Goal: Task Accomplishment & Management: Use online tool/utility

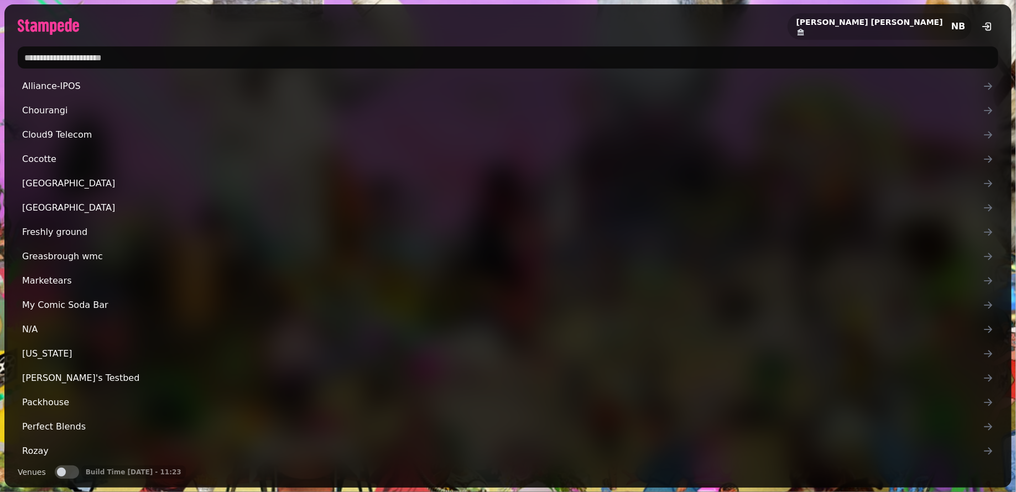
click at [125, 51] on input "text" at bounding box center [508, 57] width 981 height 22
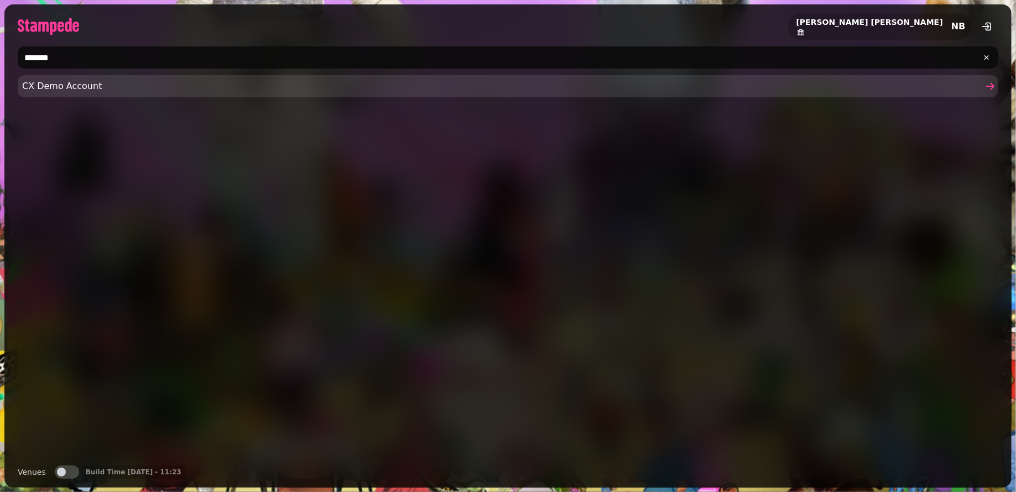
type input "*******"
click at [134, 86] on span "CX Demo Account" at bounding box center [502, 86] width 961 height 13
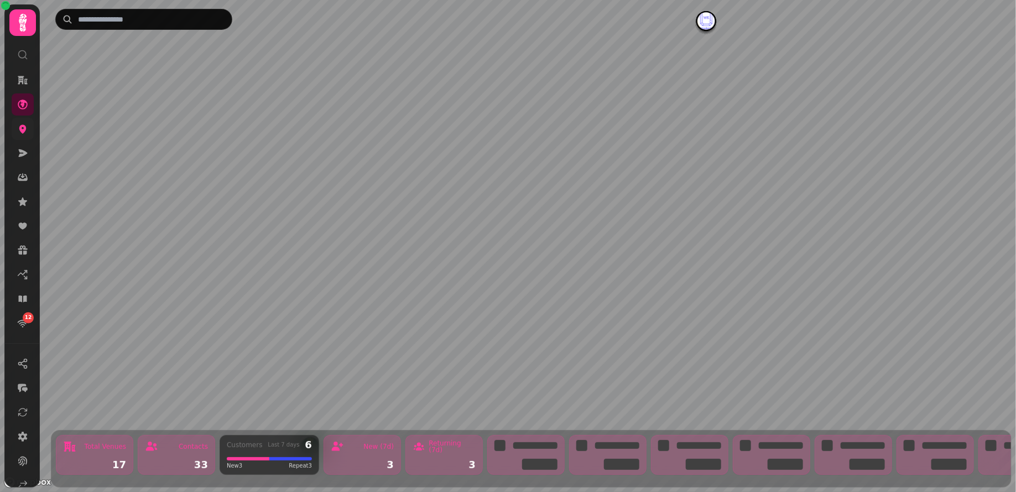
click at [30, 132] on link at bounding box center [23, 129] width 22 height 22
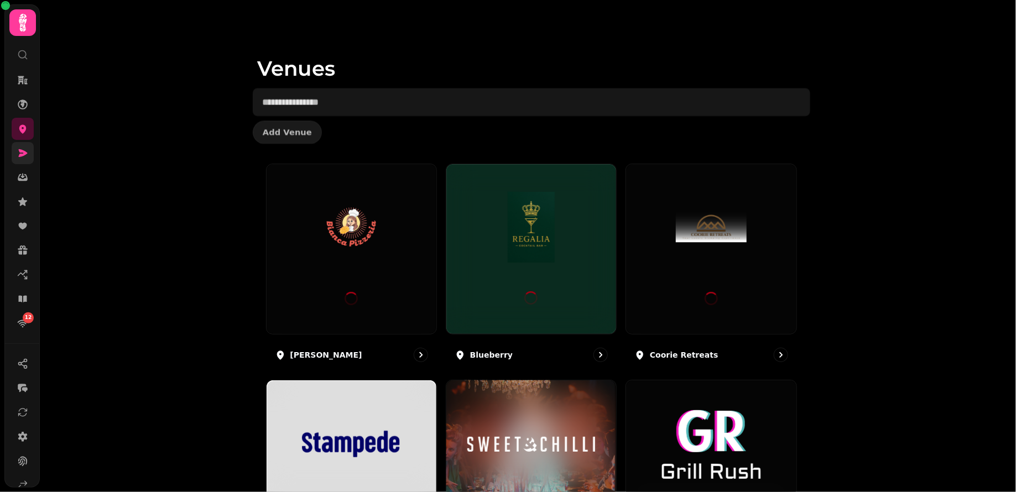
click at [25, 153] on icon at bounding box center [23, 153] width 9 height 8
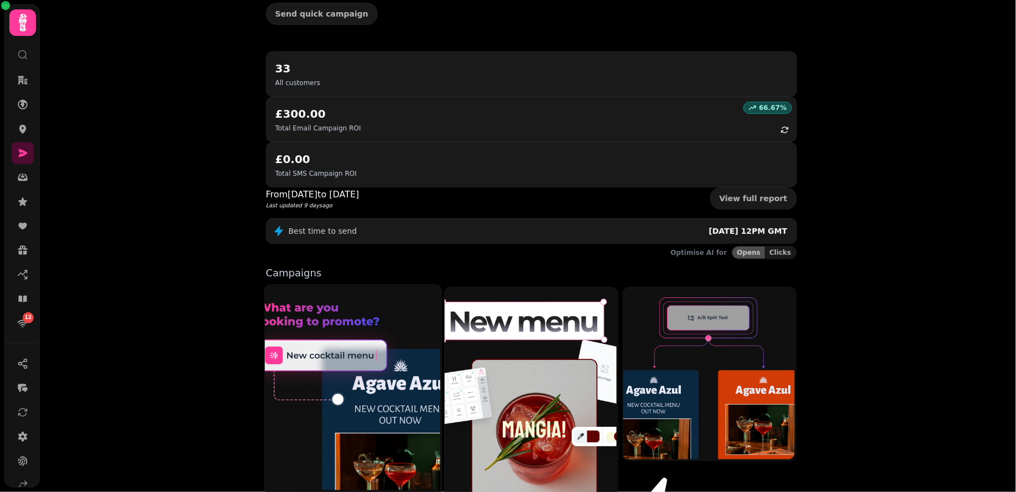
scroll to position [195, 0]
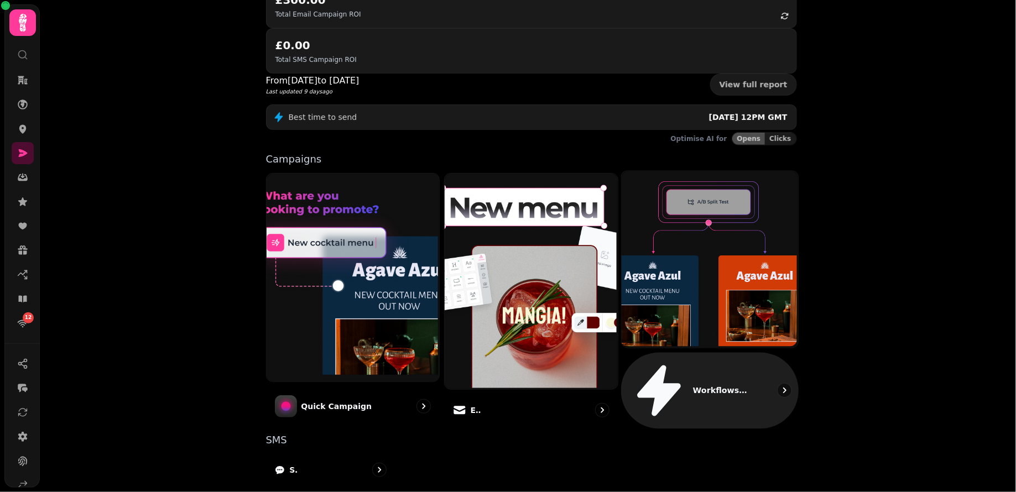
click at [716, 385] on p "Workflows (coming soon)" at bounding box center [721, 390] width 56 height 11
click at [757, 353] on div "Workflows (coming soon)" at bounding box center [710, 391] width 178 height 76
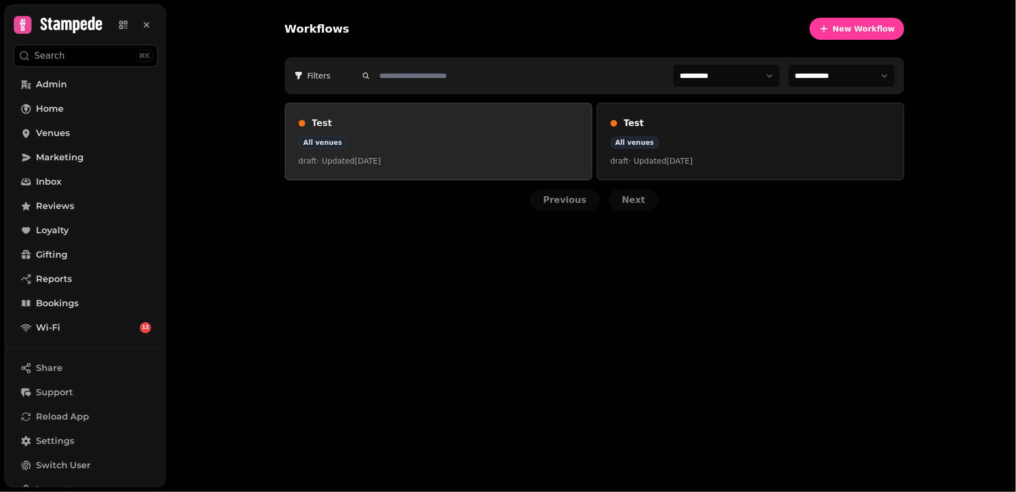
click at [324, 121] on h3 "Test" at bounding box center [445, 123] width 267 height 13
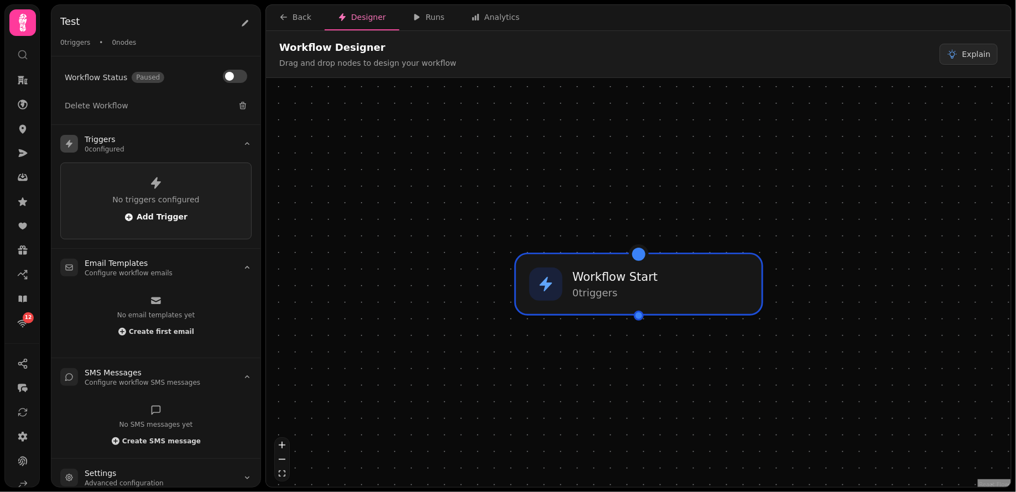
click at [165, 214] on span "Add Trigger" at bounding box center [155, 217] width 63 height 9
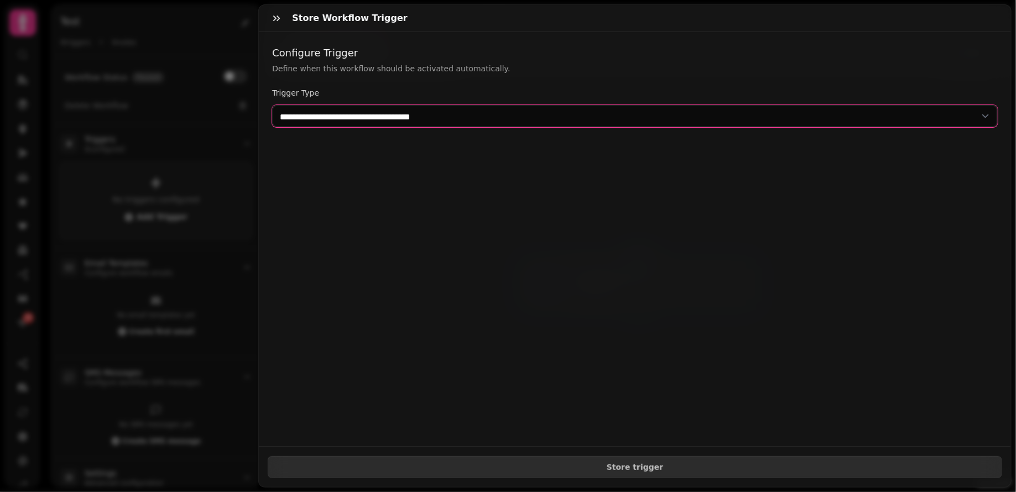
click at [331, 119] on select "**********" at bounding box center [635, 116] width 726 height 22
select select "**********"
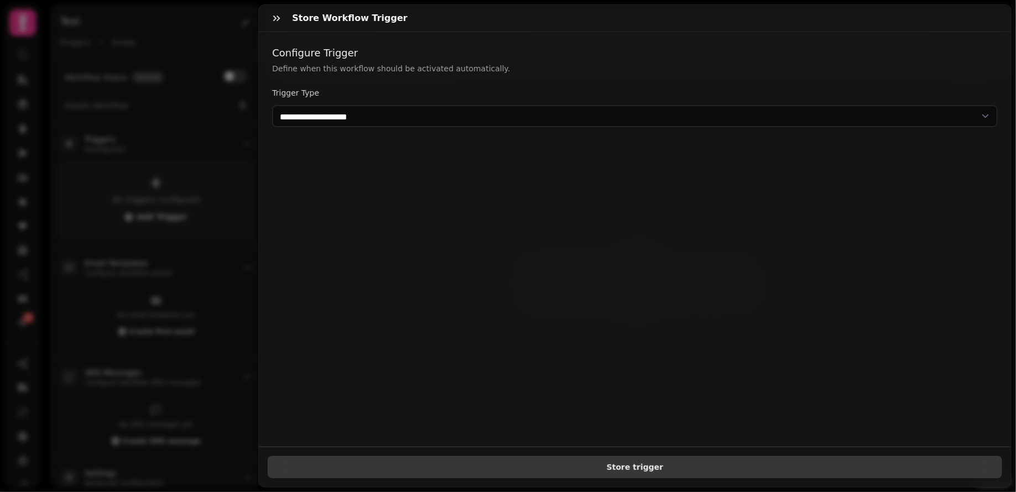
click at [501, 464] on span "Store trigger" at bounding box center [635, 468] width 716 height 8
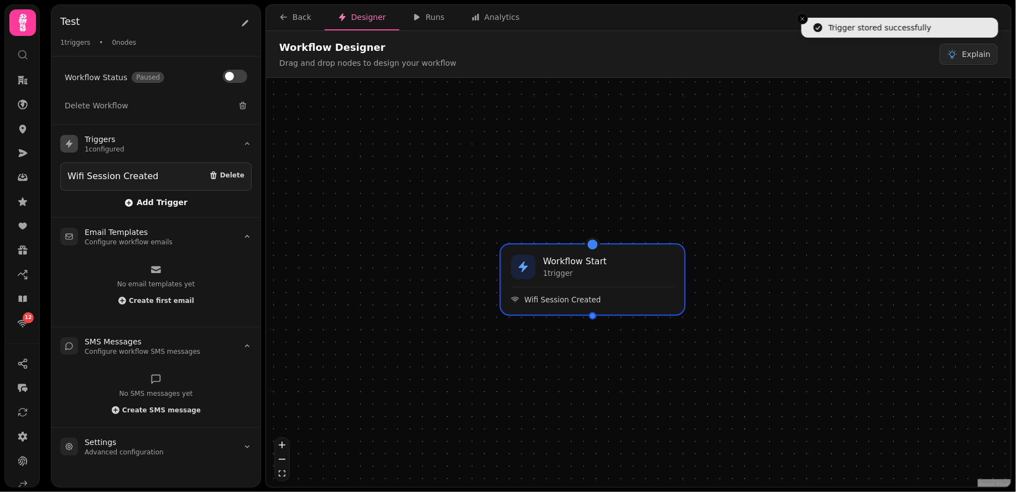
click at [169, 200] on span "Add Trigger" at bounding box center [155, 203] width 63 height 9
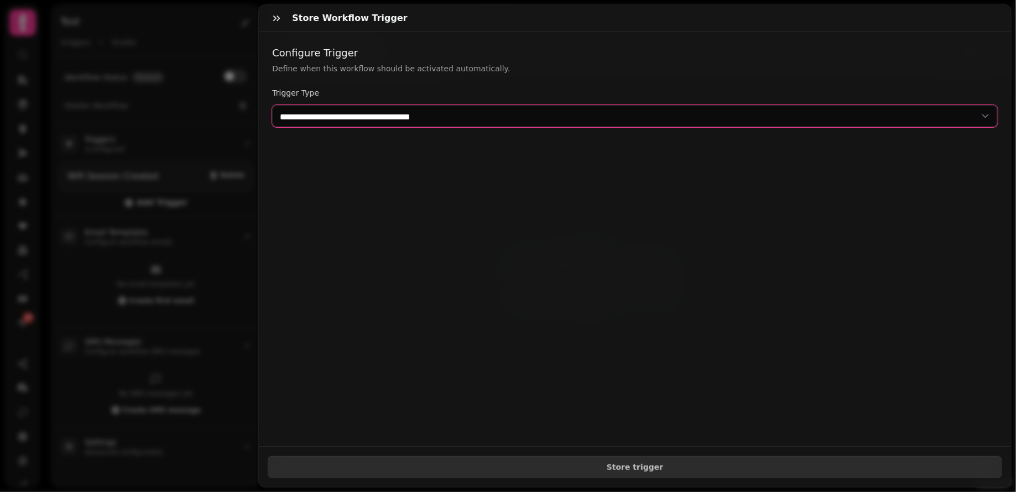
click at [358, 121] on select "**********" at bounding box center [635, 116] width 726 height 22
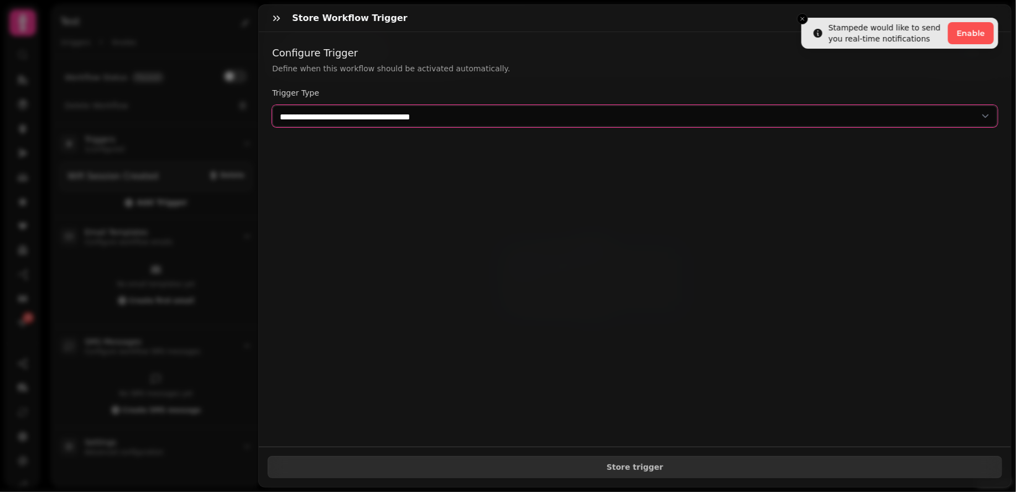
select select "**********"
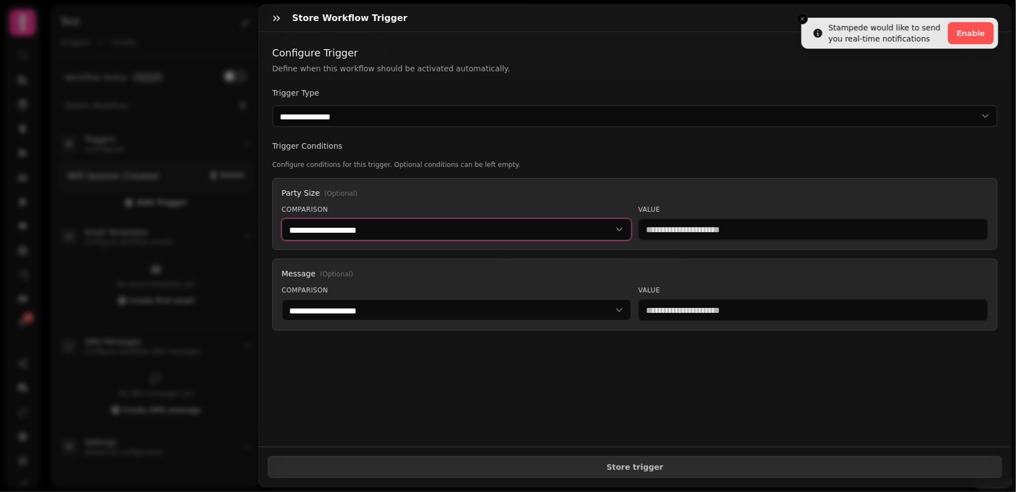
click at [506, 237] on select "**********" at bounding box center [457, 229] width 350 height 22
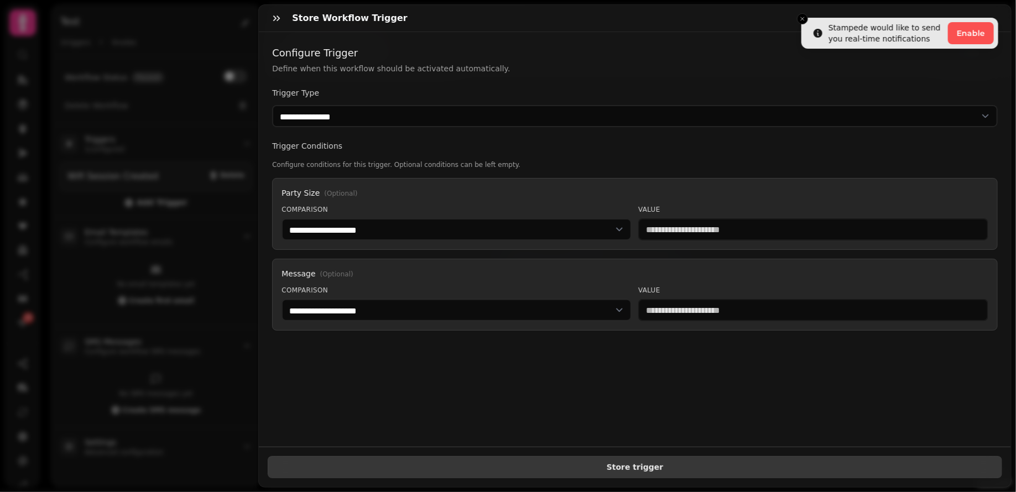
click at [564, 465] on span "Store trigger" at bounding box center [635, 468] width 716 height 8
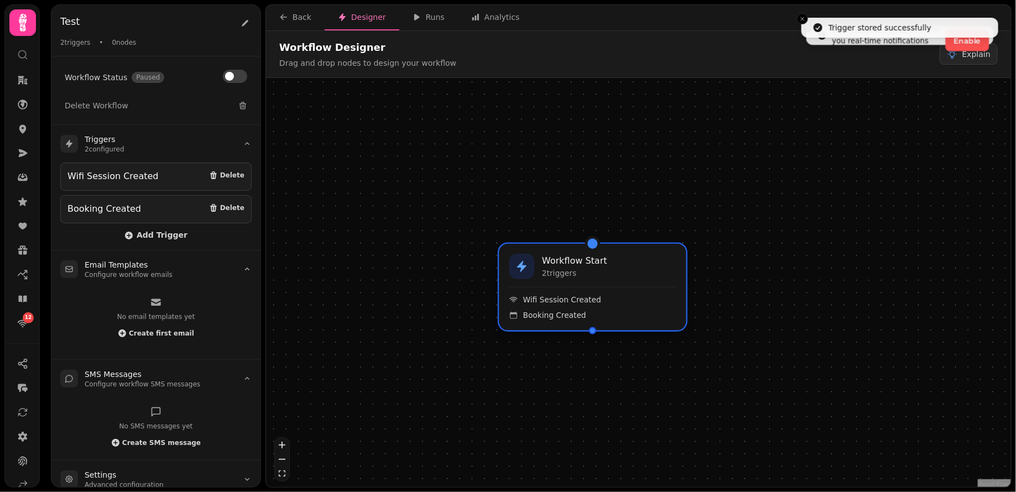
click at [570, 320] on div "Workflow Start 2 trigger s Wifi Session Created Booking Created" at bounding box center [592, 287] width 187 height 87
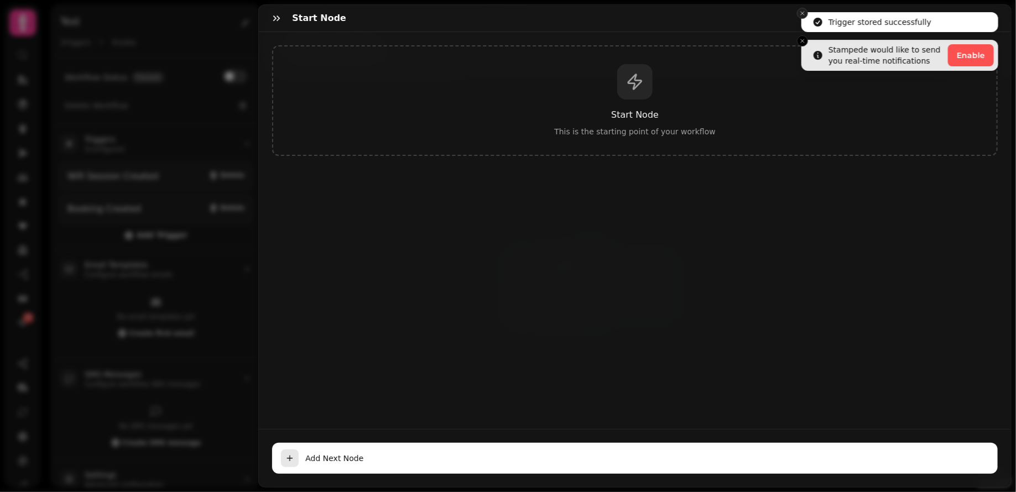
click at [806, 15] on button "Close toast" at bounding box center [802, 13] width 11 height 11
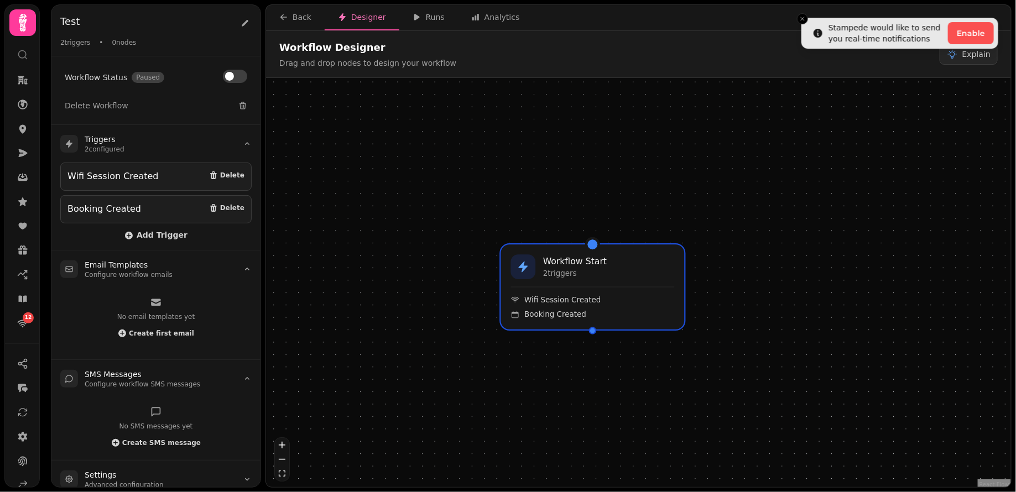
click at [806, 15] on icon "Close toast" at bounding box center [802, 18] width 7 height 7
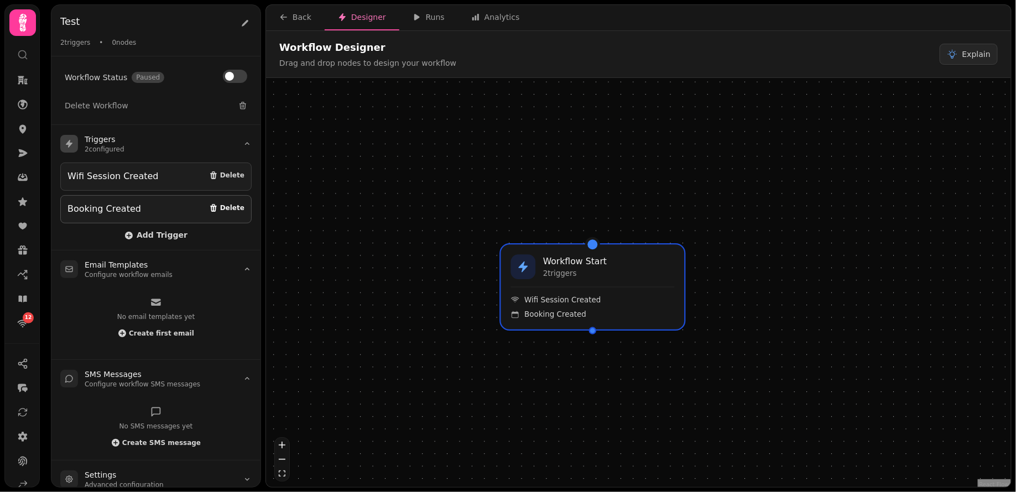
click at [236, 206] on span "Delete" at bounding box center [232, 208] width 24 height 7
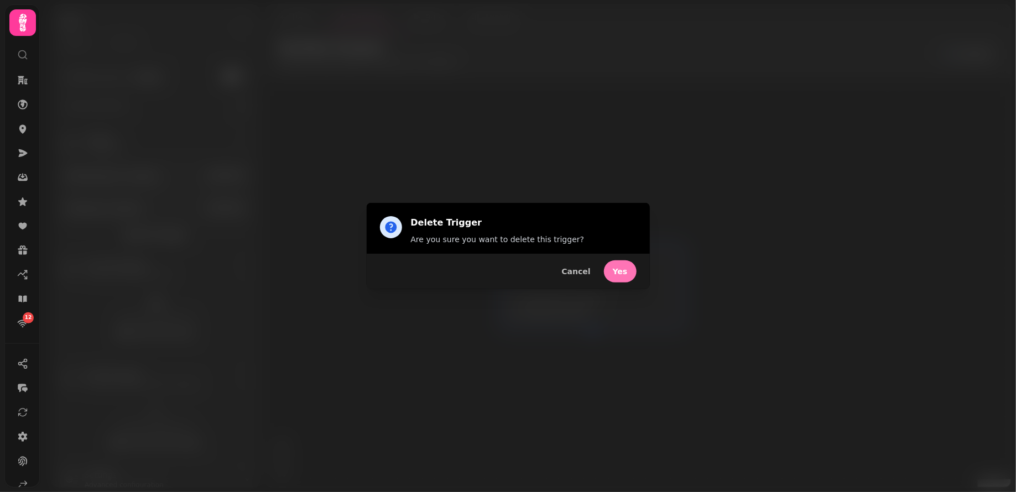
click at [615, 269] on span "Yes" at bounding box center [620, 272] width 15 height 8
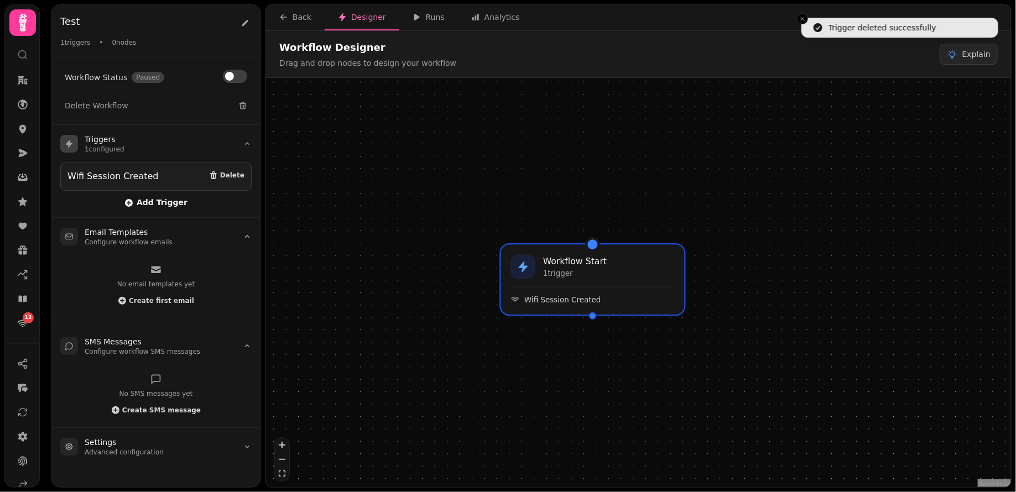
click at [162, 201] on span "Add Trigger" at bounding box center [155, 203] width 63 height 9
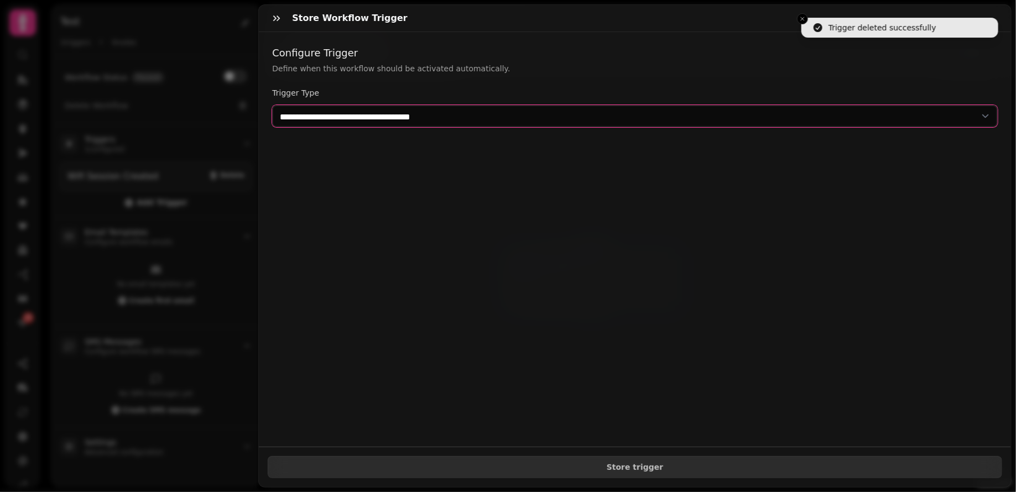
click at [396, 121] on select "**********" at bounding box center [635, 116] width 726 height 22
select select "**********"
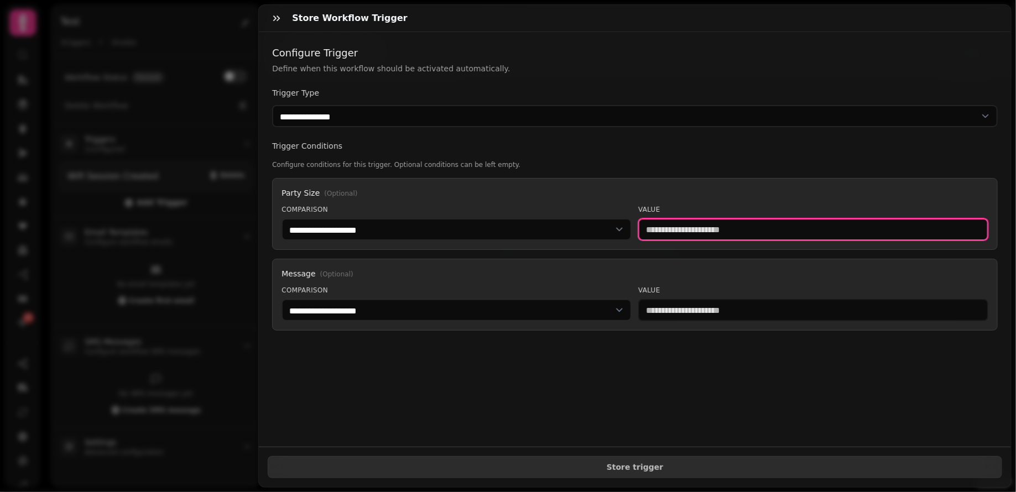
click at [693, 230] on input "number" at bounding box center [813, 229] width 350 height 22
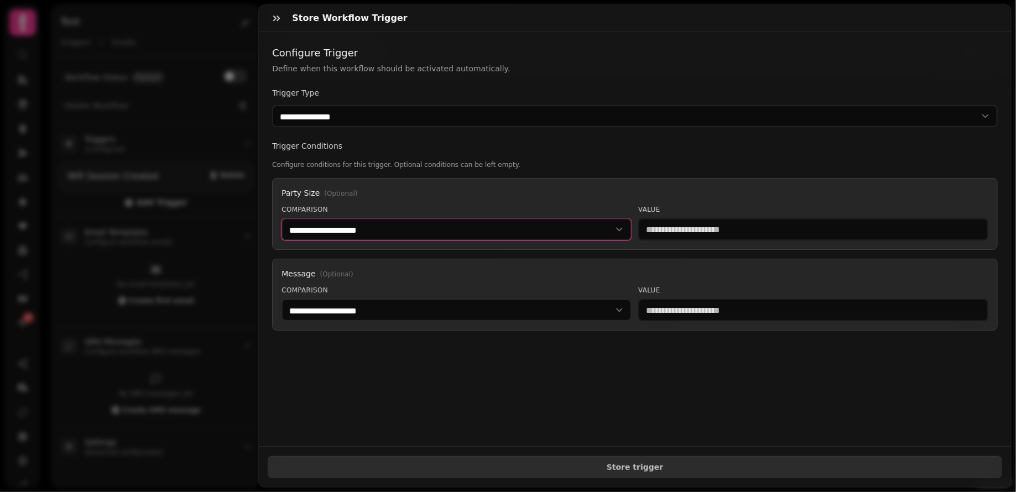
click at [548, 227] on select "**********" at bounding box center [457, 229] width 350 height 22
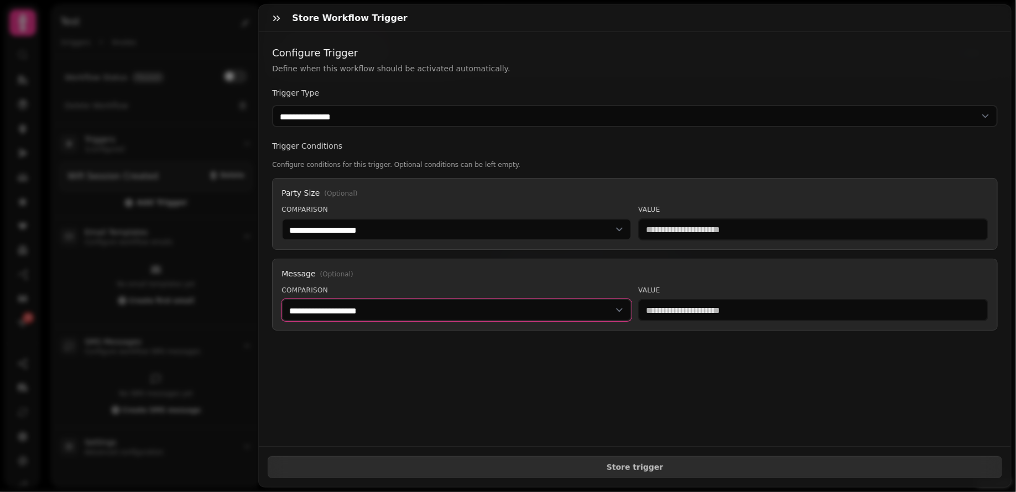
click at [483, 308] on select "**********" at bounding box center [457, 310] width 350 height 22
select select "********"
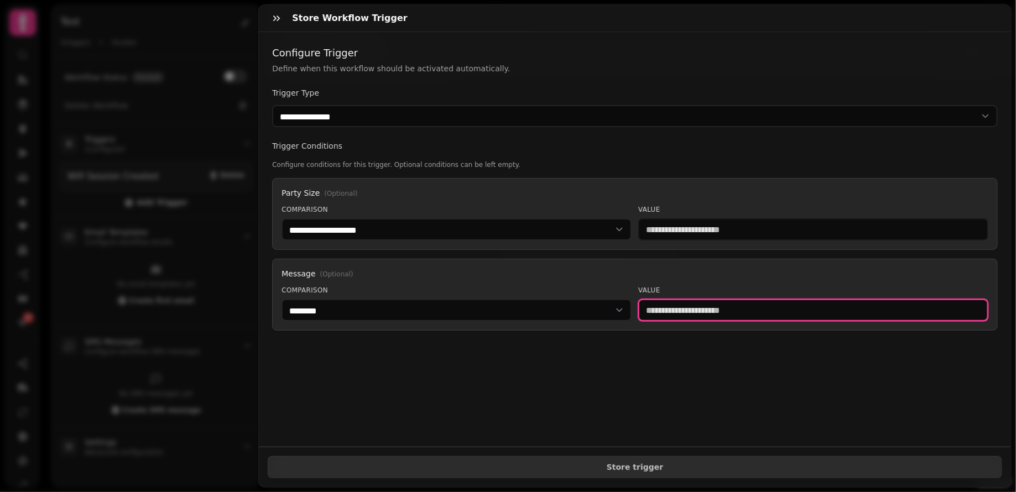
click at [689, 316] on input "text" at bounding box center [813, 310] width 350 height 22
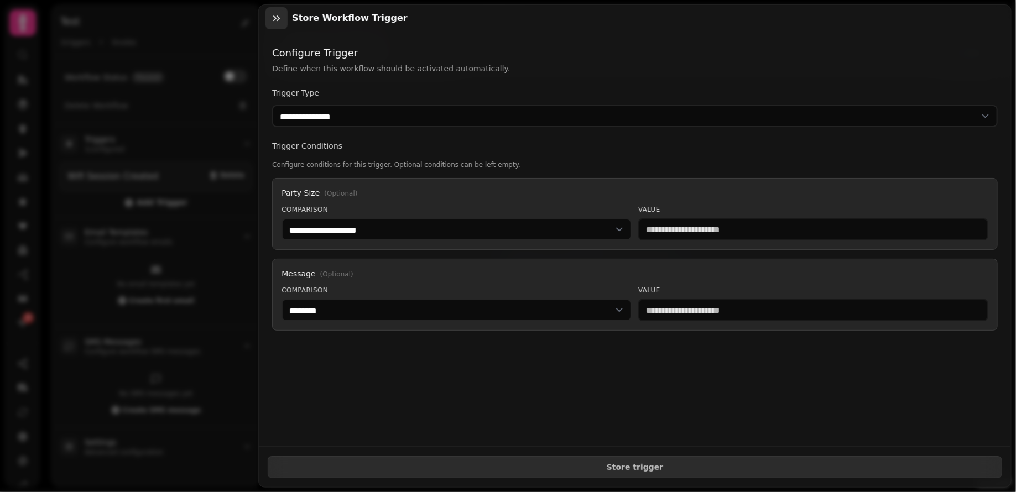
click at [279, 20] on icon "button" at bounding box center [276, 18] width 11 height 11
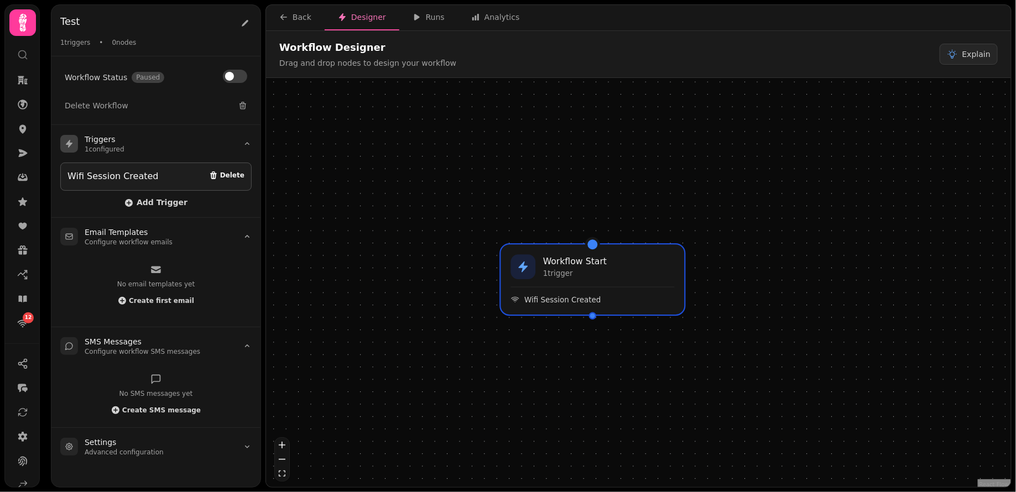
click at [229, 173] on span "Delete" at bounding box center [232, 175] width 24 height 7
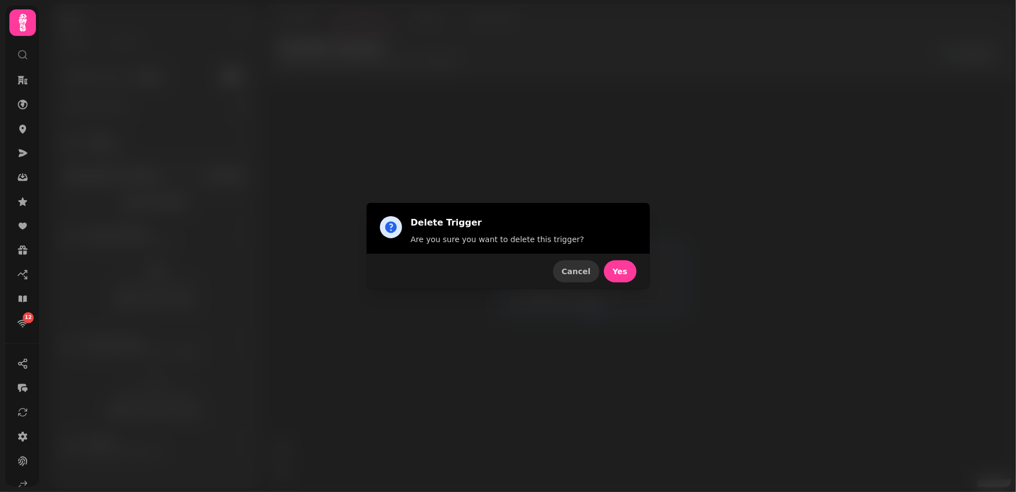
click at [590, 272] on span "Cancel" at bounding box center [576, 272] width 29 height 8
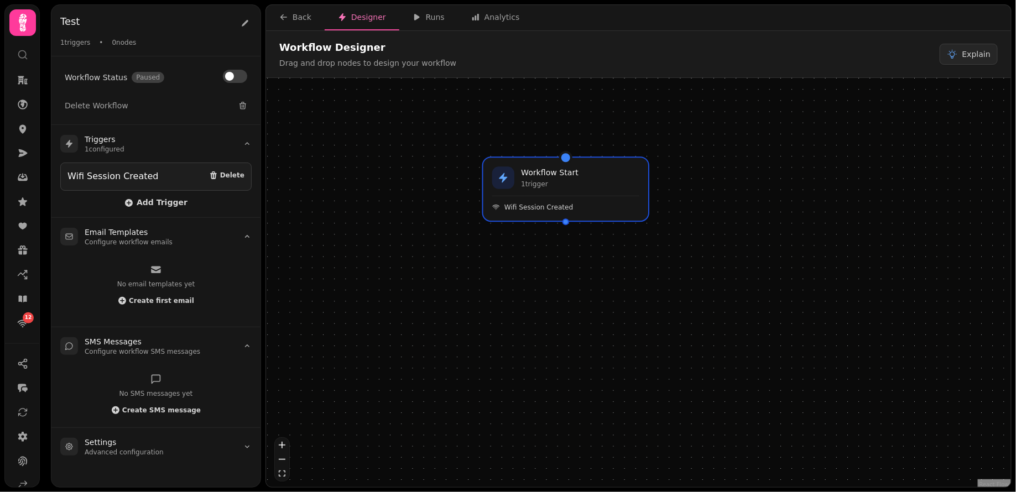
drag, startPoint x: 426, startPoint y: 281, endPoint x: 415, endPoint y: 194, distance: 88.0
click at [415, 194] on div "Workflow Start 1 trigger Wifi Session Created" at bounding box center [638, 284] width 745 height 412
click at [174, 444] on summary "Settings Advanced configuration" at bounding box center [155, 447] width 209 height 38
click at [163, 300] on span "Create first email" at bounding box center [161, 301] width 65 height 7
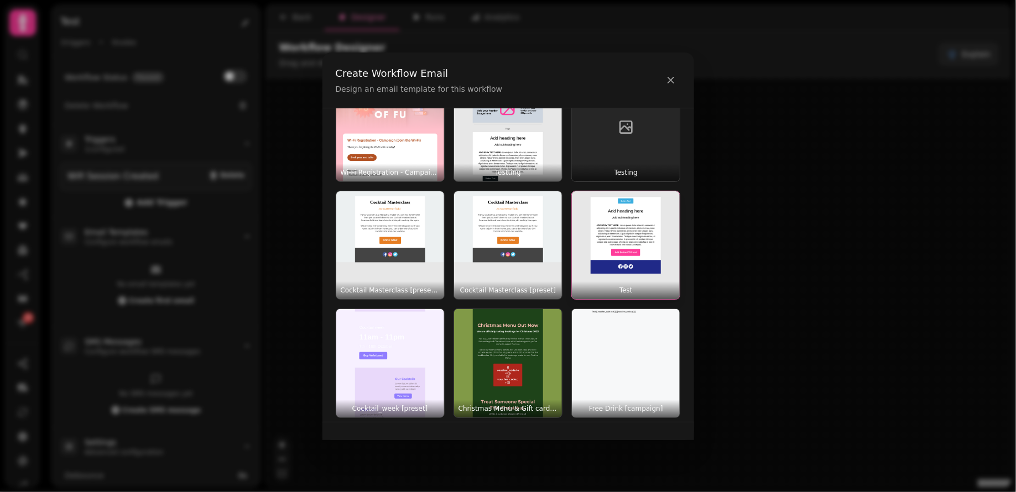
scroll to position [308, 0]
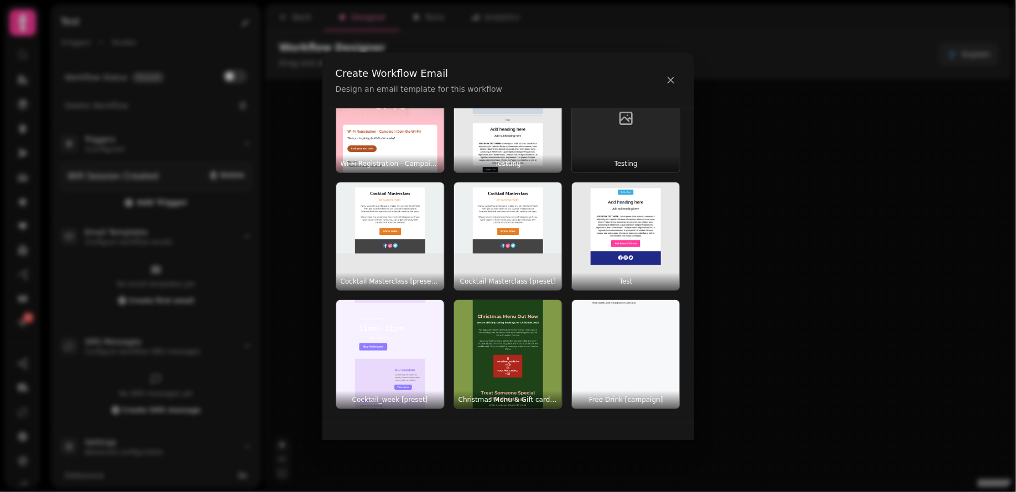
click at [670, 80] on icon at bounding box center [670, 80] width 11 height 11
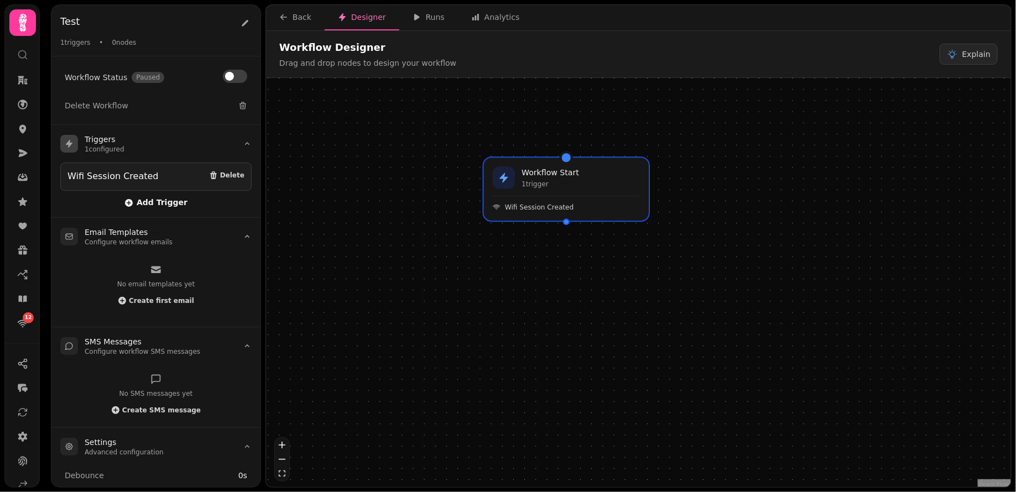
click at [174, 200] on span "Add Trigger" at bounding box center [155, 203] width 63 height 9
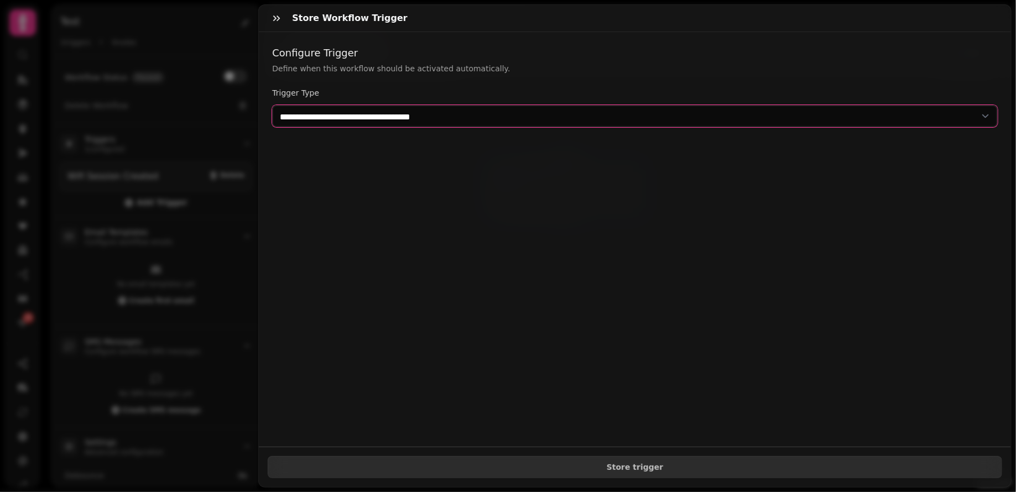
click at [457, 110] on select "**********" at bounding box center [635, 116] width 726 height 22
select select "**********"
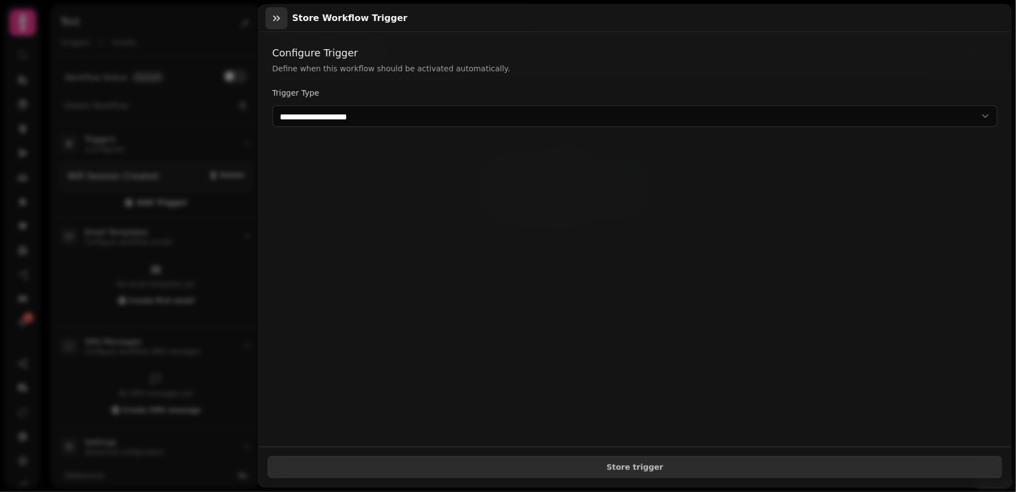
click at [287, 23] on button "button" at bounding box center [276, 18] width 22 height 22
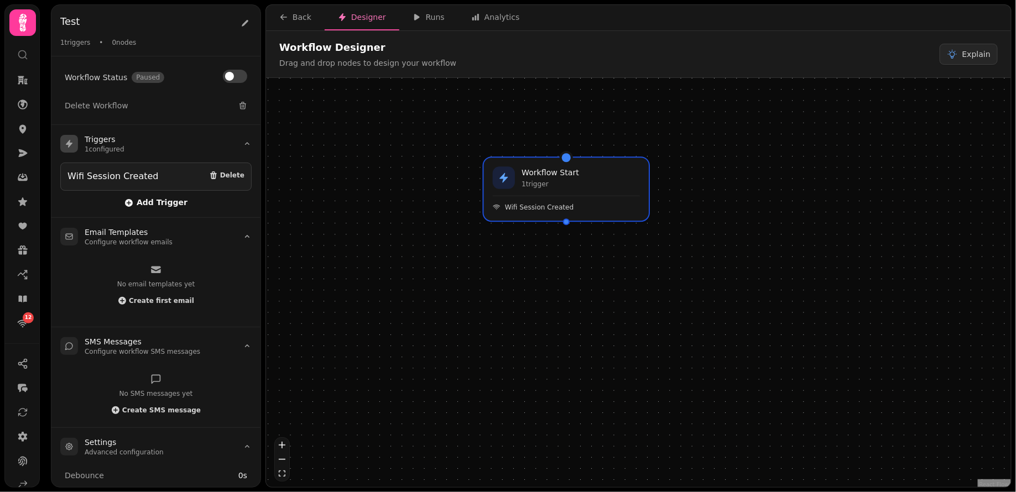
click at [157, 199] on span "Add Trigger" at bounding box center [155, 203] width 63 height 9
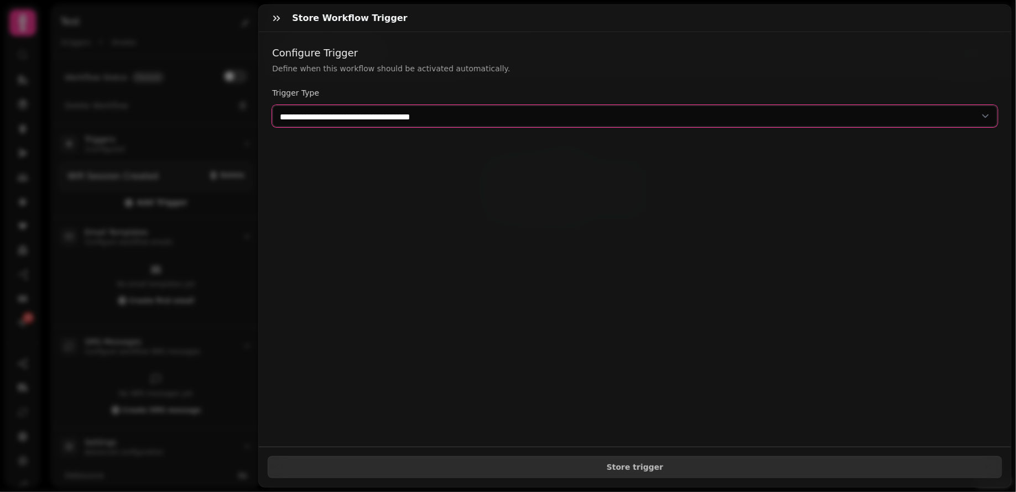
click at [310, 114] on select "**********" at bounding box center [635, 116] width 726 height 22
click at [336, 112] on select "**********" at bounding box center [635, 116] width 726 height 22
select select "**********"
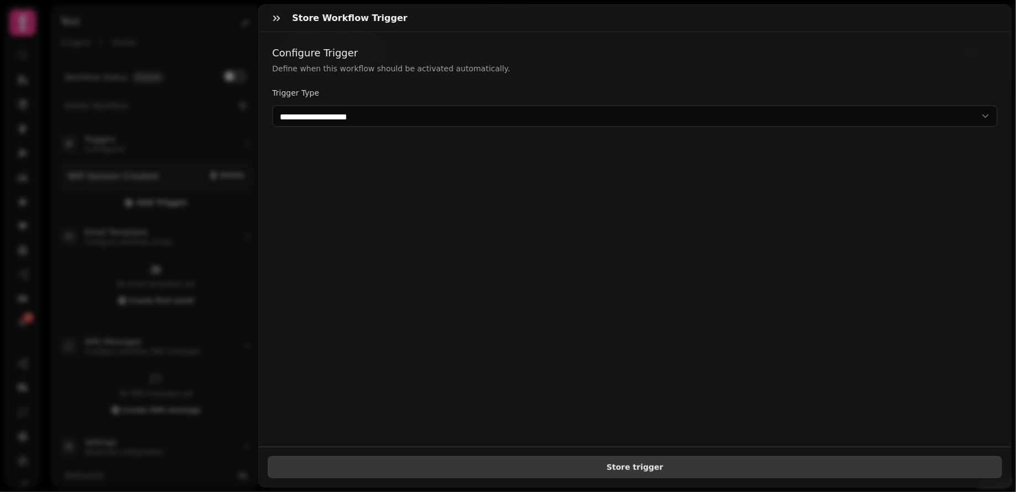
click at [486, 476] on button "Store trigger" at bounding box center [635, 467] width 735 height 22
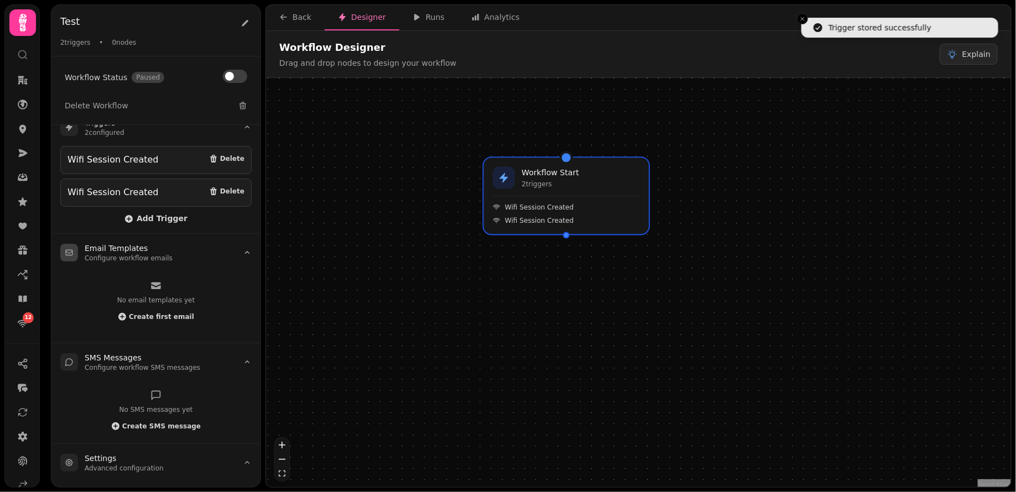
scroll to position [1, 0]
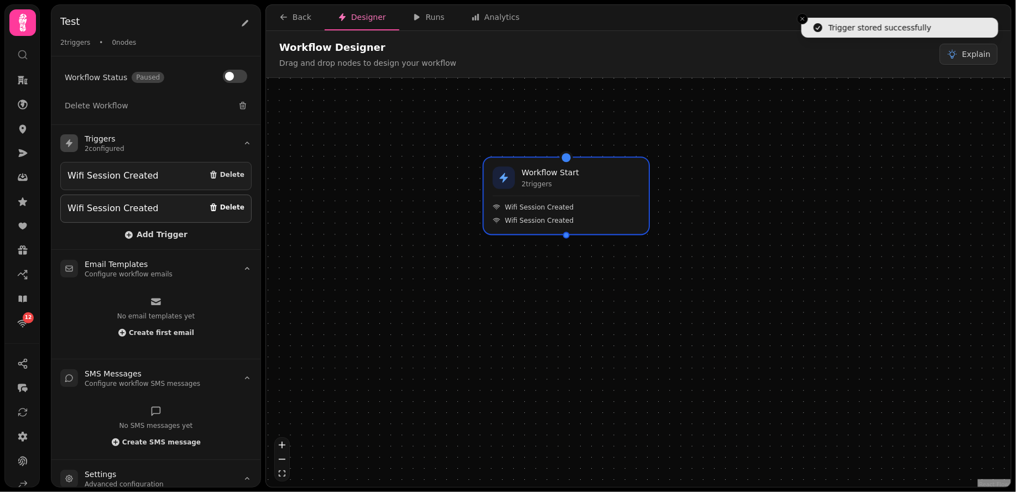
click at [218, 205] on icon "button" at bounding box center [213, 207] width 9 height 9
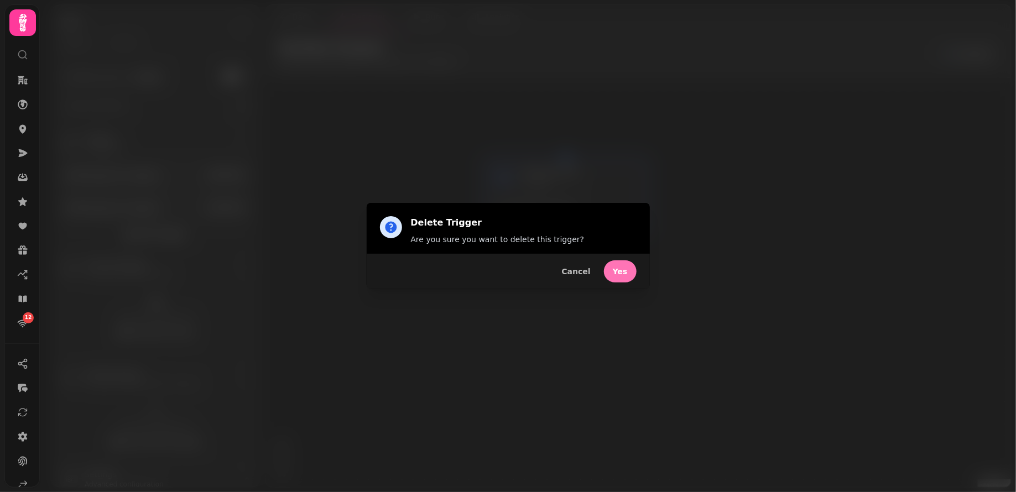
click at [626, 264] on button "Yes" at bounding box center [620, 272] width 33 height 22
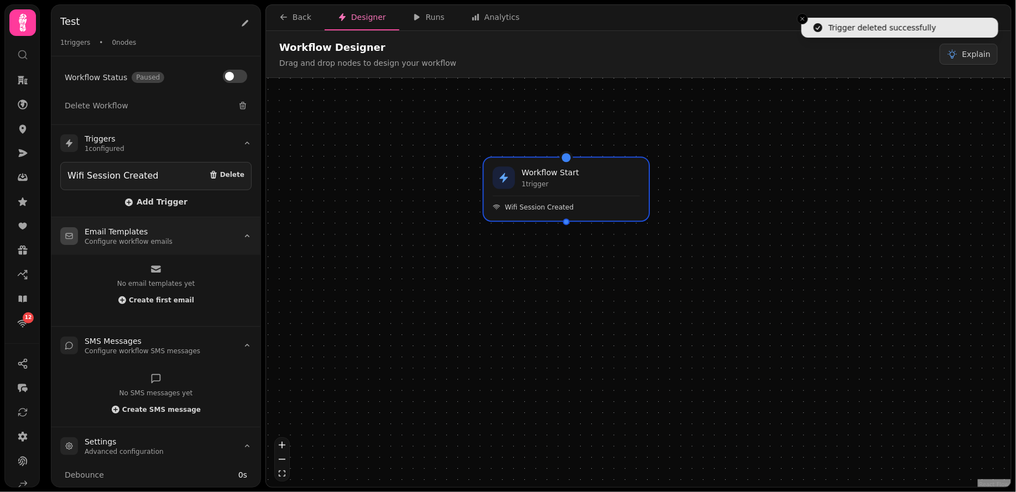
scroll to position [51, 0]
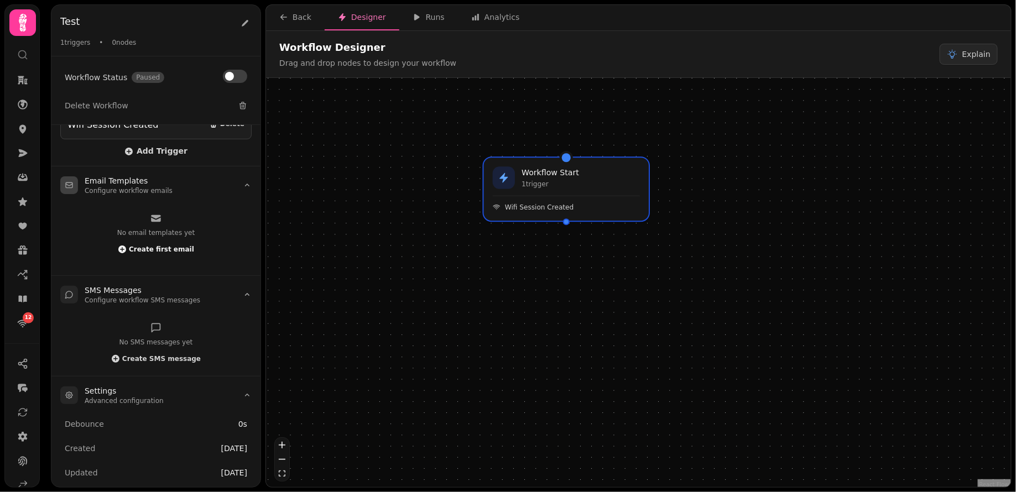
click at [165, 246] on span "Create first email" at bounding box center [161, 249] width 65 height 7
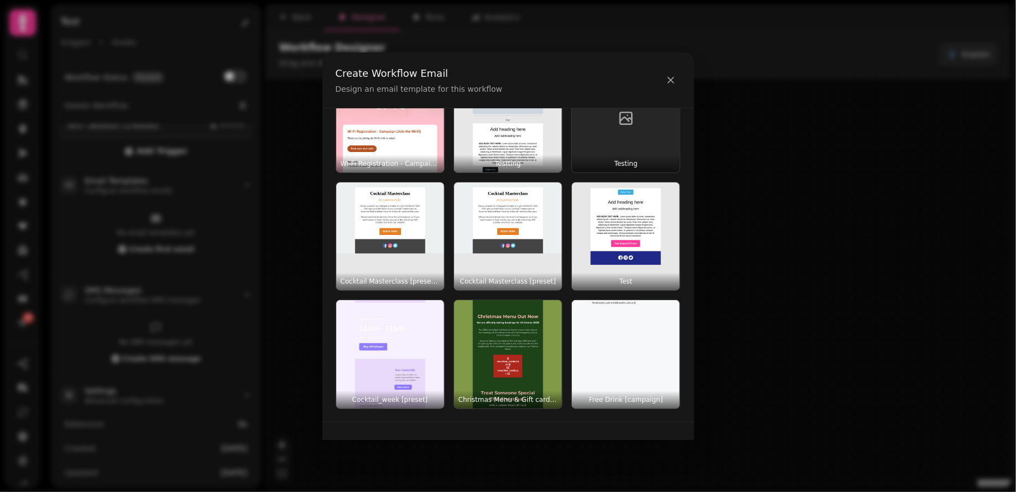
scroll to position [0, 0]
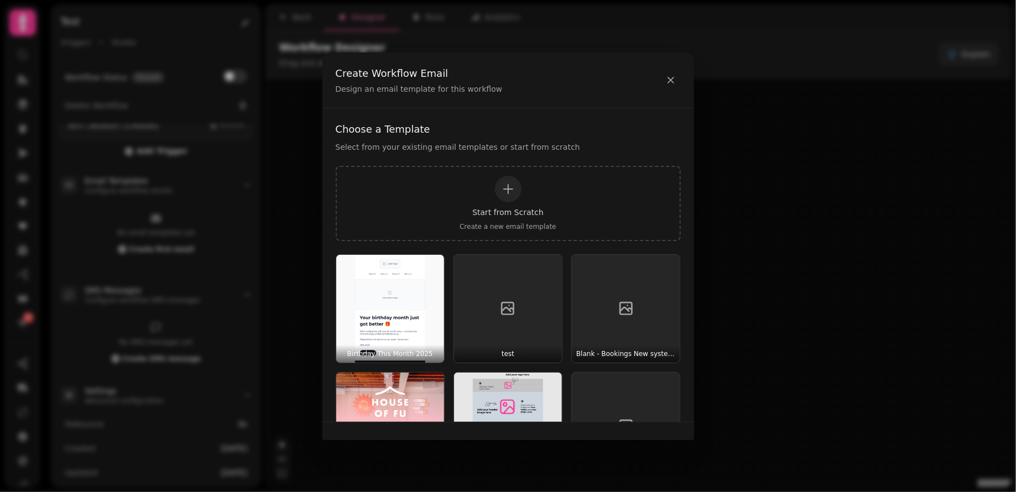
click at [665, 80] on button at bounding box center [671, 80] width 20 height 22
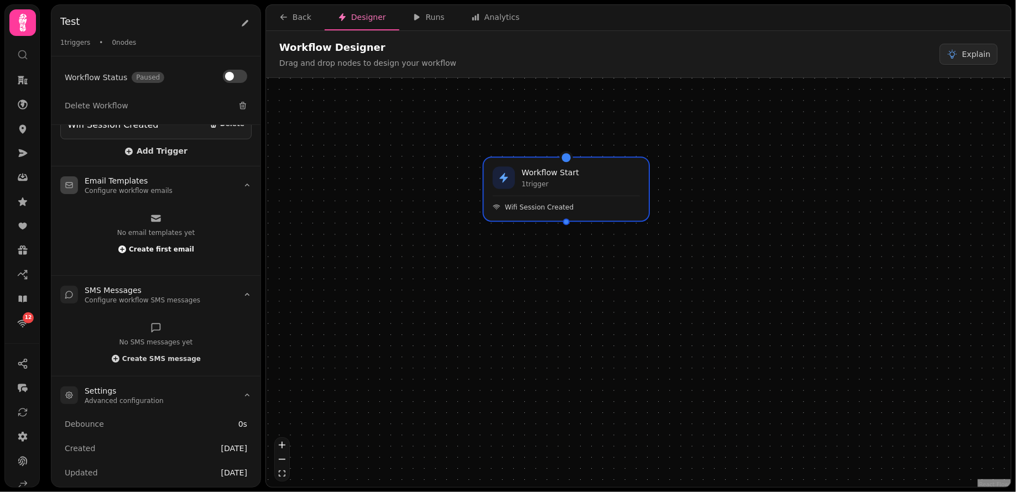
click at [138, 246] on span "Create first email" at bounding box center [161, 249] width 65 height 7
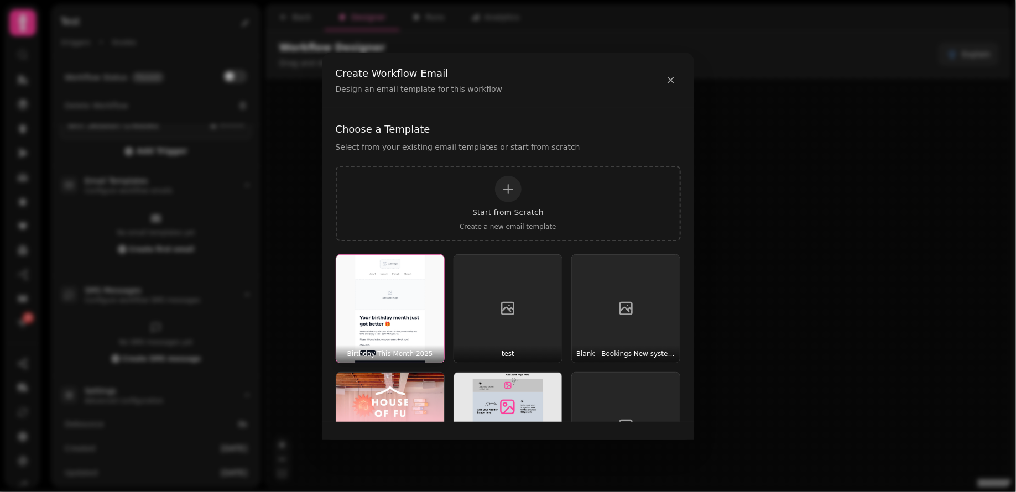
click at [413, 284] on img "button" at bounding box center [390, 309] width 108 height 108
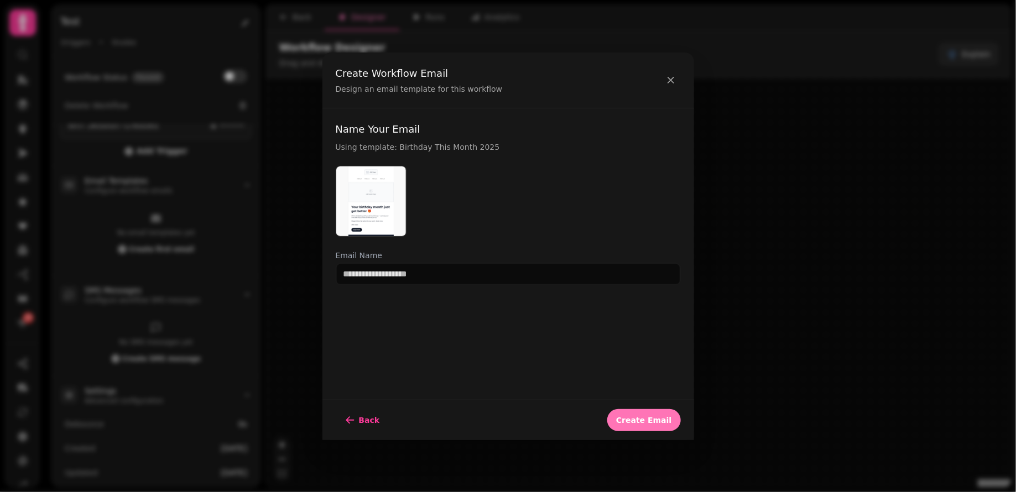
click at [637, 417] on span "Create Email" at bounding box center [643, 421] width 55 height 8
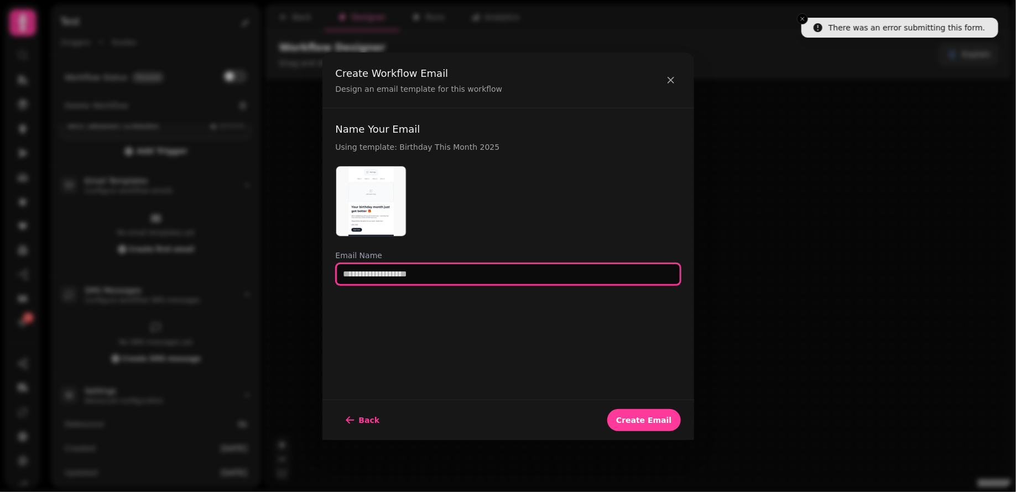
click at [534, 274] on input "text" at bounding box center [508, 274] width 345 height 22
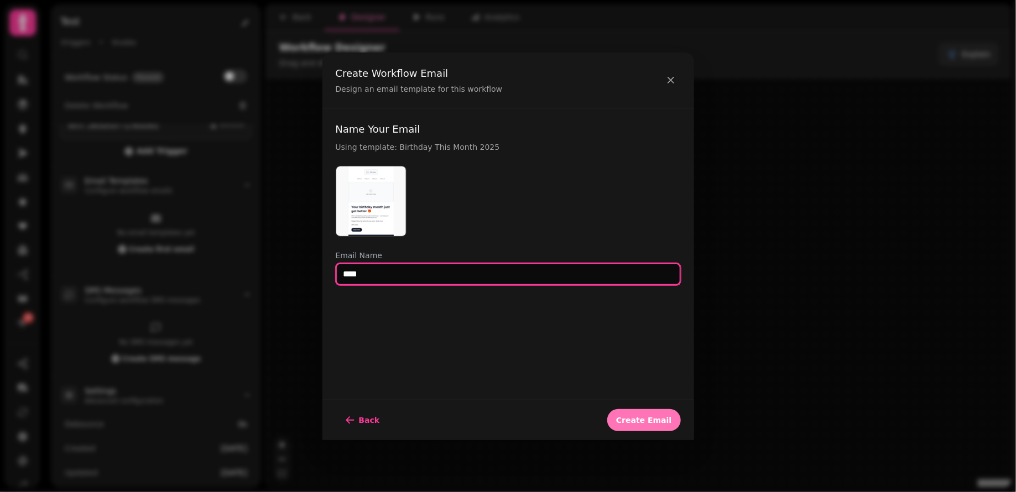
type input "****"
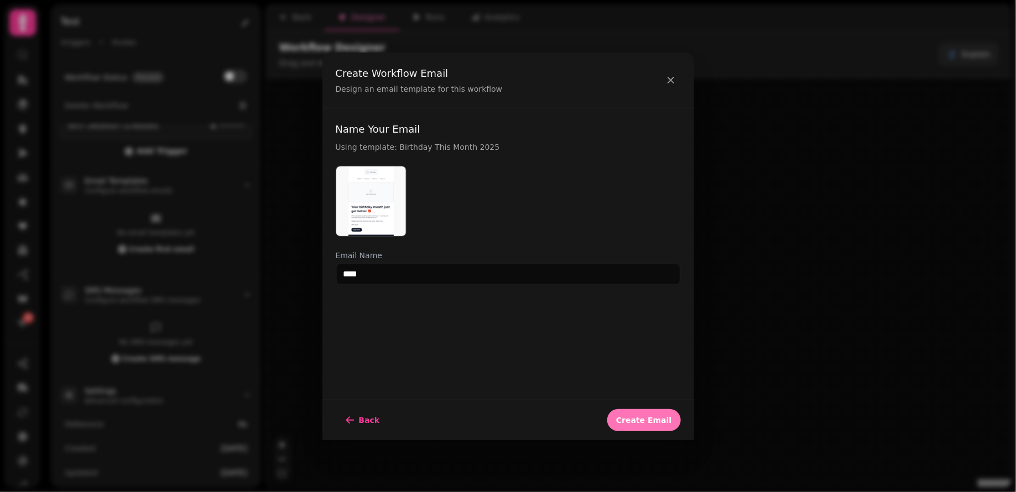
click at [649, 421] on span "Create Email" at bounding box center [643, 421] width 55 height 8
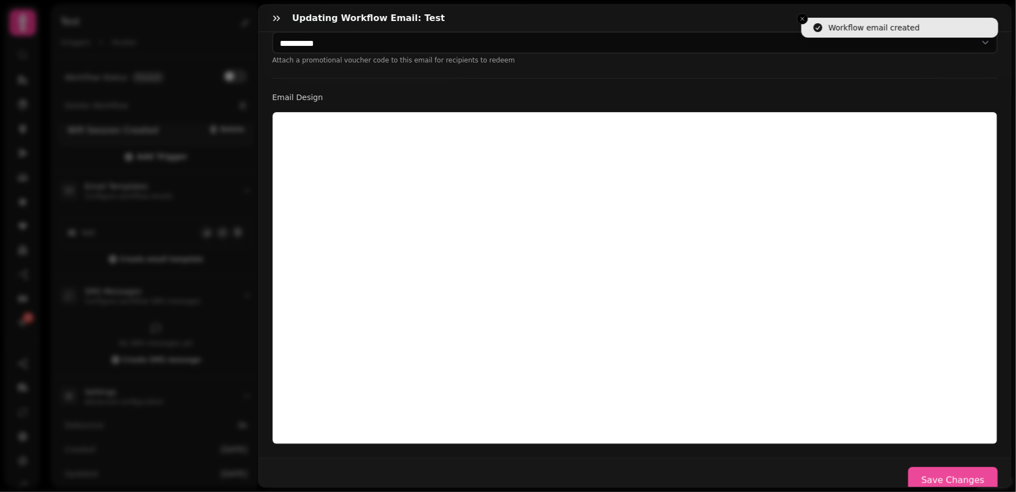
scroll to position [247, 0]
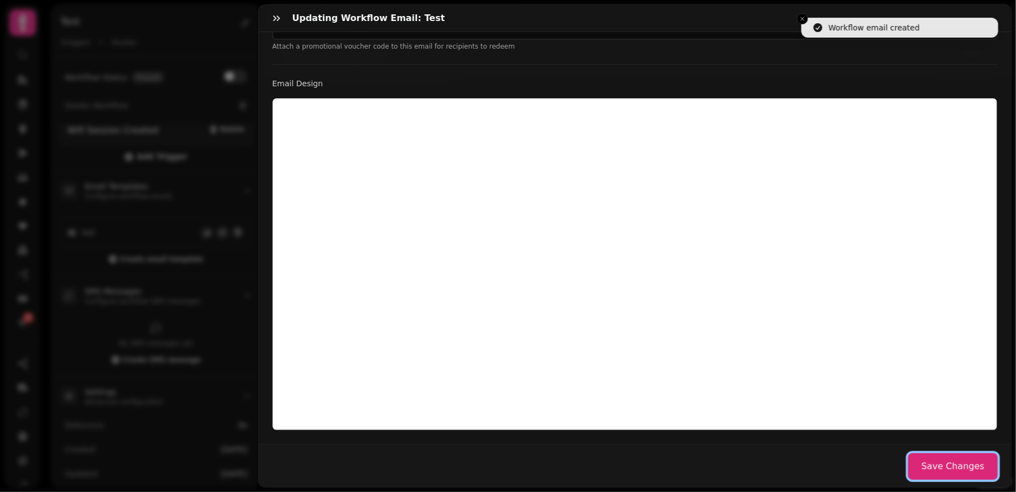
click at [943, 465] on button "Save Changes" at bounding box center [953, 467] width 90 height 27
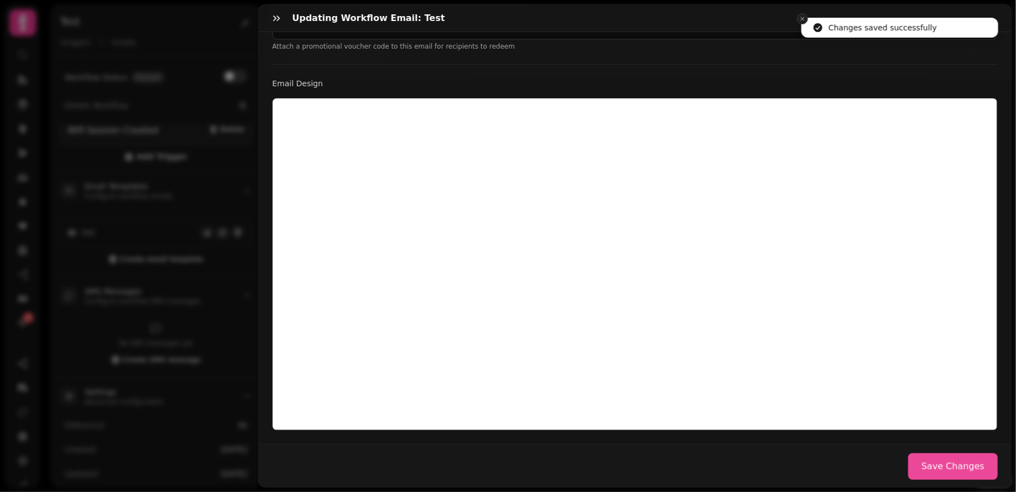
click at [802, 17] on icon "Close toast" at bounding box center [802, 18] width 7 height 7
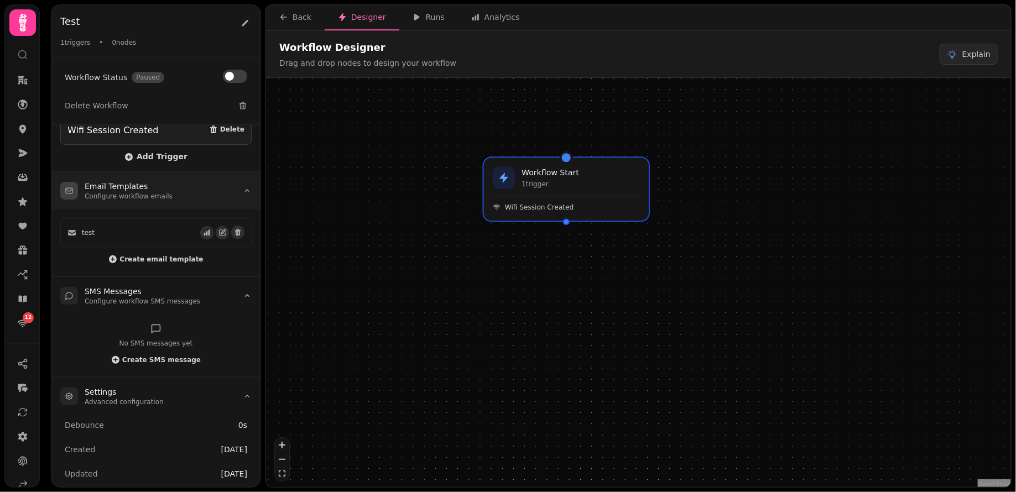
scroll to position [0, 0]
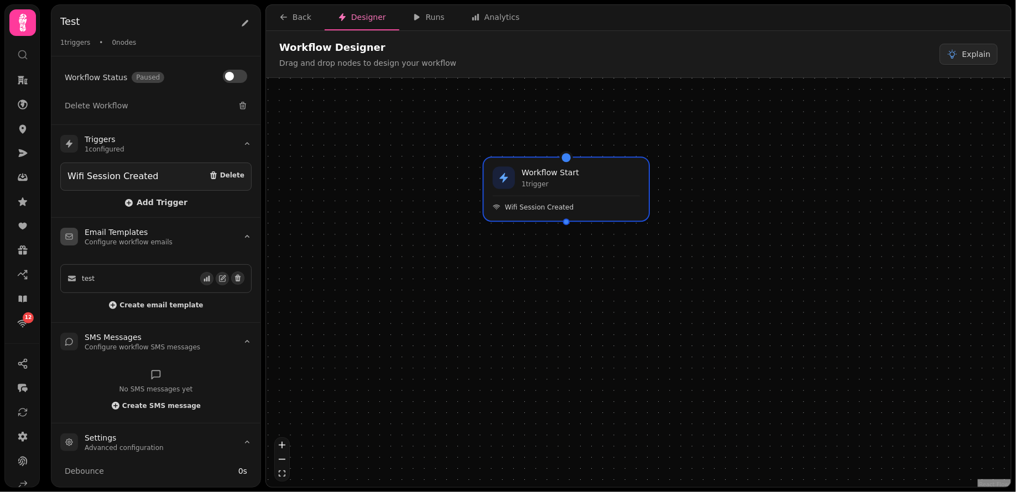
click at [143, 272] on div "test" at bounding box center [155, 279] width 177 height 14
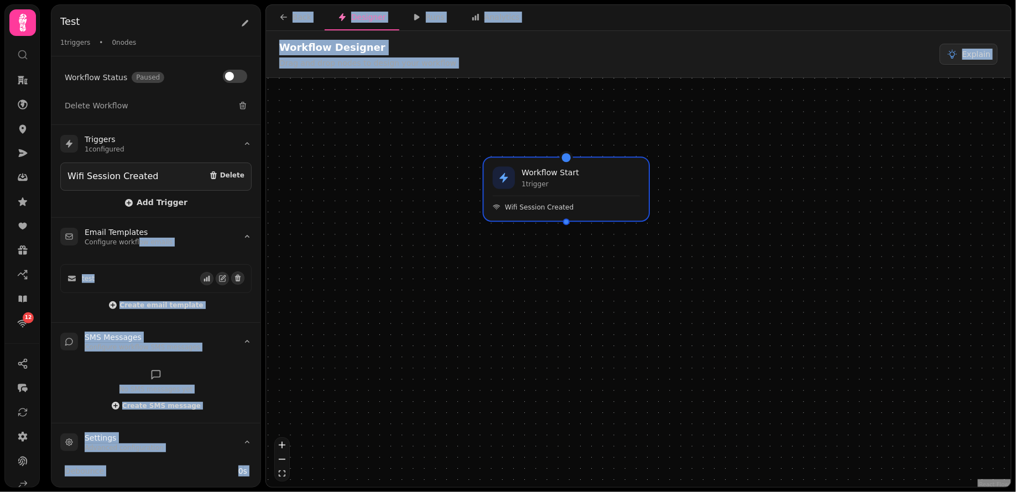
drag, startPoint x: 136, startPoint y: 237, endPoint x: 446, endPoint y: 249, distance: 310.5
click at [446, 249] on div "Test Test 1 triggers • 0 nodes Workflow Status Paused Delete Workflow Triggers …" at bounding box center [531, 246] width 970 height 492
drag, startPoint x: 330, startPoint y: 226, endPoint x: 540, endPoint y: 237, distance: 210.5
click at [331, 226] on div "Workflow Start 1 trigger Wifi Session Created" at bounding box center [638, 284] width 745 height 412
drag, startPoint x: 568, startPoint y: 224, endPoint x: 575, endPoint y: 293, distance: 69.5
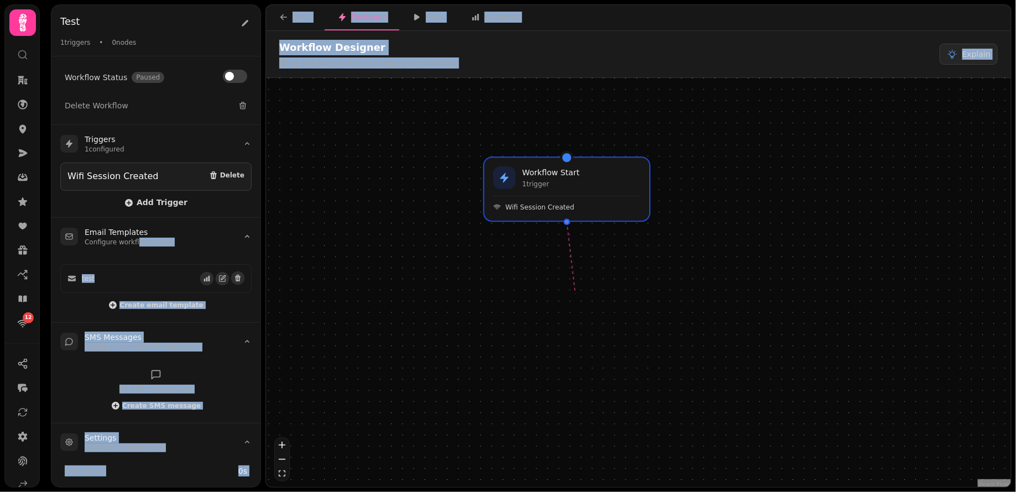
click at [575, 293] on div "Workflow Start 1 trigger Wifi Session Created" at bounding box center [638, 284] width 745 height 412
click at [533, 305] on div "Workflow Start 1 trigger Wifi Session Created" at bounding box center [638, 284] width 745 height 412
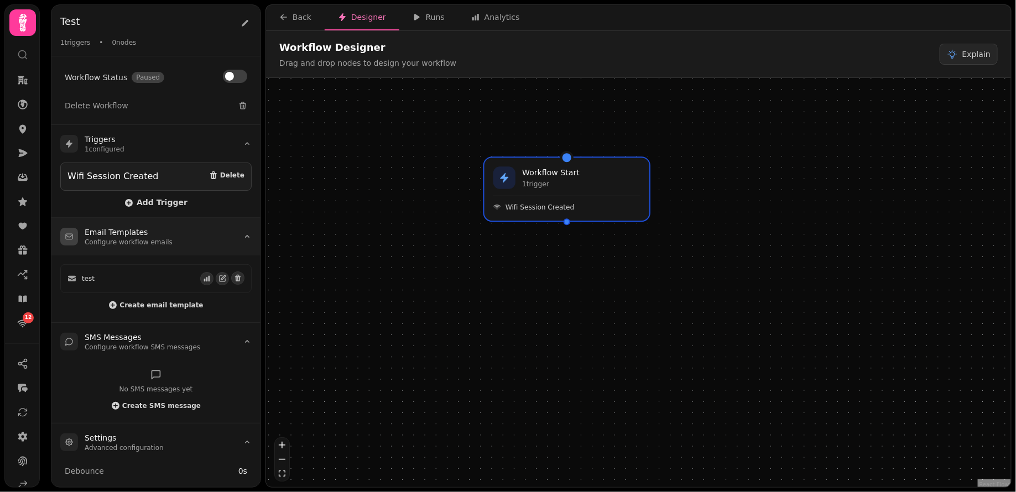
click at [179, 230] on summary "Email Templates Configure workflow emails" at bounding box center [155, 237] width 209 height 38
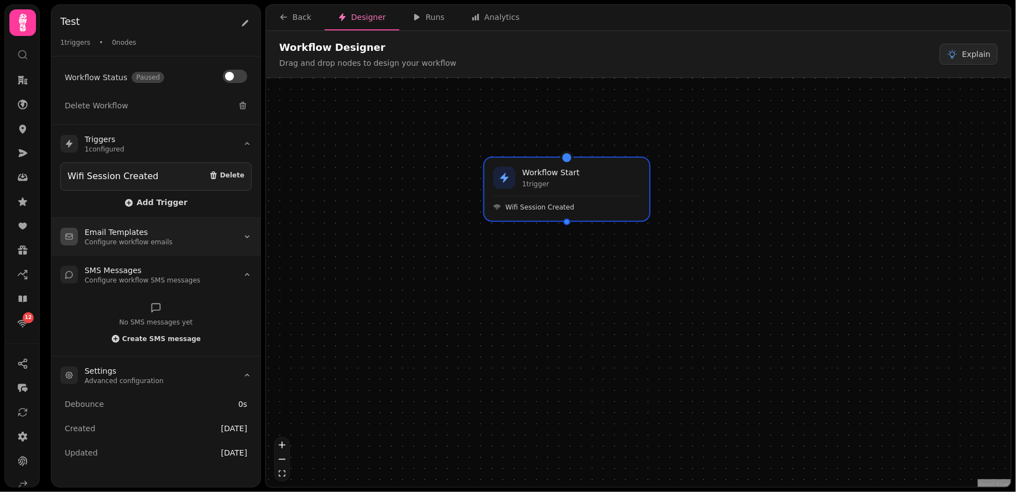
click at [219, 240] on summary "Email Templates Configure workflow emails" at bounding box center [155, 237] width 209 height 38
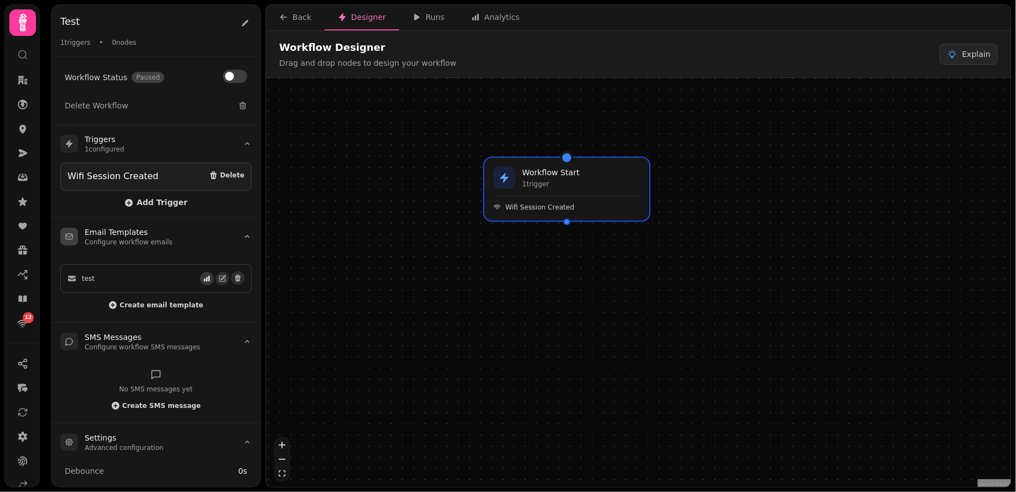
click at [206, 275] on icon "button" at bounding box center [207, 279] width 8 height 8
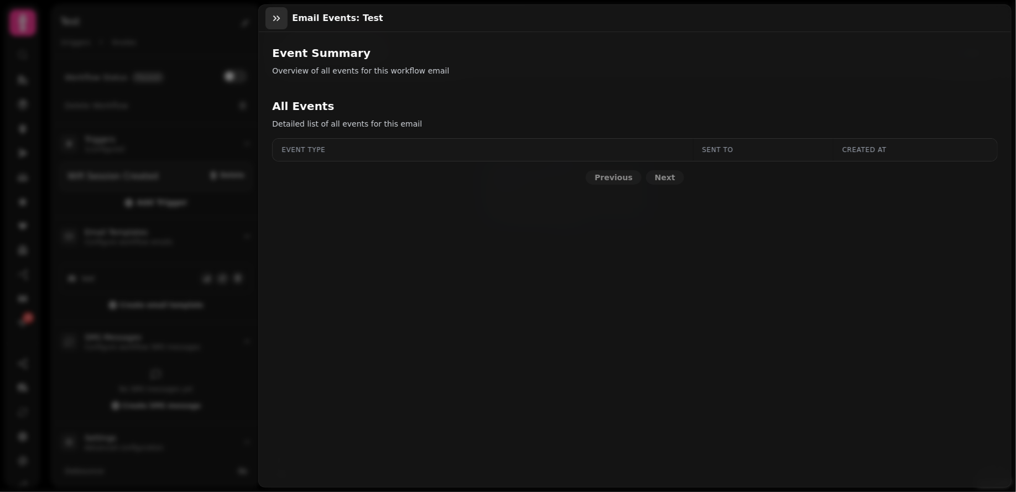
click at [278, 18] on icon "button" at bounding box center [276, 18] width 11 height 11
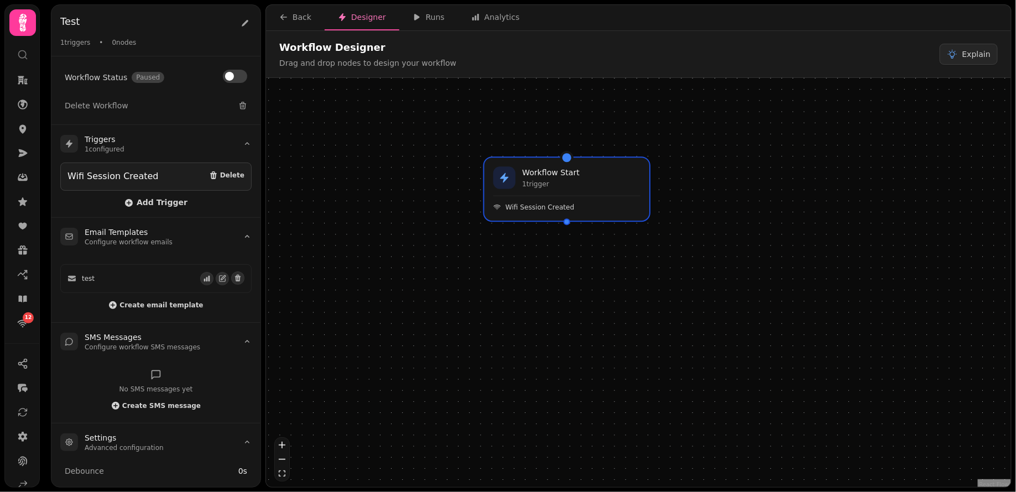
drag, startPoint x: 190, startPoint y: 243, endPoint x: 483, endPoint y: 264, distance: 293.9
click at [514, 265] on div "Test Test 1 triggers • 0 nodes Workflow Status Paused Delete Workflow Triggers …" at bounding box center [531, 246] width 970 height 492
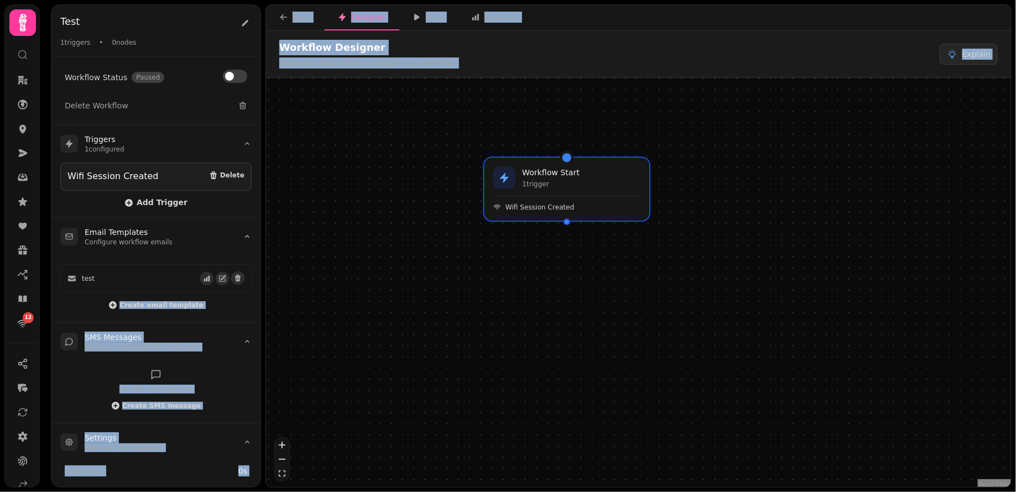
drag, startPoint x: 106, startPoint y: 275, endPoint x: 458, endPoint y: 285, distance: 351.9
click at [521, 282] on div "Test Test 1 triggers • 0 nodes Workflow Status Paused Delete Workflow Triggers …" at bounding box center [531, 246] width 970 height 492
click at [139, 276] on div "test" at bounding box center [133, 278] width 133 height 9
drag, startPoint x: 144, startPoint y: 274, endPoint x: 383, endPoint y: 226, distance: 244.4
click at [383, 228] on div "Test Test 1 triggers • 0 nodes Workflow Status Paused Delete Workflow Triggers …" at bounding box center [531, 246] width 970 height 492
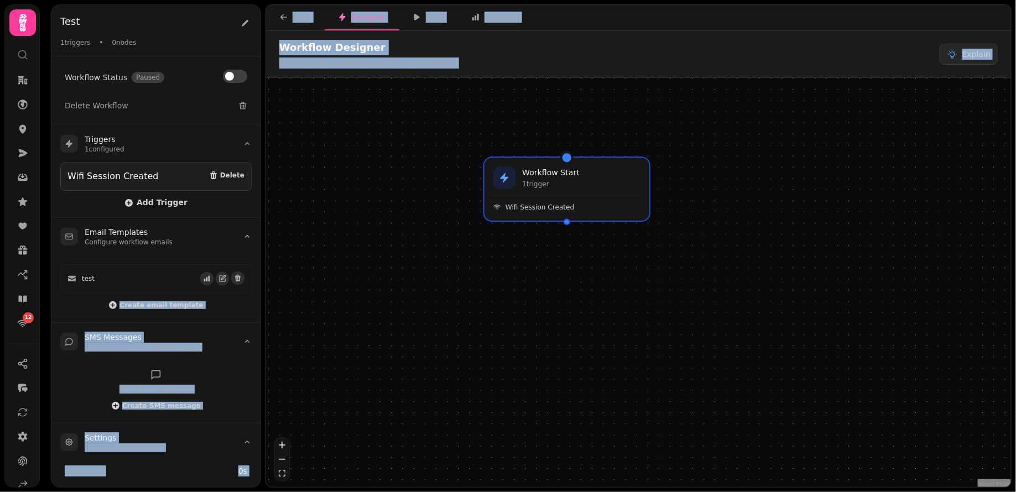
drag, startPoint x: 448, startPoint y: 143, endPoint x: 462, endPoint y: 69, distance: 75.5
click at [448, 143] on div "Workflow Start 1 trigger Wifi Session Created" at bounding box center [638, 284] width 745 height 412
click at [412, 126] on div "Workflow Start 1 trigger Wifi Session Created" at bounding box center [638, 284] width 745 height 412
click at [369, 165] on div "Workflow Start 1 trigger Wifi Session Created" at bounding box center [638, 284] width 745 height 412
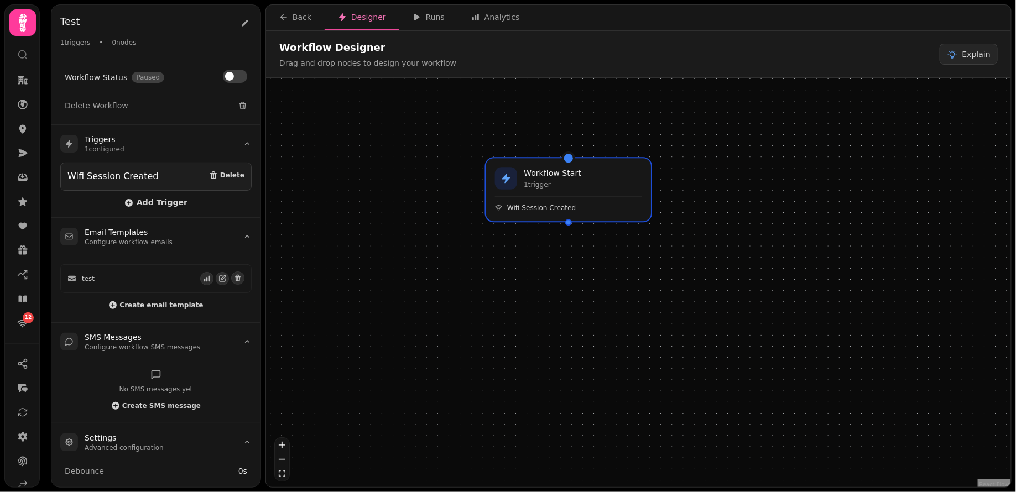
click at [613, 69] on div "Workflow Designer Drag and drop nodes to design your workflow Explain" at bounding box center [638, 54] width 745 height 47
click at [243, 25] on icon at bounding box center [245, 23] width 7 height 7
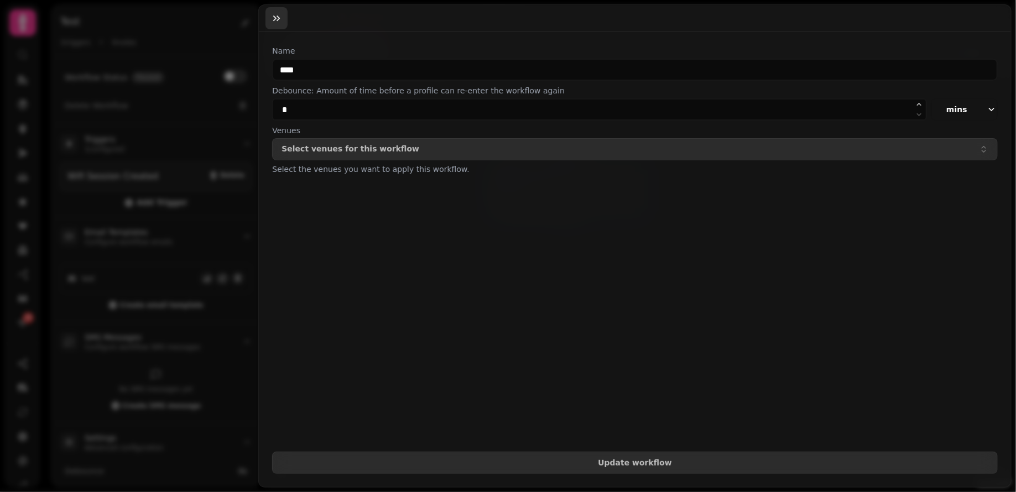
click at [279, 20] on icon "button" at bounding box center [276, 18] width 11 height 11
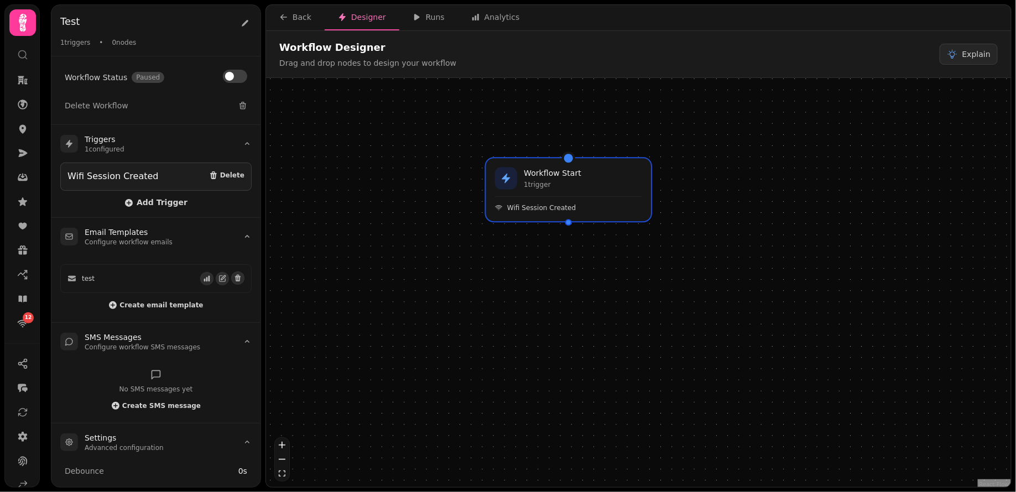
click at [114, 46] on div "Test 1 triggers • 0 nodes" at bounding box center [155, 30] width 209 height 51
click at [285, 444] on button "zoom in" at bounding box center [282, 445] width 14 height 14
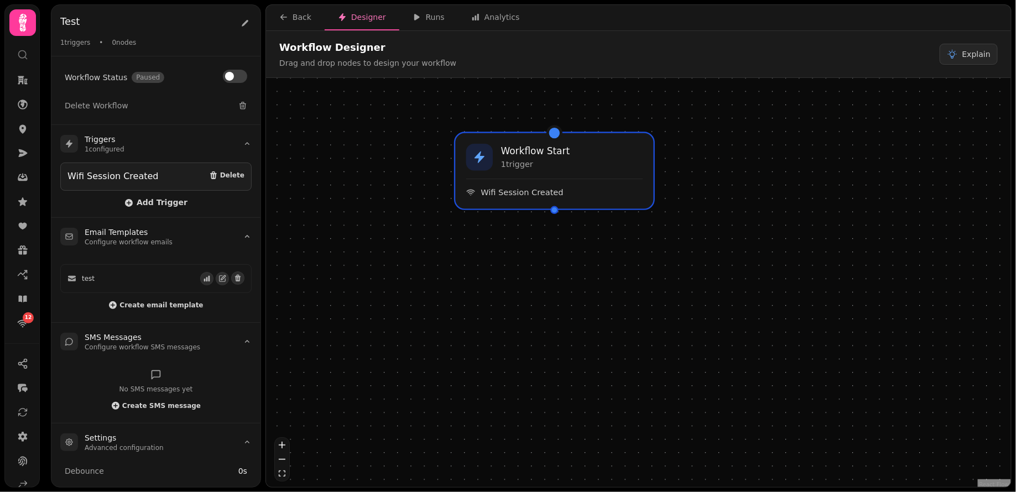
click at [282, 460] on icon "zoom out" at bounding box center [282, 459] width 7 height 1
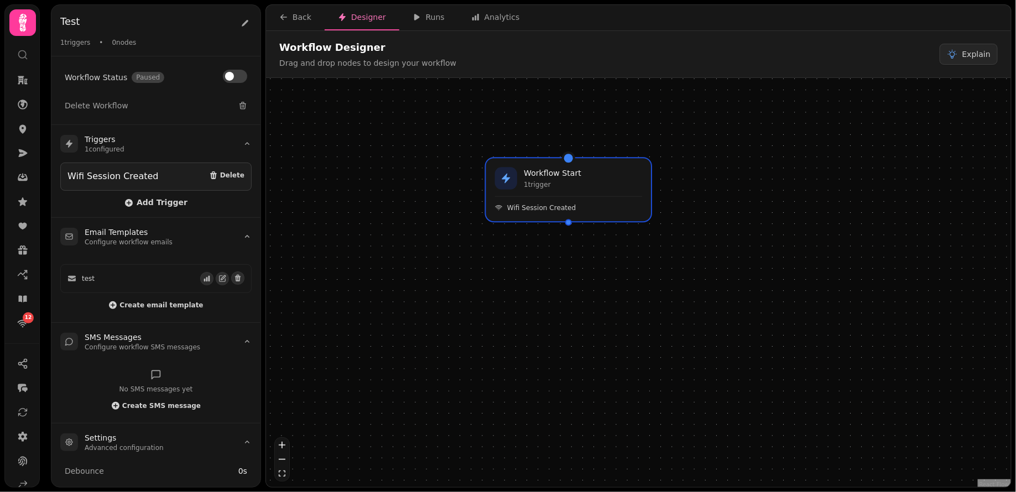
click at [407, 268] on div "Workflow Start 1 trigger Wifi Session Created" at bounding box center [638, 284] width 745 height 412
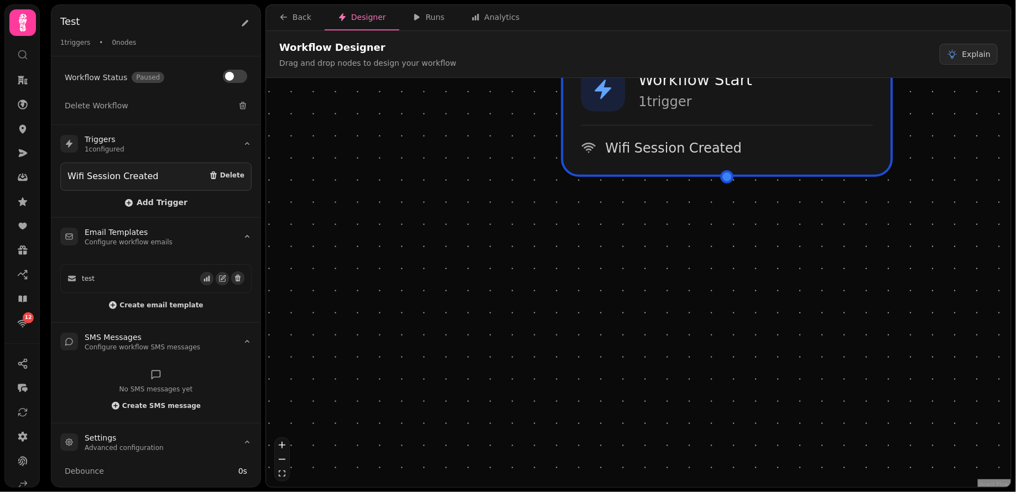
click at [492, 255] on div "Workflow Start 1 trigger Wifi Session Created" at bounding box center [638, 284] width 745 height 412
click at [283, 461] on button "zoom out" at bounding box center [282, 459] width 14 height 14
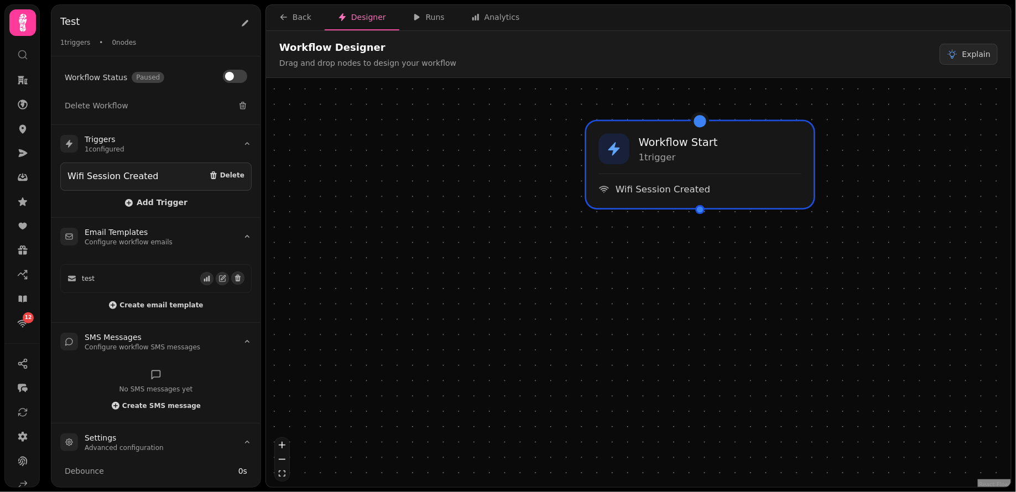
click at [283, 461] on button "zoom out" at bounding box center [282, 459] width 14 height 14
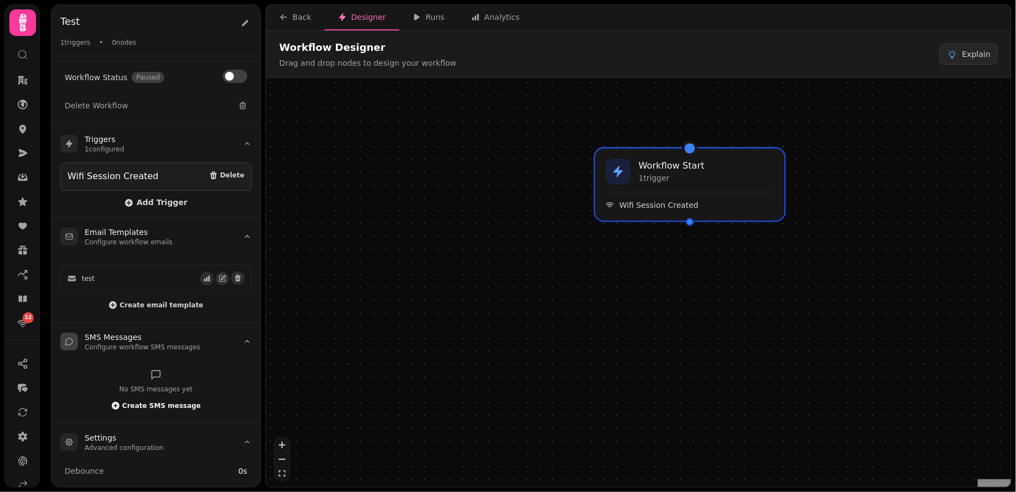
scroll to position [46, 0]
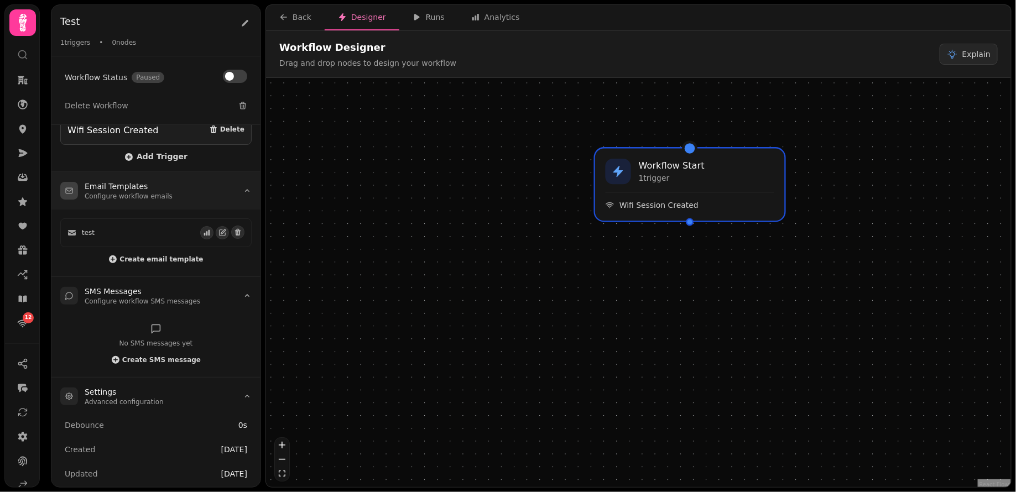
click at [191, 197] on summary "Email Templates Configure workflow emails" at bounding box center [155, 191] width 209 height 38
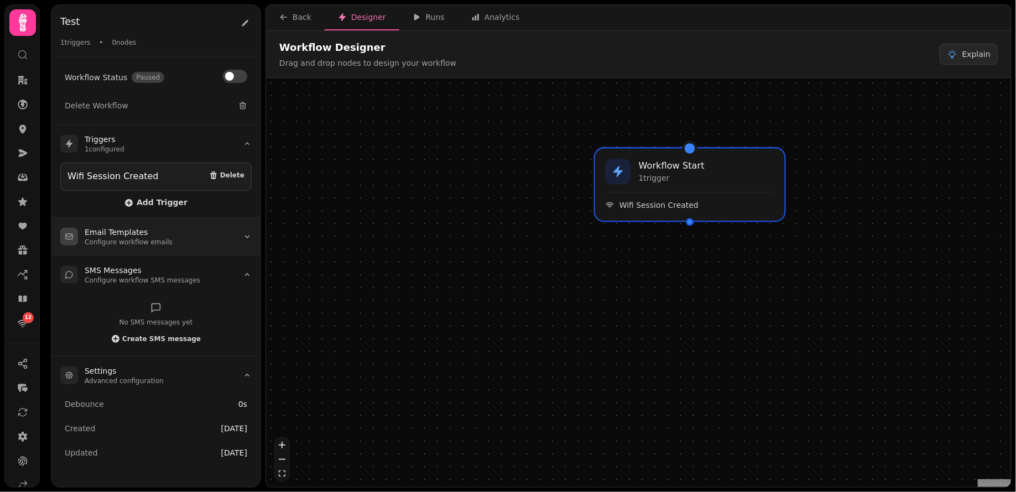
scroll to position [0, 0]
click at [183, 234] on summary "Email Templates Configure workflow emails" at bounding box center [155, 237] width 209 height 38
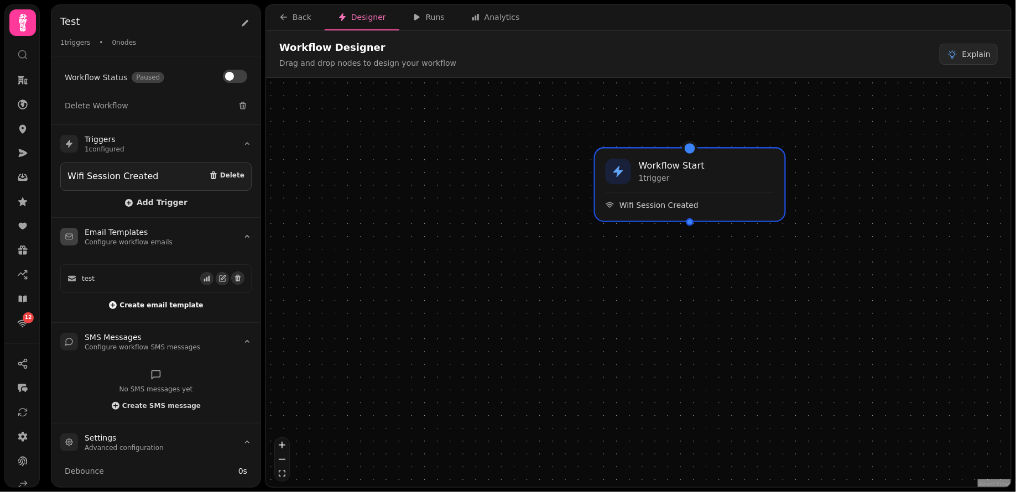
click at [165, 302] on span "Create email template" at bounding box center [161, 305] width 84 height 7
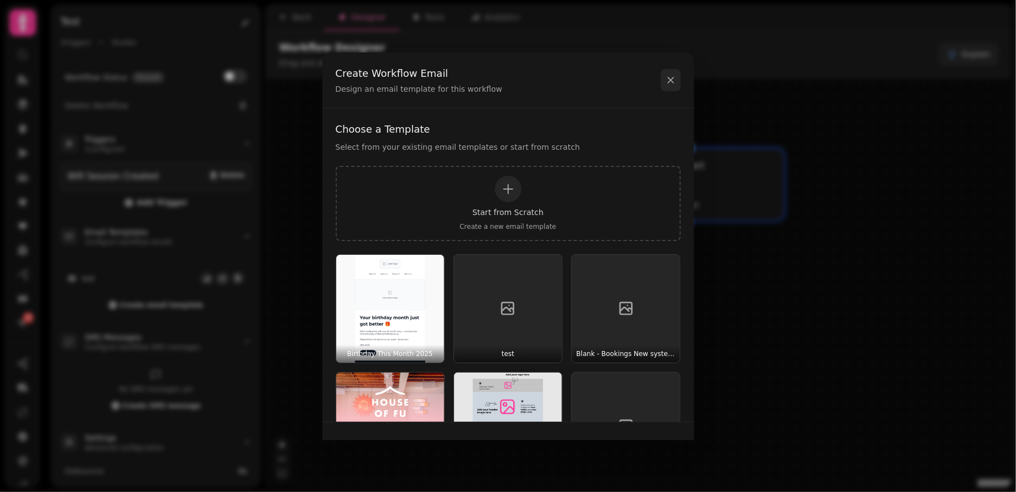
click at [673, 82] on icon at bounding box center [670, 80] width 11 height 11
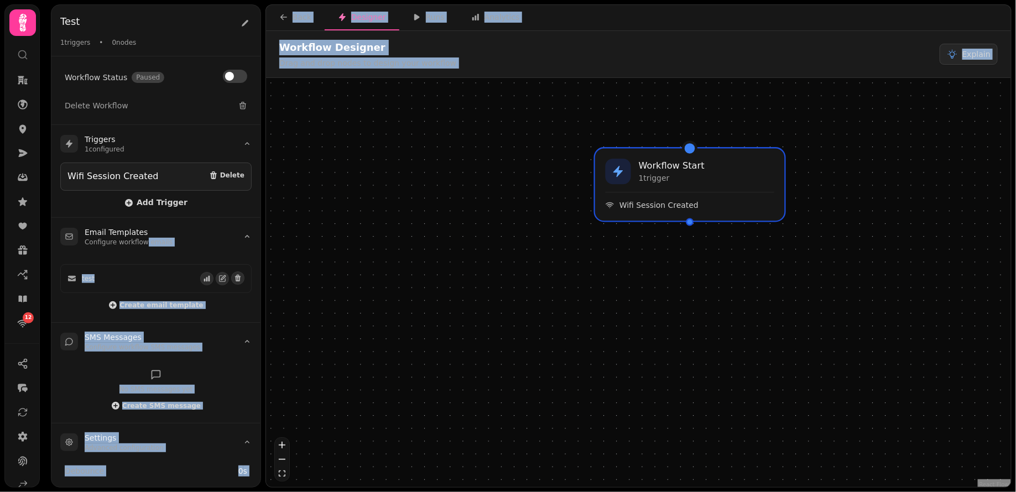
drag, startPoint x: 145, startPoint y: 236, endPoint x: 623, endPoint y: 261, distance: 478.6
click at [637, 246] on div "Test Test 1 triggers • 0 nodes Workflow Status Paused Delete Workflow Triggers …" at bounding box center [531, 246] width 970 height 492
click at [622, 261] on div "Workflow Start 1 trigger Wifi Session Created" at bounding box center [638, 284] width 745 height 412
click at [149, 274] on div "test" at bounding box center [133, 278] width 133 height 9
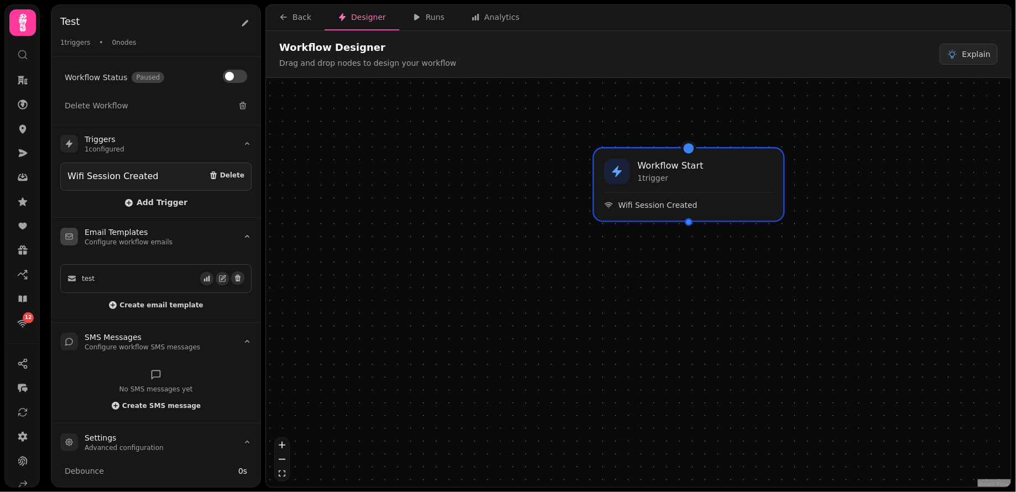
drag, startPoint x: 142, startPoint y: 278, endPoint x: 148, endPoint y: 277, distance: 6.2
click at [142, 278] on div "test" at bounding box center [133, 278] width 133 height 9
click at [222, 276] on icon "button" at bounding box center [223, 277] width 4 height 4
select select "**********"
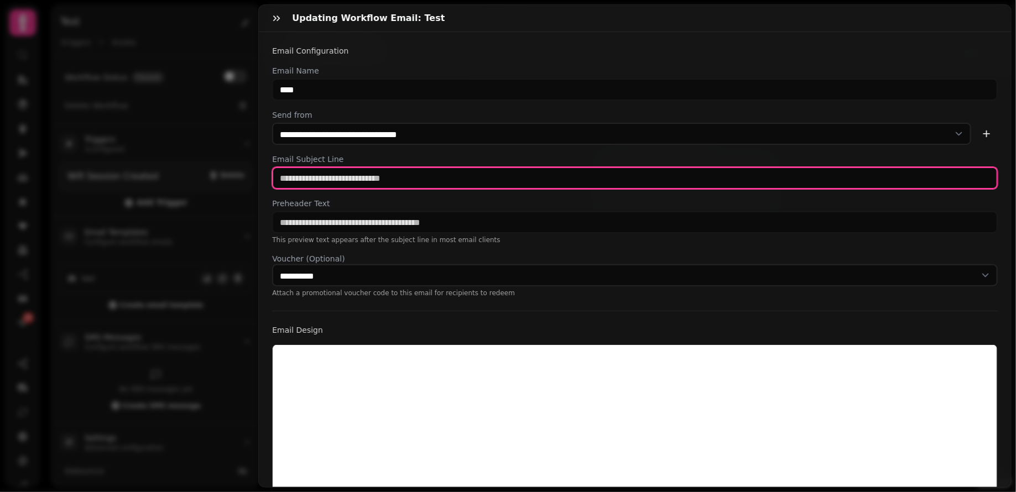
click at [371, 168] on input "text" at bounding box center [635, 178] width 726 height 22
type input "****"
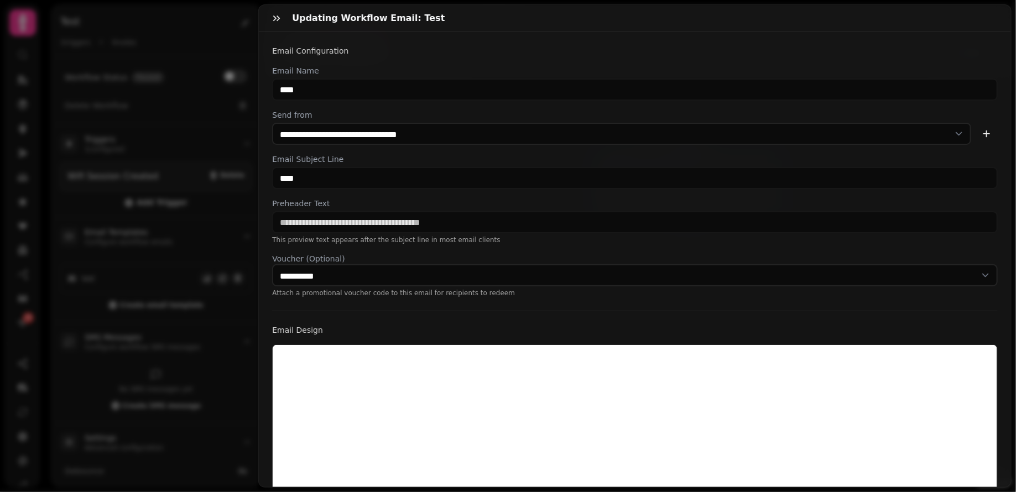
click at [502, 242] on p "This preview text appears after the subject line in most email clients" at bounding box center [635, 240] width 726 height 9
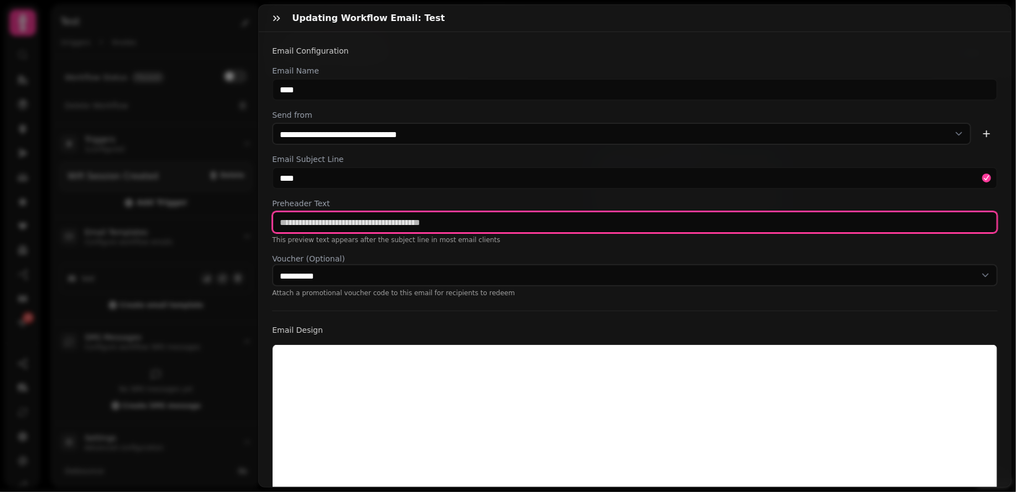
click at [463, 226] on input "text" at bounding box center [635, 222] width 726 height 22
type input "****"
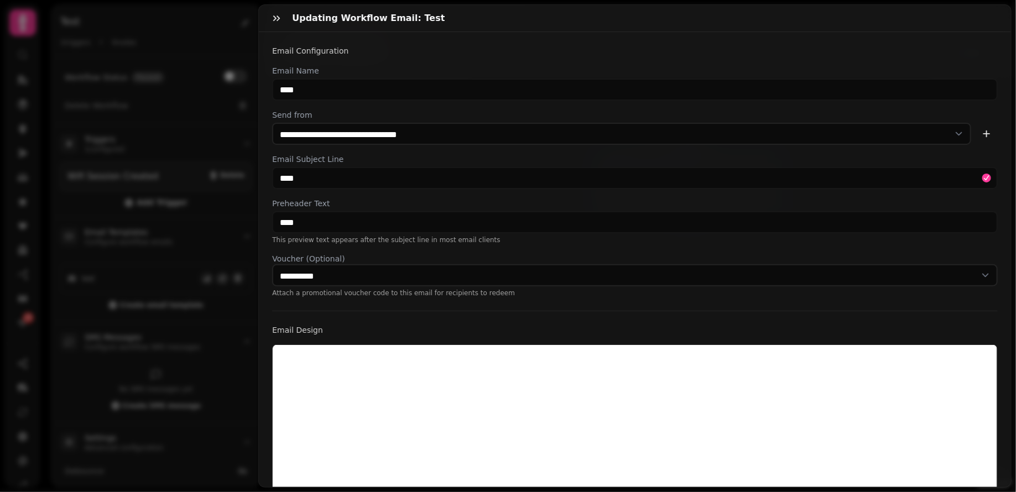
click at [603, 311] on div "Email Design" at bounding box center [635, 494] width 726 height 367
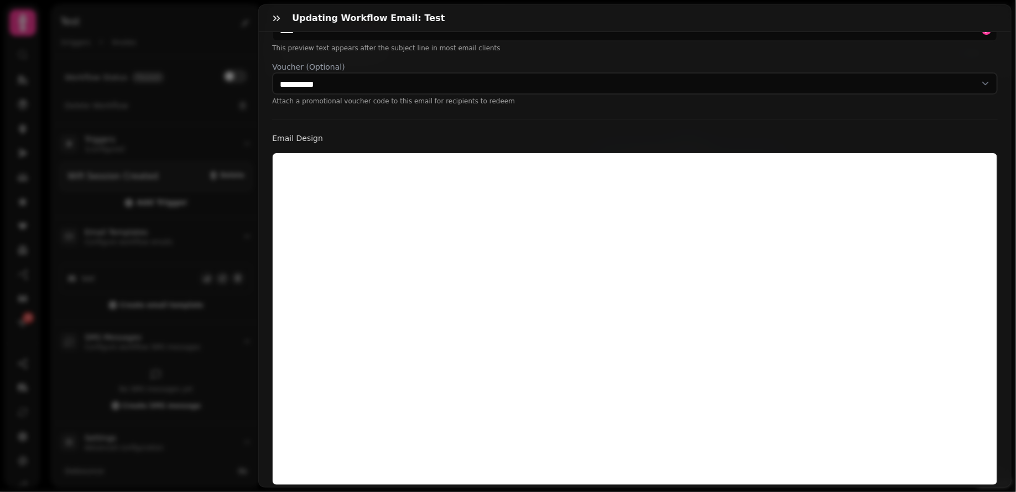
scroll to position [247, 0]
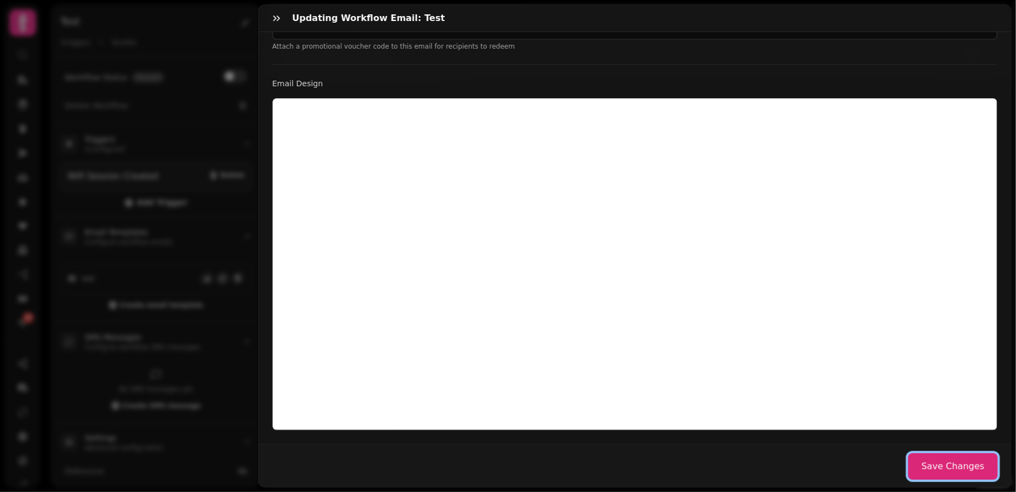
click at [946, 470] on button "Save Changes" at bounding box center [953, 467] width 90 height 27
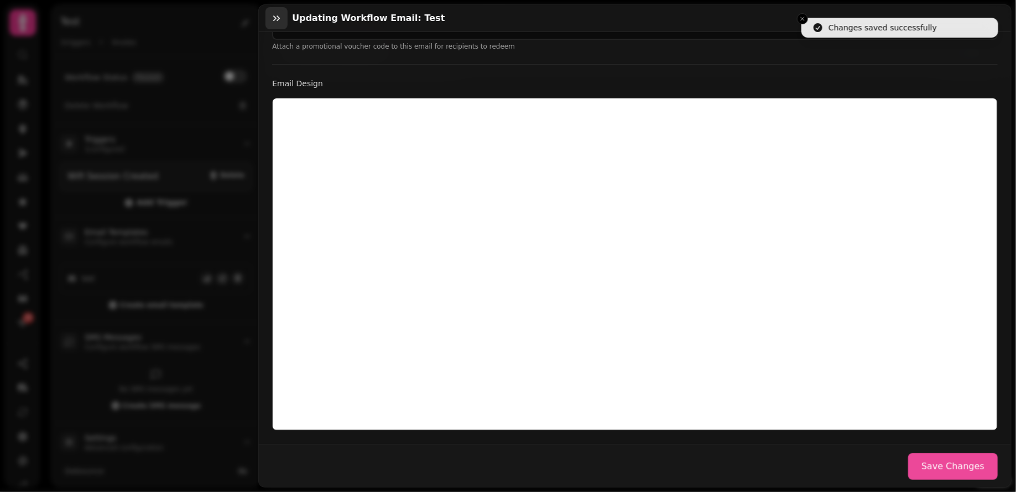
click at [282, 19] on button "button" at bounding box center [276, 18] width 22 height 22
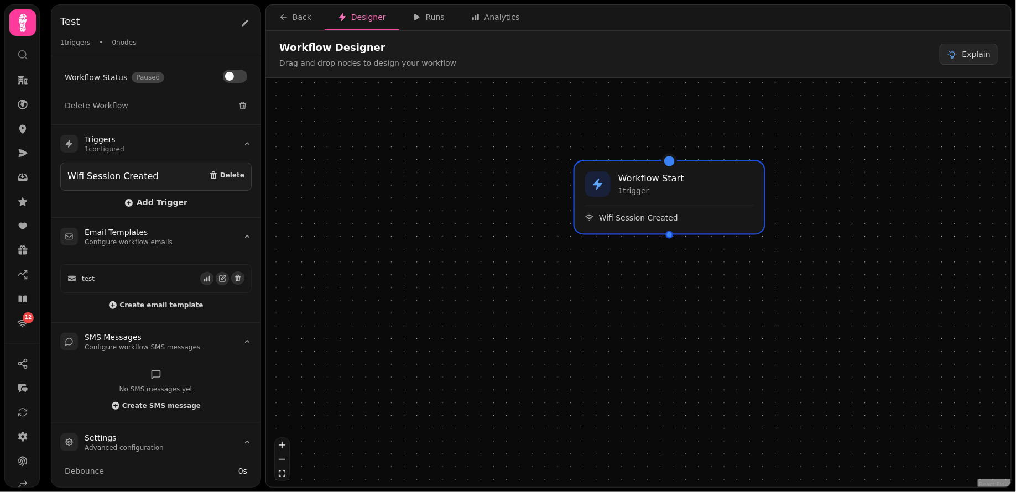
drag, startPoint x: 689, startPoint y: 225, endPoint x: 637, endPoint y: 215, distance: 52.9
click at [637, 215] on div "Workflow Start 1 trigger Wifi Session Created" at bounding box center [638, 284] width 745 height 412
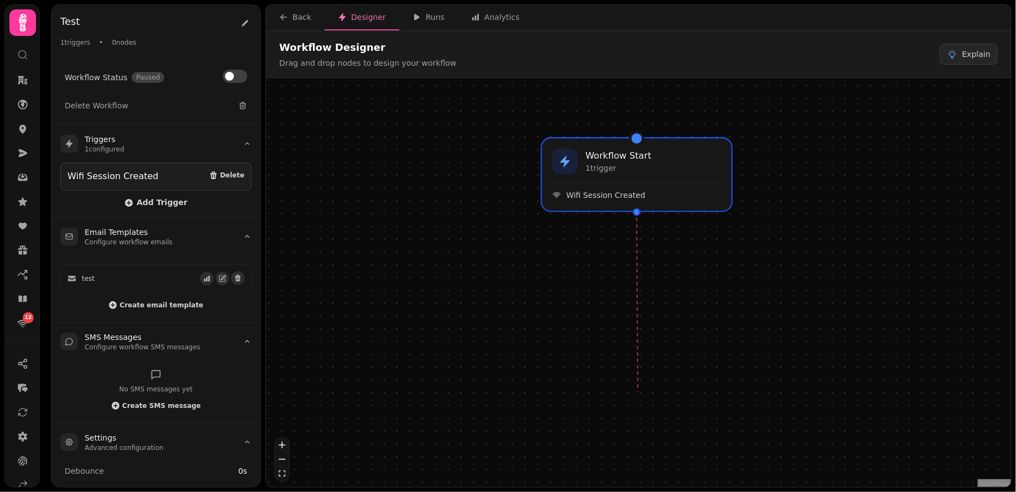
drag, startPoint x: 638, startPoint y: 212, endPoint x: 638, endPoint y: 391, distance: 179.2
click at [638, 391] on div "Workflow Start 1 trigger Wifi Session Created" at bounding box center [638, 284] width 745 height 412
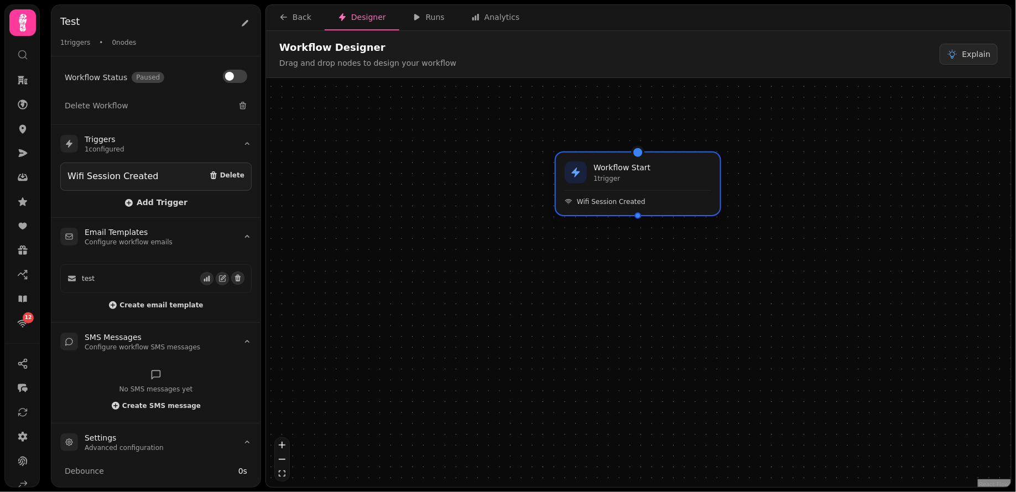
click at [618, 199] on span "Wifi Session Created" at bounding box center [611, 201] width 69 height 9
click at [632, 186] on div "Workflow Start 1 trigger Wifi Session Created" at bounding box center [636, 184] width 164 height 63
click at [151, 140] on summary "Triggers 1 configured" at bounding box center [155, 144] width 209 height 38
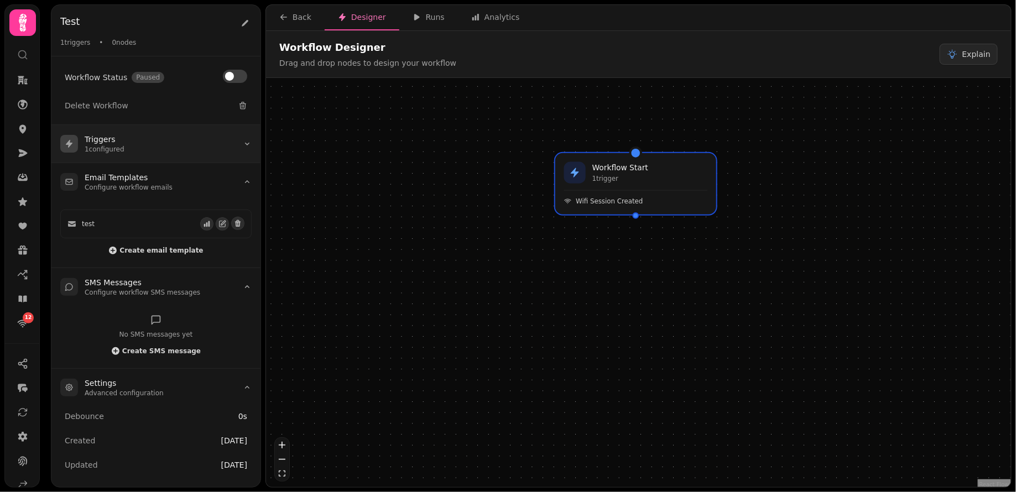
click at [162, 153] on summary "Triggers 1 configured" at bounding box center [155, 144] width 209 height 38
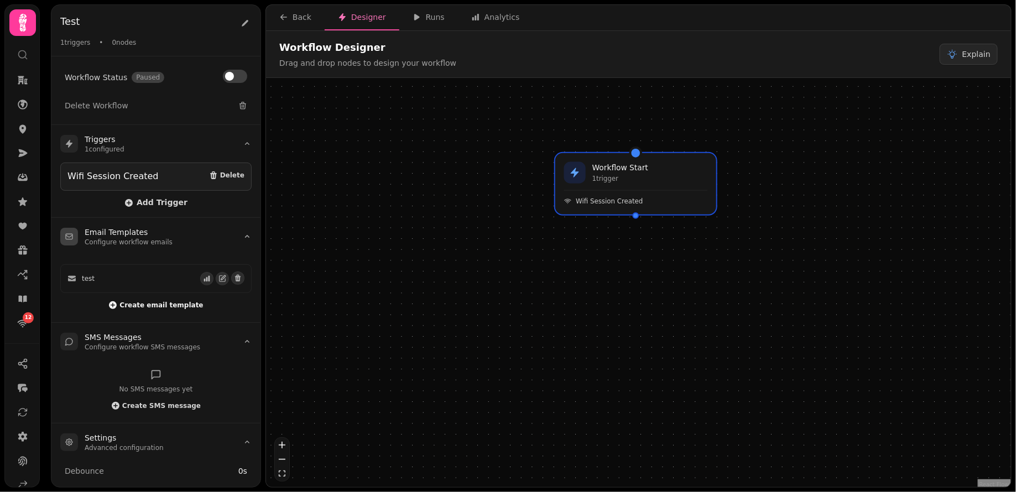
scroll to position [46, 0]
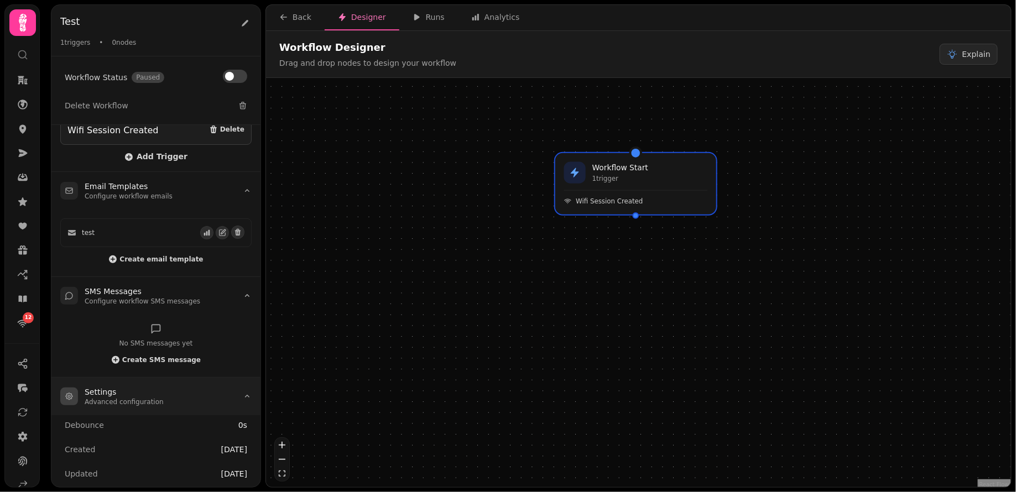
click at [243, 392] on icon at bounding box center [247, 396] width 9 height 9
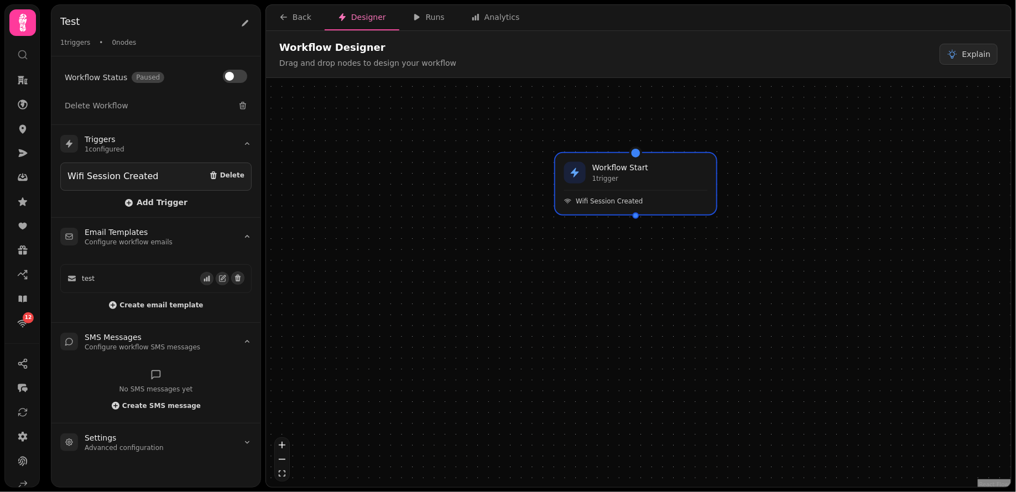
click at [131, 46] on span "0 nodes" at bounding box center [124, 42] width 24 height 9
click at [972, 61] on button "Explain" at bounding box center [969, 54] width 58 height 21
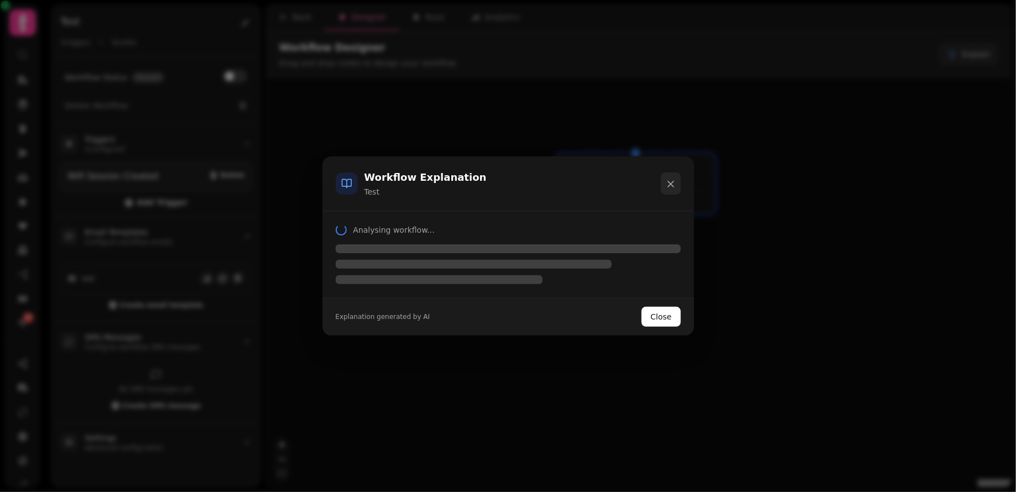
click at [673, 183] on icon at bounding box center [671, 184] width 6 height 6
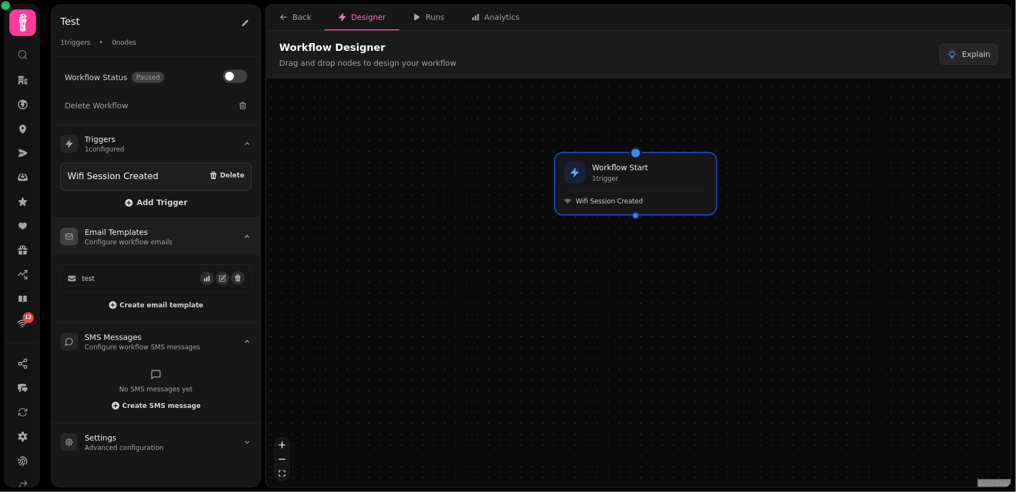
click at [228, 233] on summary "Email Templates Configure workflow emails" at bounding box center [155, 237] width 209 height 38
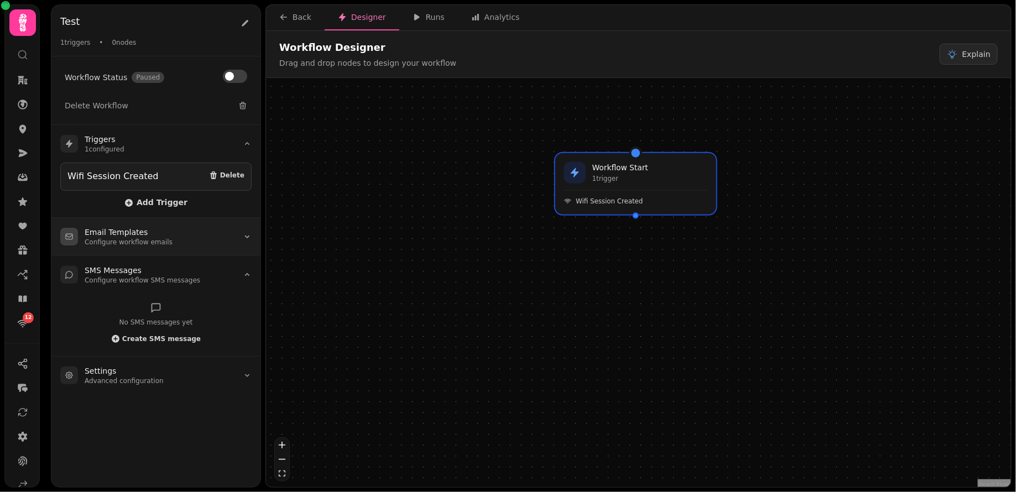
click at [240, 234] on summary "Email Templates Configure workflow emails" at bounding box center [155, 237] width 209 height 38
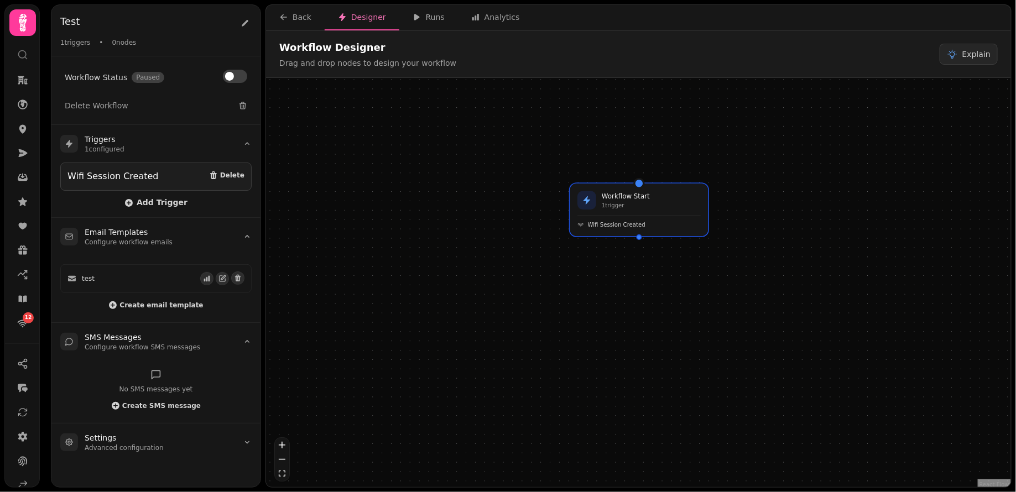
drag, startPoint x: 643, startPoint y: 226, endPoint x: 642, endPoint y: 240, distance: 13.9
click at [642, 240] on div "Workflow Start 1 trigger Wifi Session Created" at bounding box center [638, 284] width 745 height 412
click at [645, 216] on div "Wifi Session Created" at bounding box center [639, 223] width 126 height 14
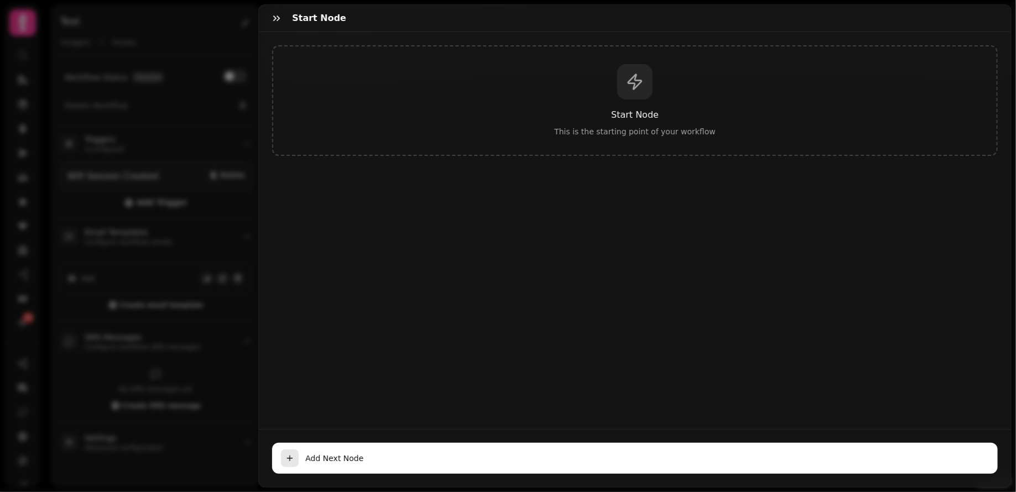
click at [645, 215] on div "Start Node This is the starting point of your workflow" at bounding box center [635, 230] width 752 height 397
click at [611, 114] on h3 "Start Node" at bounding box center [635, 114] width 688 height 13
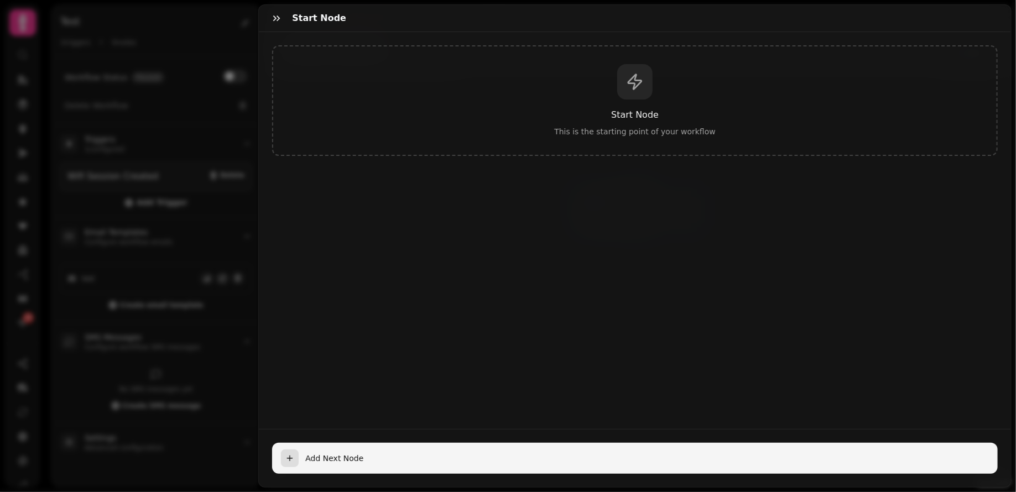
click at [290, 454] on div "button" at bounding box center [290, 459] width 18 height 18
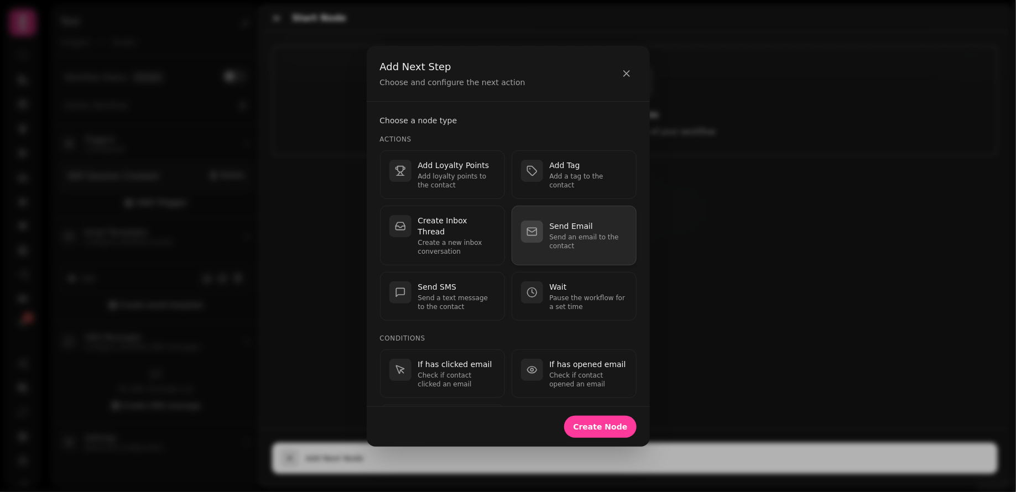
click at [575, 233] on p "Send an email to the contact" at bounding box center [588, 242] width 77 height 18
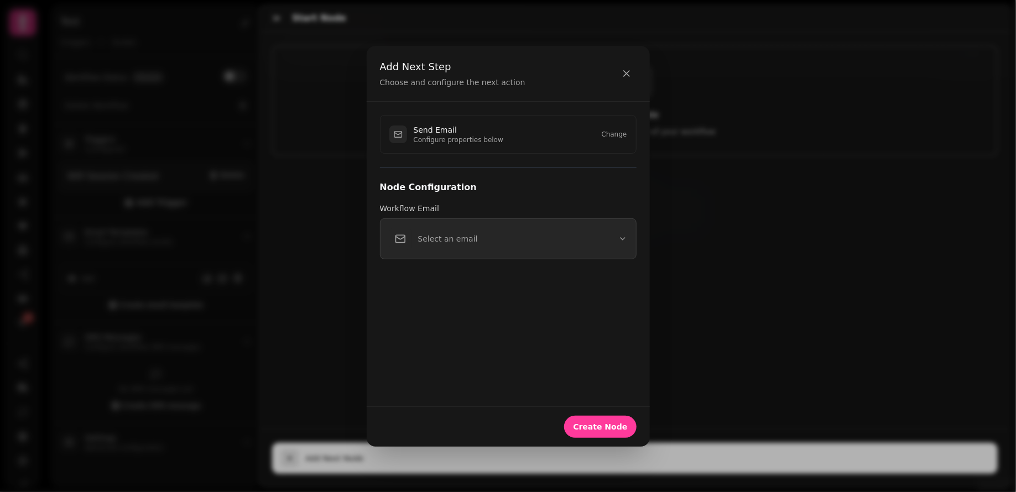
click at [484, 236] on button "Select an email" at bounding box center [508, 238] width 257 height 41
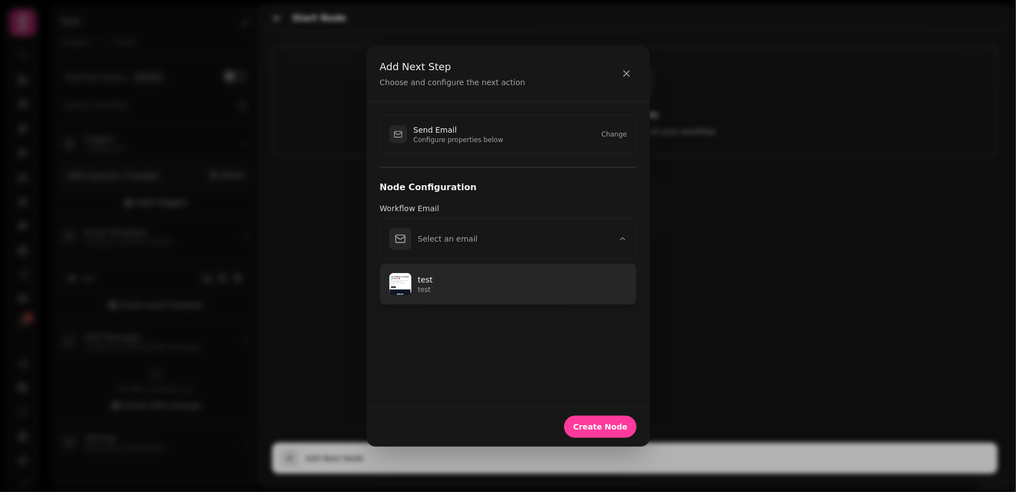
click at [468, 281] on p "test" at bounding box center [522, 279] width 209 height 11
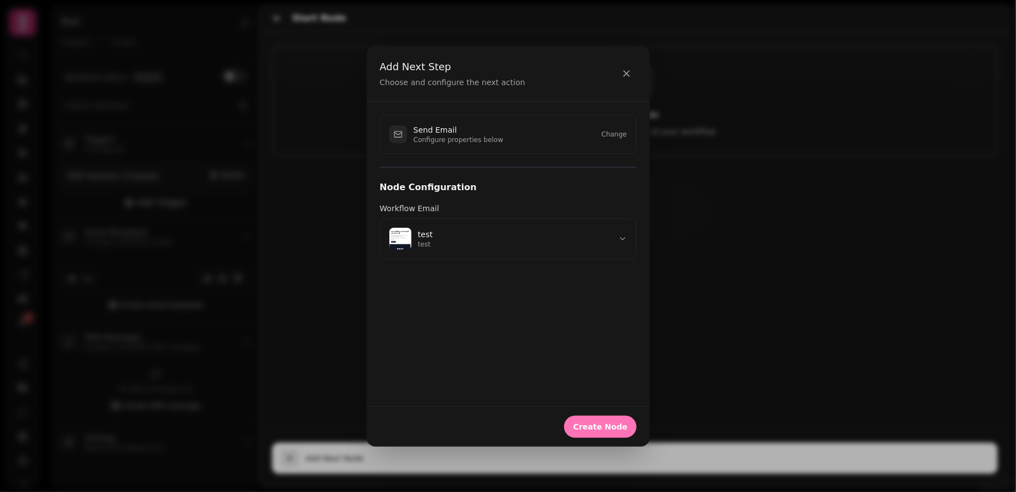
click at [603, 425] on span "Create Node" at bounding box center [600, 427] width 54 height 8
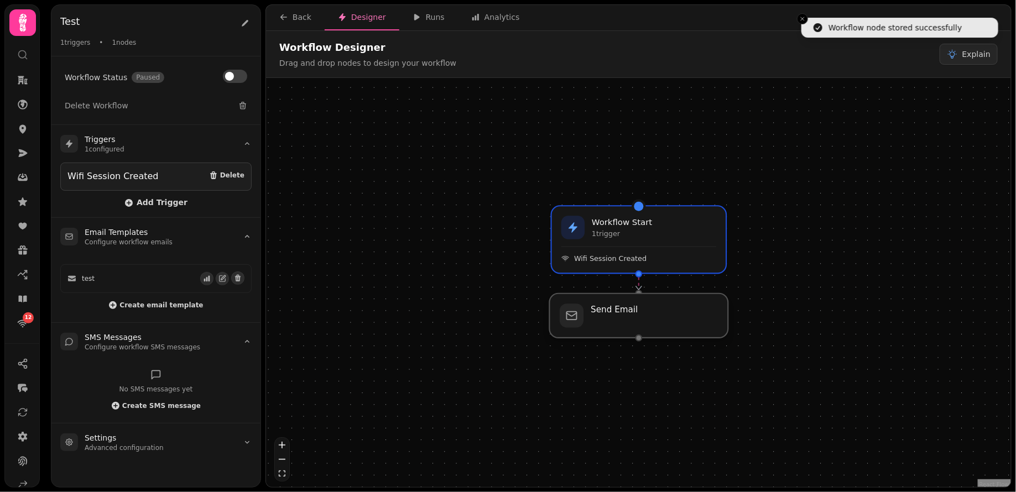
click at [649, 327] on div at bounding box center [639, 316] width 179 height 44
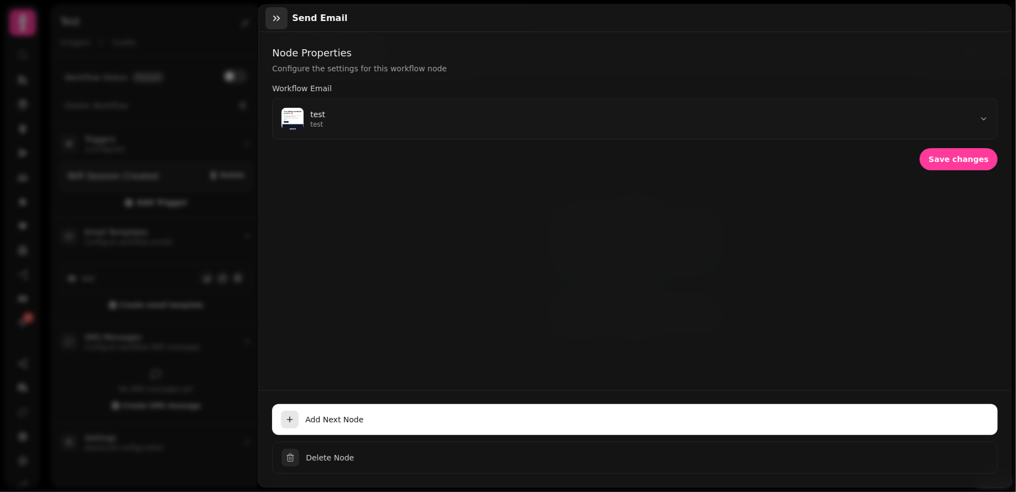
click at [272, 19] on icon "button" at bounding box center [276, 18] width 11 height 11
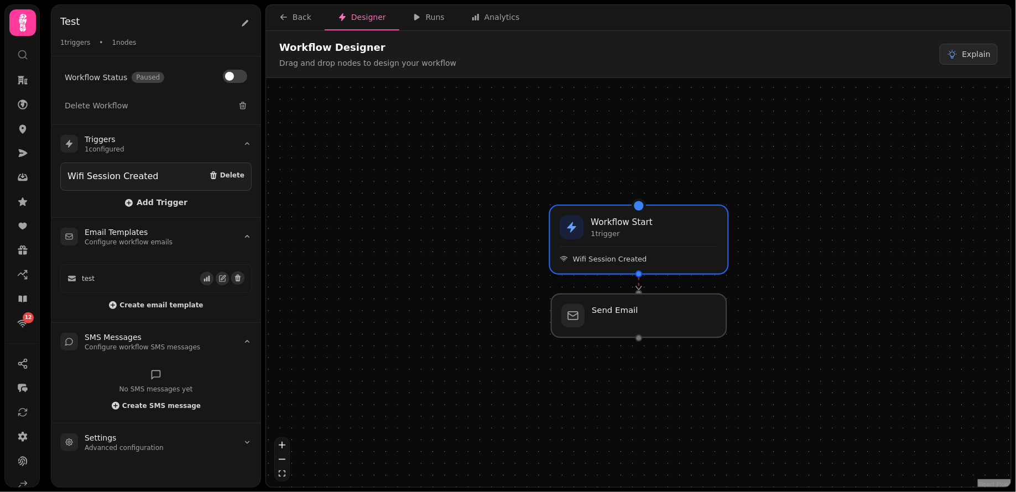
click at [625, 233] on p "1 trigger" at bounding box center [622, 233] width 62 height 9
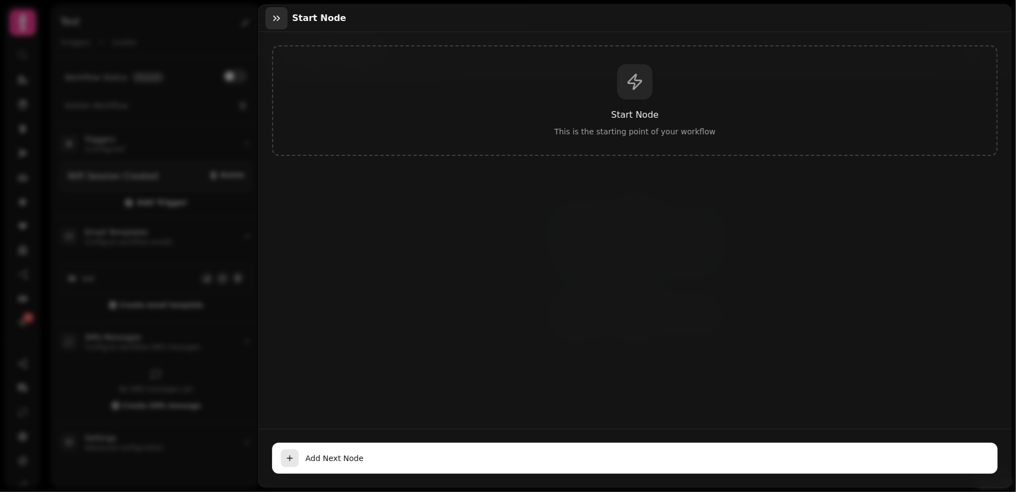
click at [275, 19] on icon "button" at bounding box center [276, 18] width 11 height 11
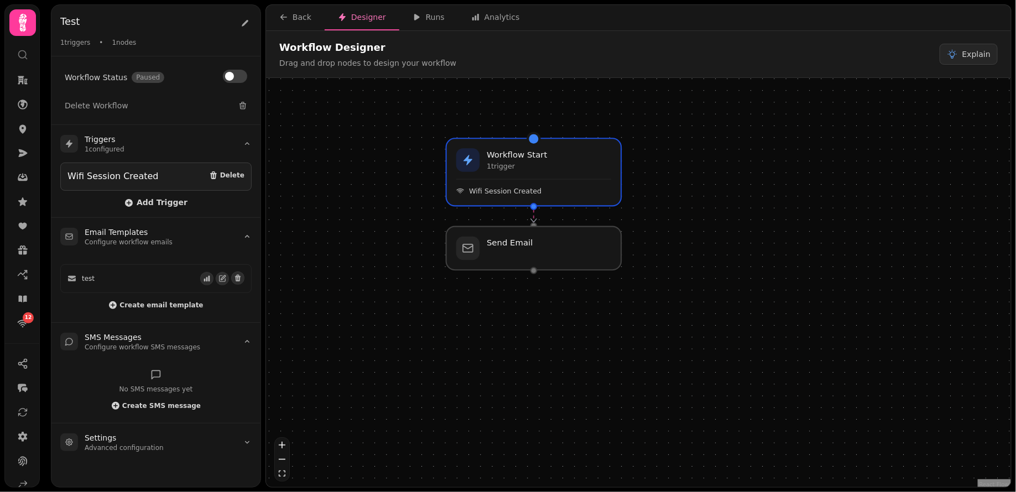
drag, startPoint x: 494, startPoint y: 221, endPoint x: 392, endPoint y: 155, distance: 122.1
click at [392, 155] on div "Workflow Start 1 trigger Wifi Session Created Send Email" at bounding box center [638, 284] width 745 height 412
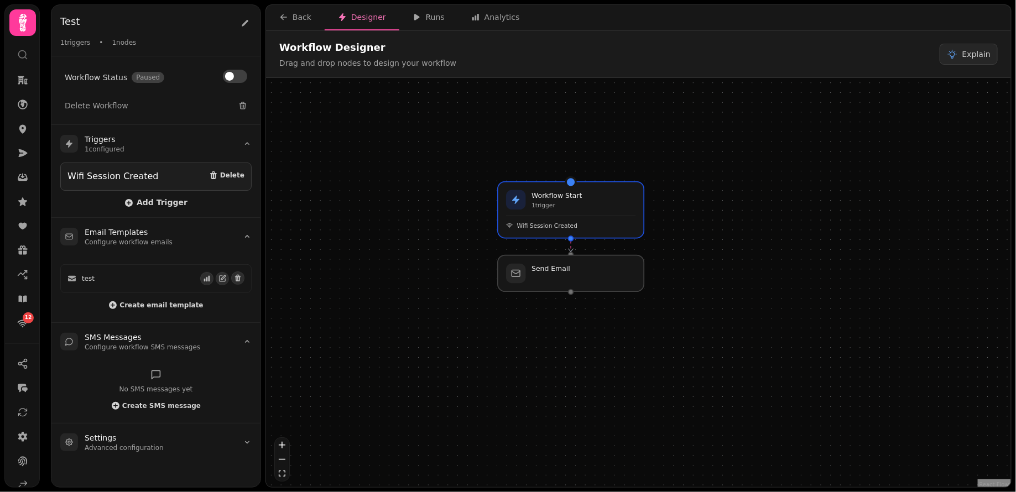
drag, startPoint x: 392, startPoint y: 156, endPoint x: 450, endPoint y: 195, distance: 70.3
click at [450, 195] on div "Workflow Start 1 trigger Wifi Session Created Send Email" at bounding box center [638, 284] width 745 height 412
click at [565, 269] on div at bounding box center [570, 273] width 149 height 37
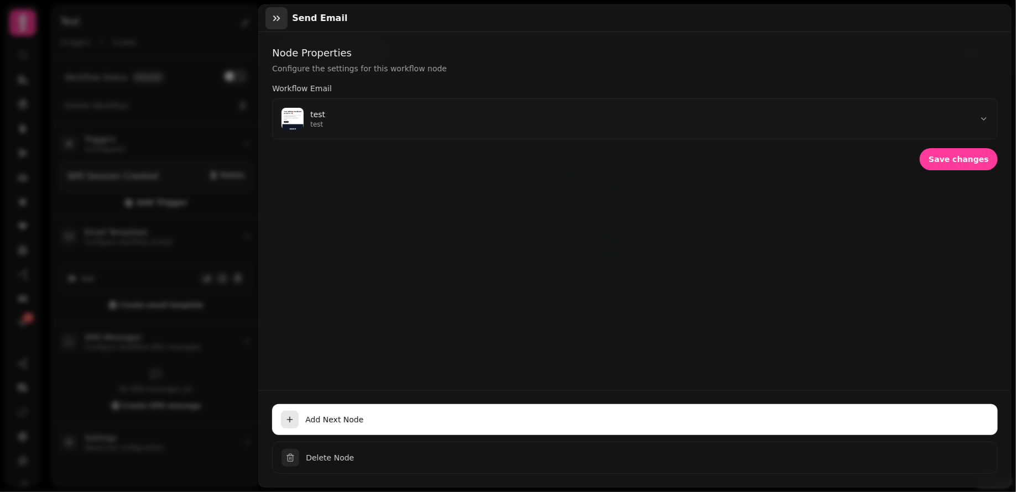
click at [280, 21] on icon "button" at bounding box center [276, 18] width 11 height 11
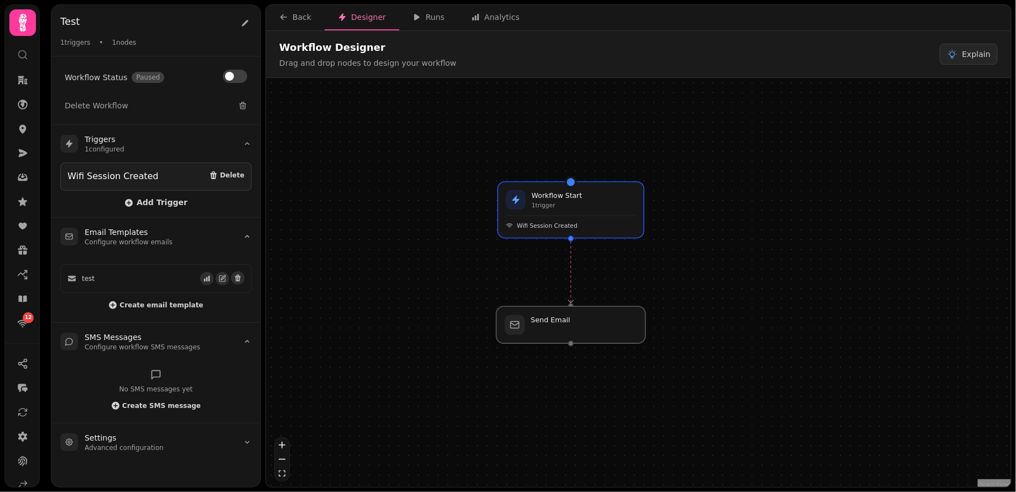
drag, startPoint x: 560, startPoint y: 316, endPoint x: 554, endPoint y: 321, distance: 8.2
click at [554, 321] on div at bounding box center [570, 324] width 149 height 37
click at [559, 321] on div at bounding box center [570, 324] width 149 height 37
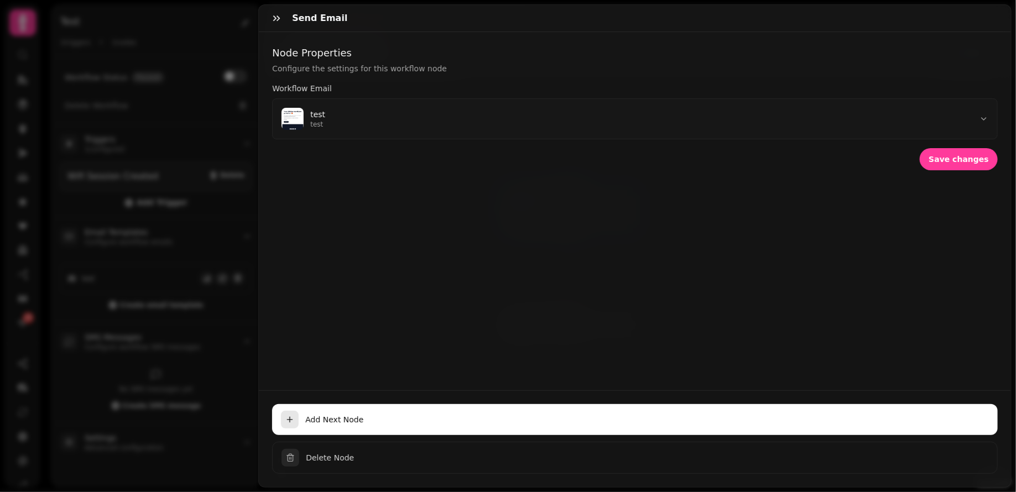
click at [559, 321] on div "Node Properties Configure the settings for this workflow node Workflow Email te…" at bounding box center [635, 211] width 752 height 358
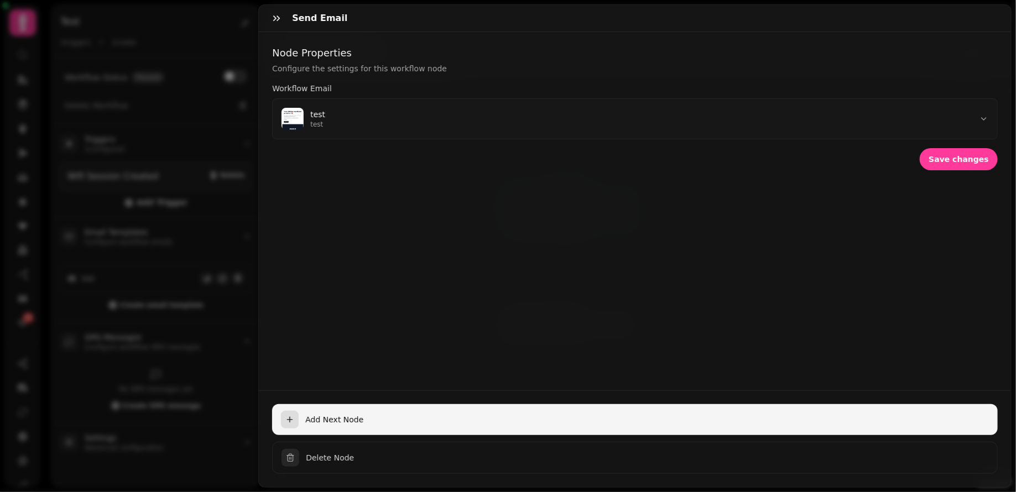
click at [366, 421] on span "Add Next Node" at bounding box center [647, 419] width 684 height 11
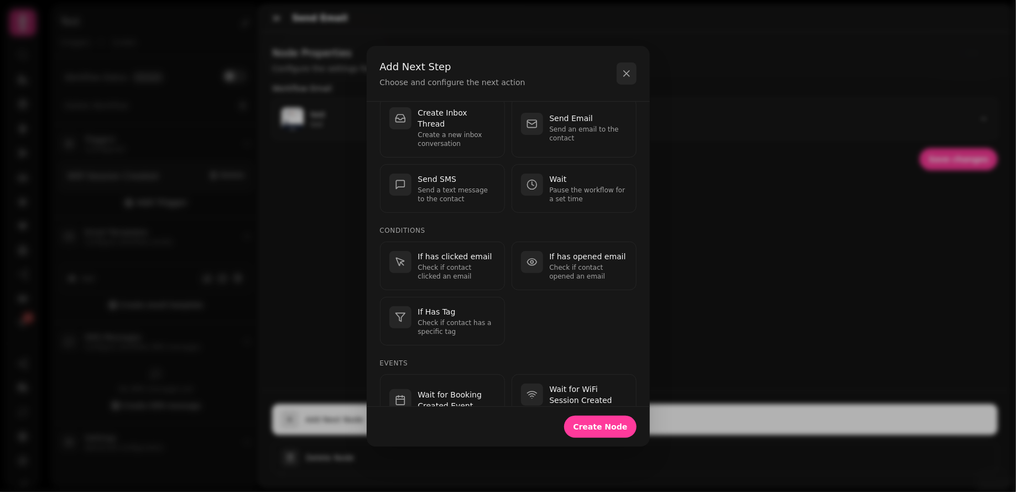
scroll to position [105, 0]
click at [632, 74] on button "button" at bounding box center [627, 74] width 20 height 22
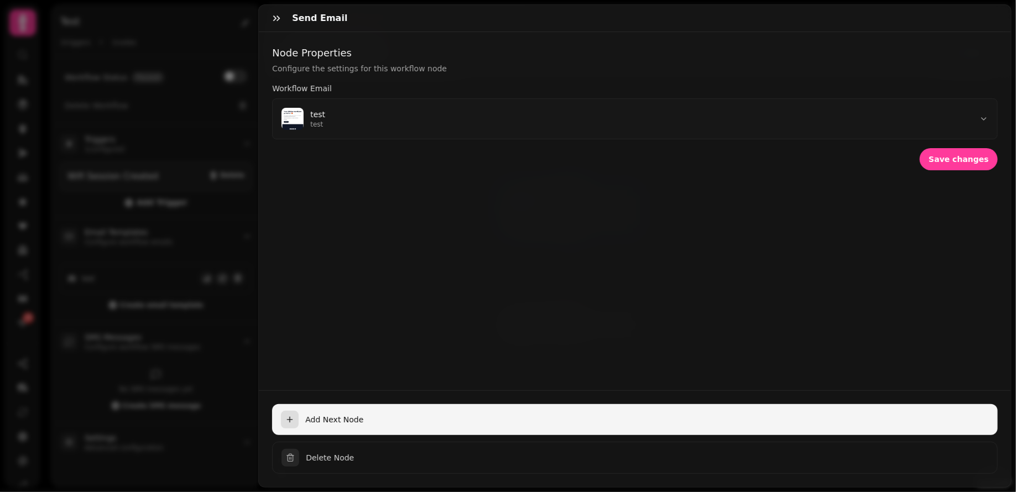
click at [337, 414] on button "Add Next Node" at bounding box center [635, 419] width 726 height 31
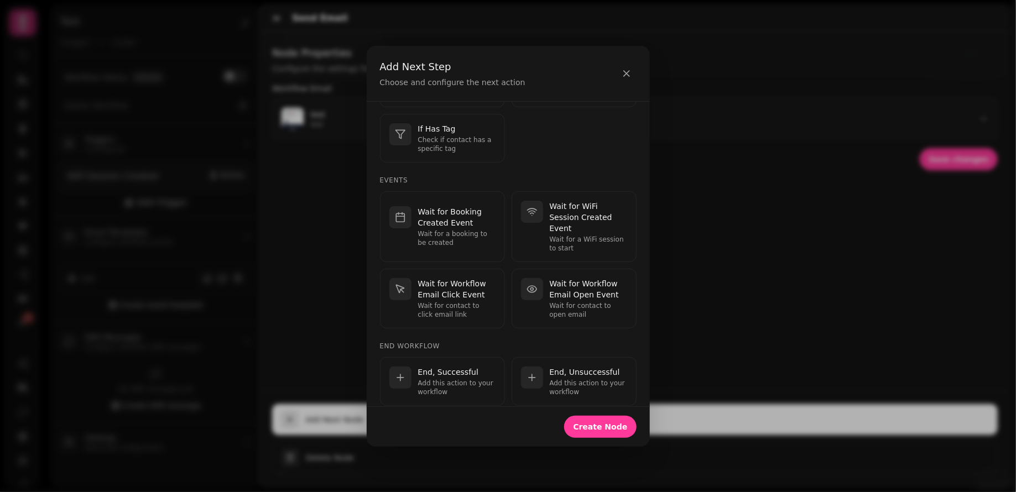
scroll to position [0, 0]
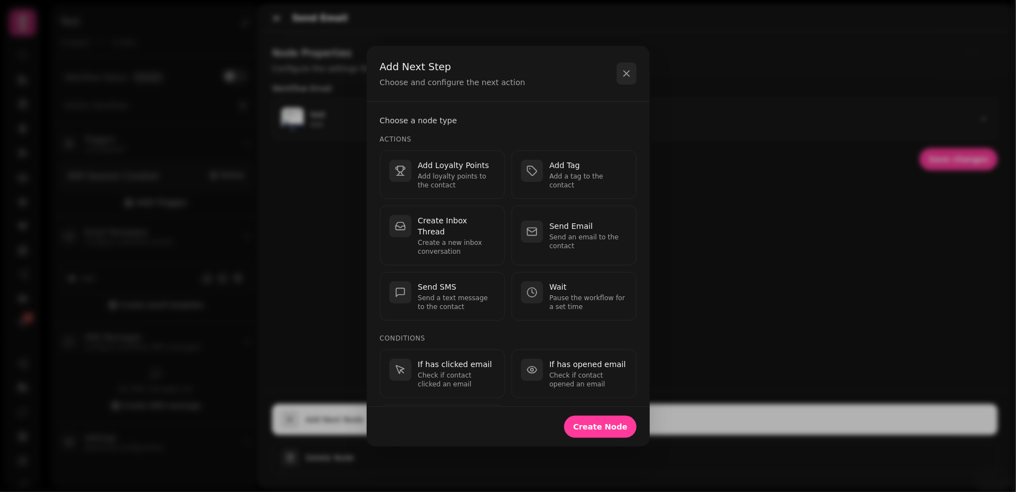
click at [629, 76] on icon "button" at bounding box center [627, 74] width 6 height 6
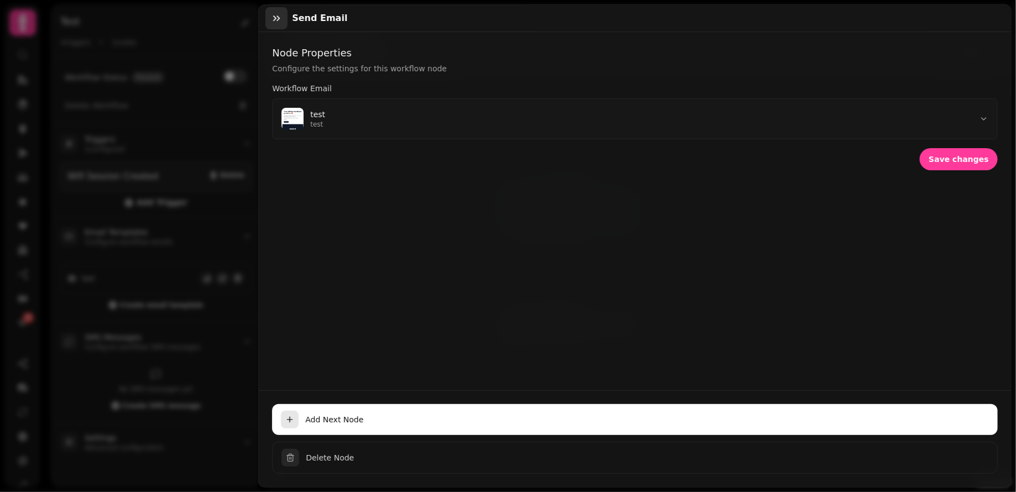
click at [268, 20] on button "button" at bounding box center [276, 18] width 22 height 22
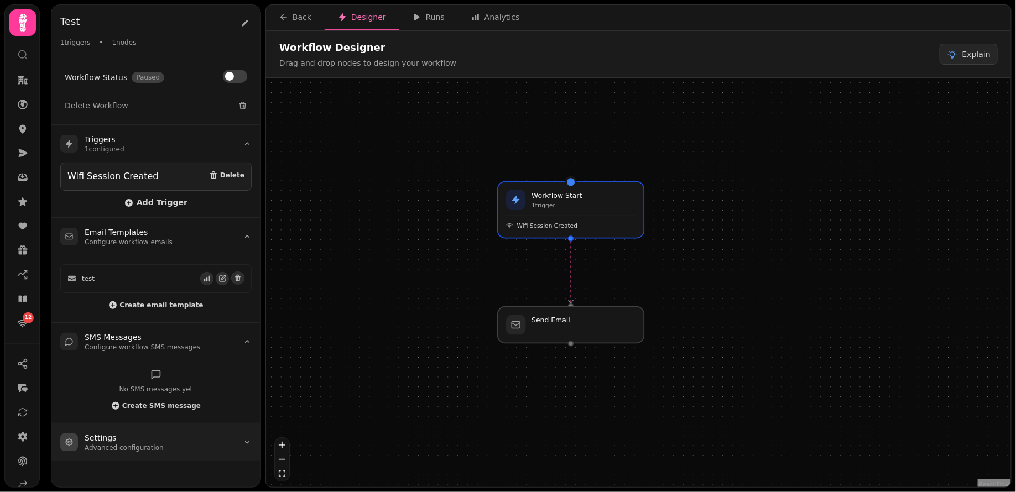
click at [240, 440] on summary "Settings Advanced configuration" at bounding box center [155, 443] width 209 height 38
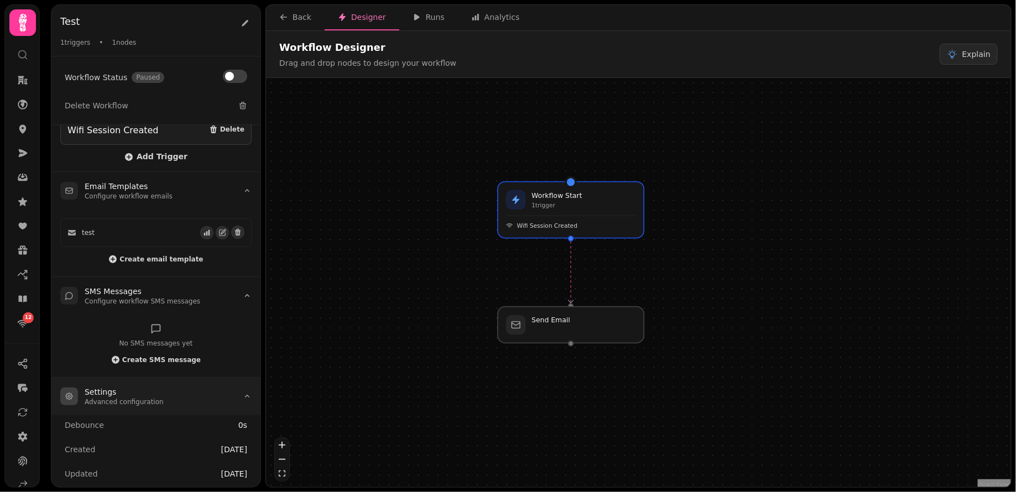
click at [241, 387] on summary "Settings Advanced configuration" at bounding box center [155, 397] width 209 height 38
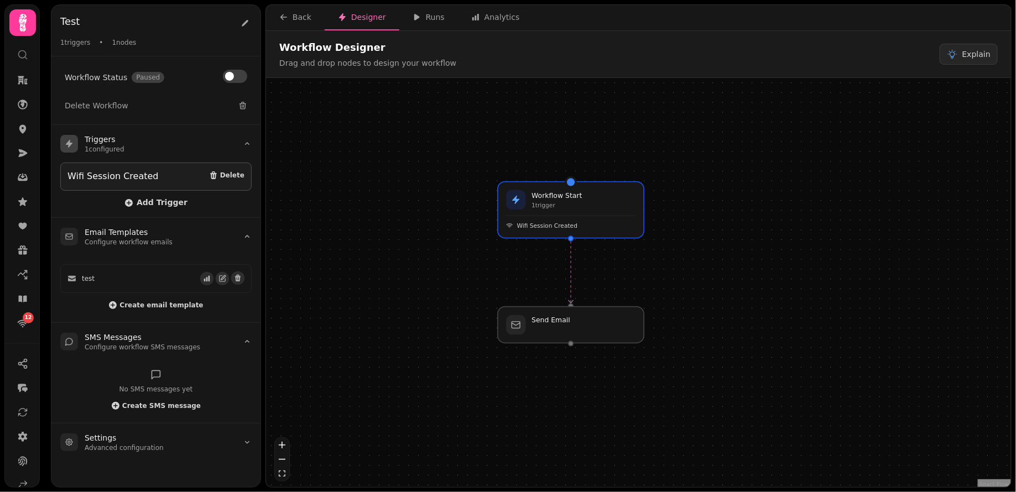
click at [166, 176] on div "Wifi Session Created Delete" at bounding box center [155, 177] width 177 height 14
click at [528, 203] on div "Workflow Start 1 trigger" at bounding box center [571, 200] width 132 height 20
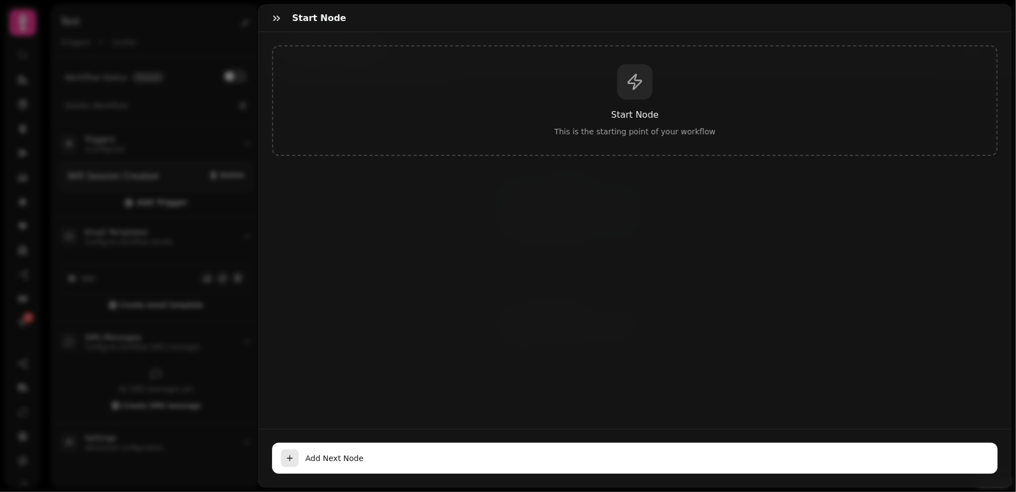
click at [586, 123] on div "Start Node This is the starting point of your workflow" at bounding box center [635, 100] width 726 height 111
click at [272, 14] on icon "button" at bounding box center [276, 18] width 11 height 11
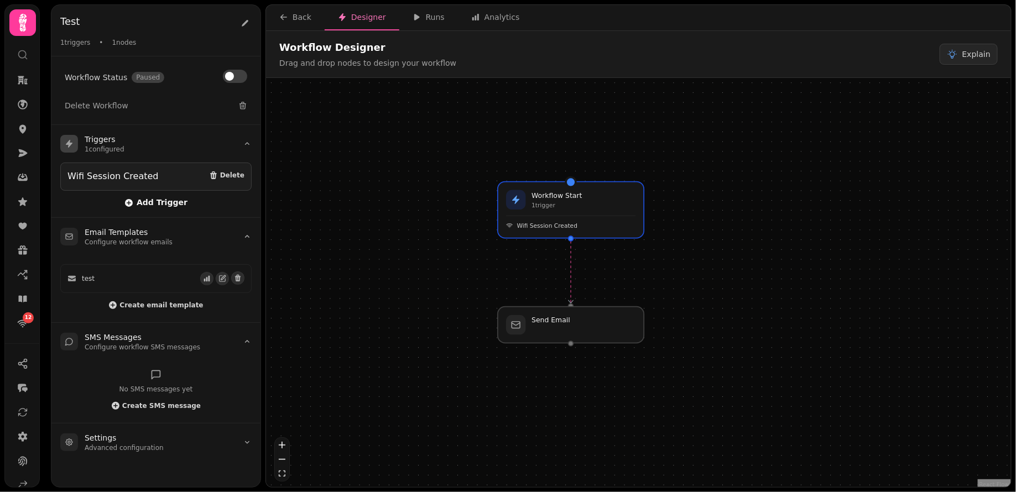
click at [139, 197] on button "Add Trigger" at bounding box center [155, 202] width 63 height 11
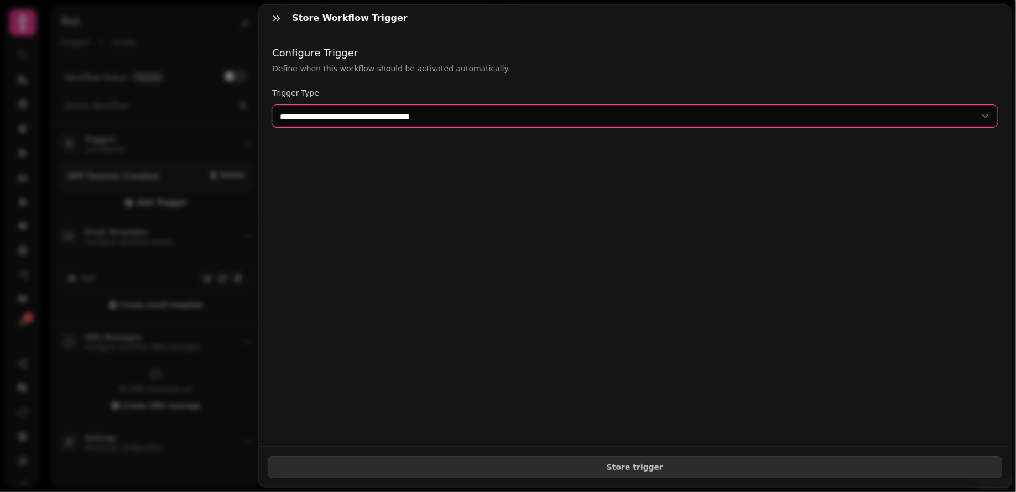
click at [372, 107] on select "**********" at bounding box center [635, 116] width 726 height 22
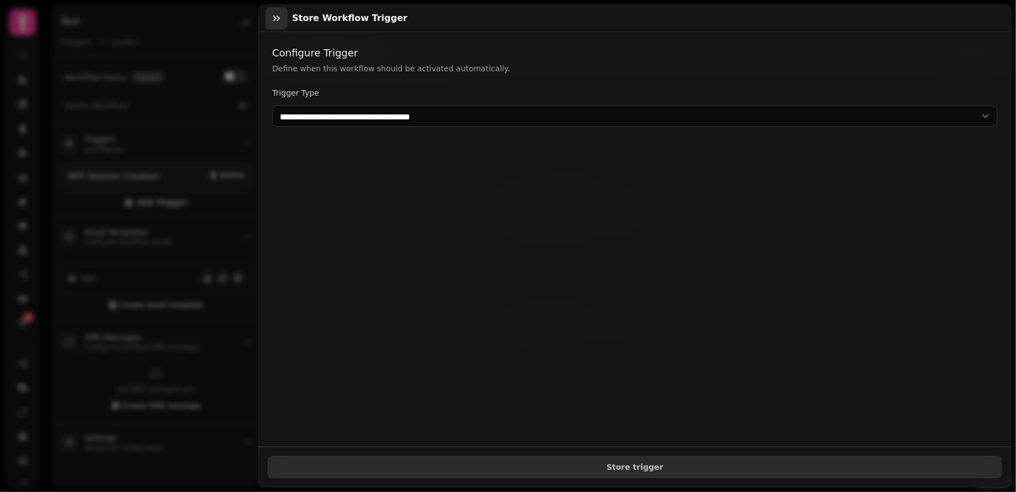
click at [274, 15] on icon "button" at bounding box center [276, 18] width 11 height 11
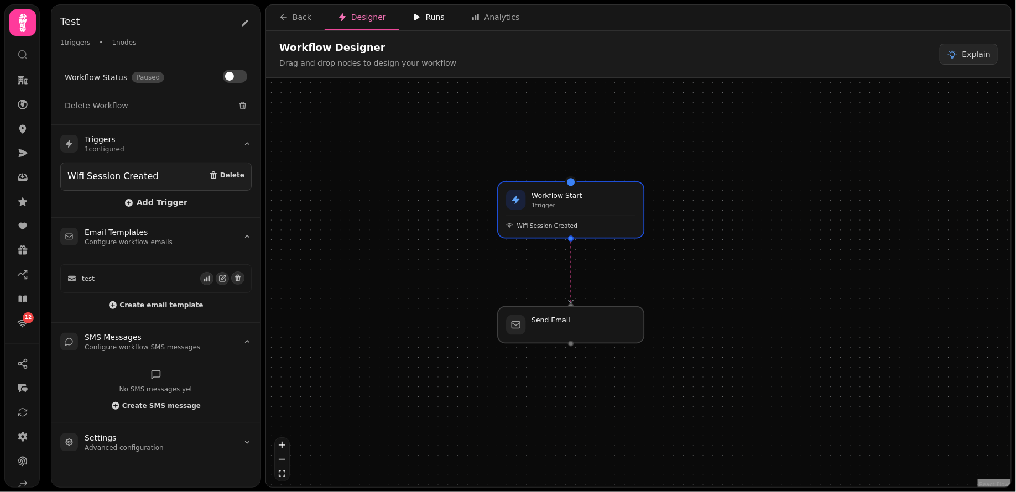
click at [425, 18] on div "Runs" at bounding box center [429, 17] width 32 height 11
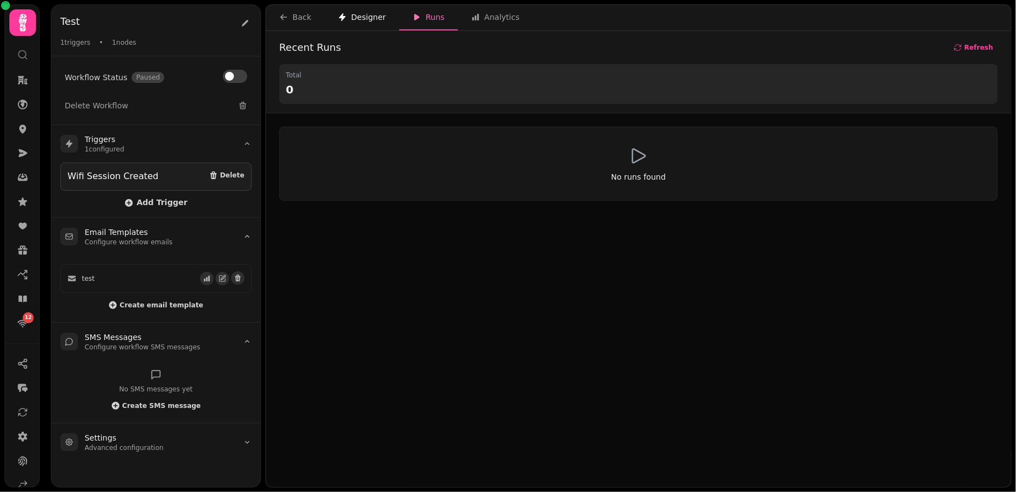
click at [372, 17] on div "Designer" at bounding box center [362, 17] width 48 height 11
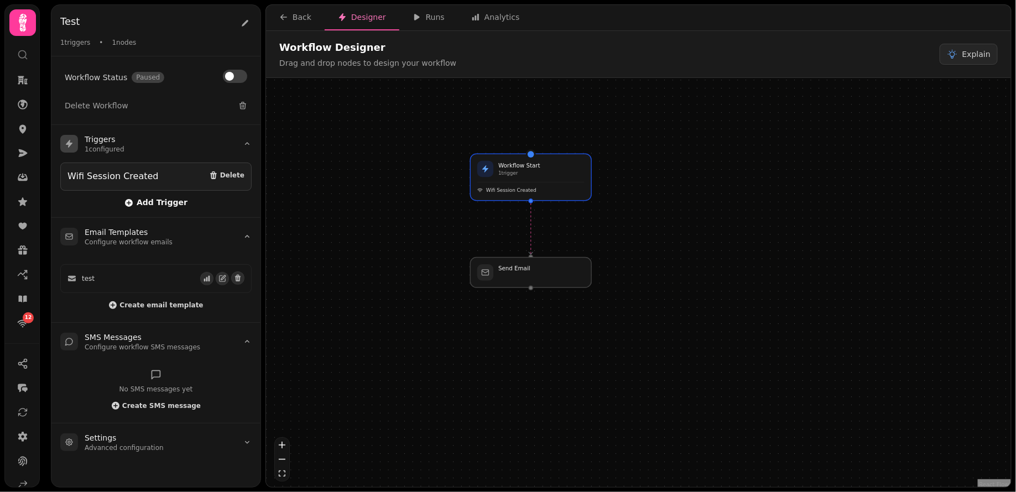
click at [163, 200] on span "Add Trigger" at bounding box center [155, 203] width 63 height 9
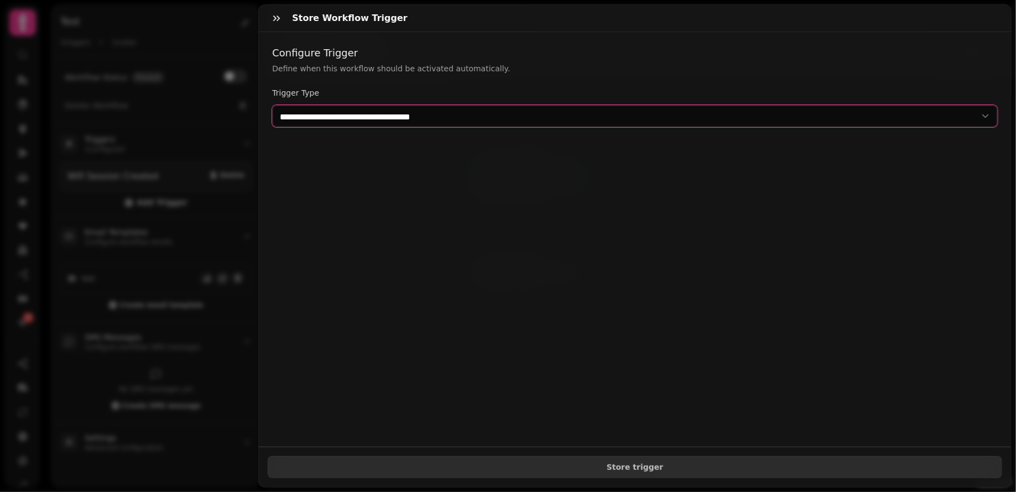
click at [397, 112] on select "**********" at bounding box center [635, 116] width 726 height 22
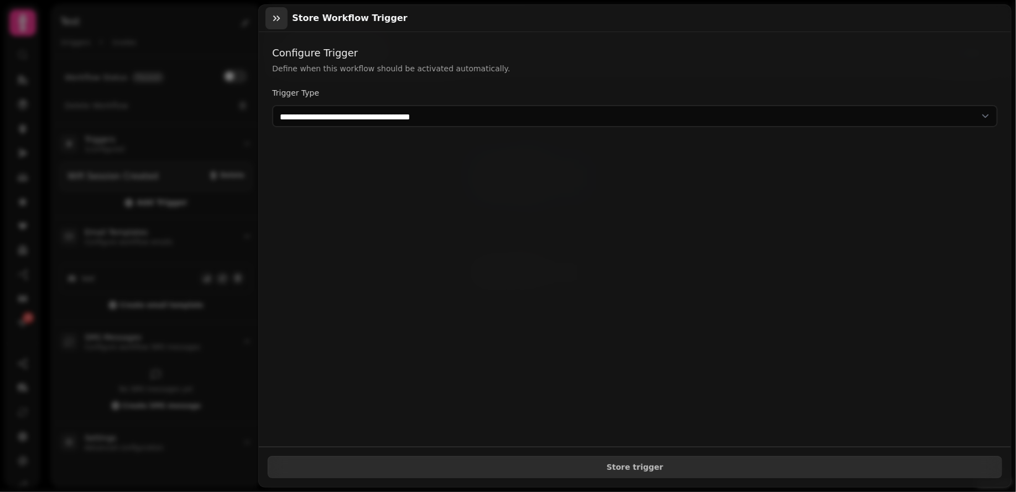
click at [274, 17] on icon "button" at bounding box center [276, 18] width 11 height 11
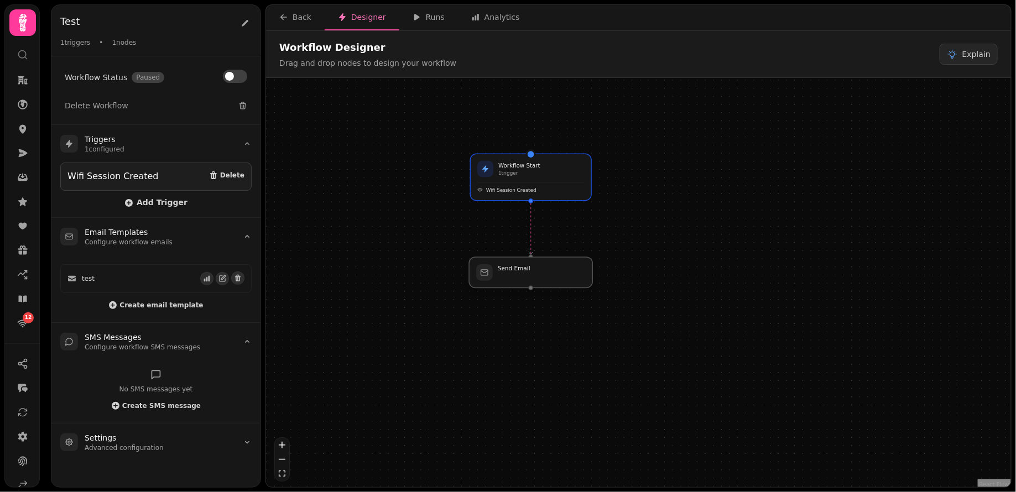
click at [511, 275] on div at bounding box center [530, 272] width 123 height 30
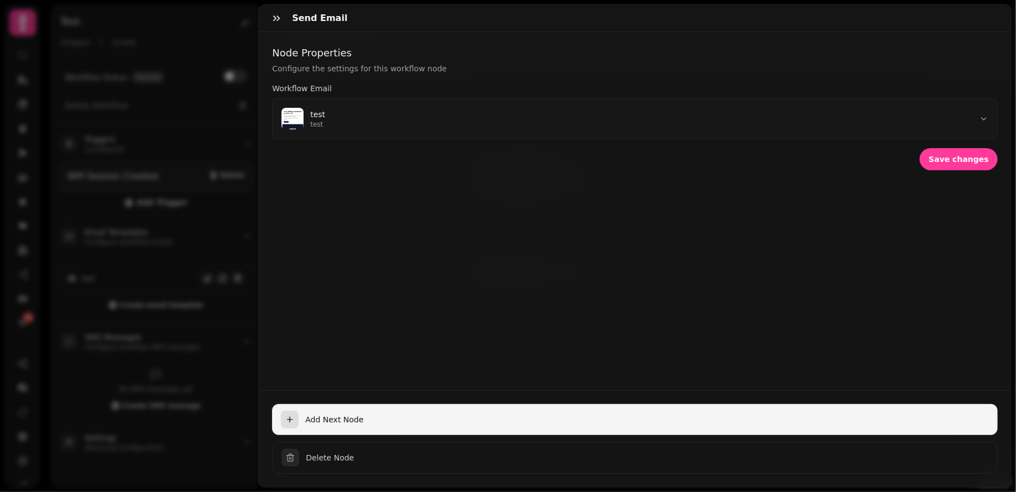
click at [364, 426] on button "Add Next Node" at bounding box center [635, 419] width 726 height 31
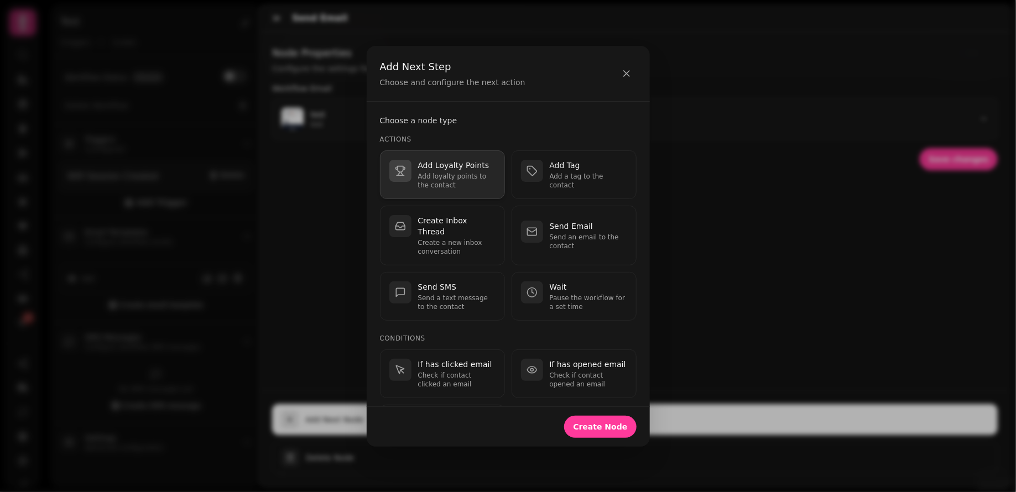
click at [467, 178] on p "Add loyalty points to the contact" at bounding box center [456, 181] width 77 height 18
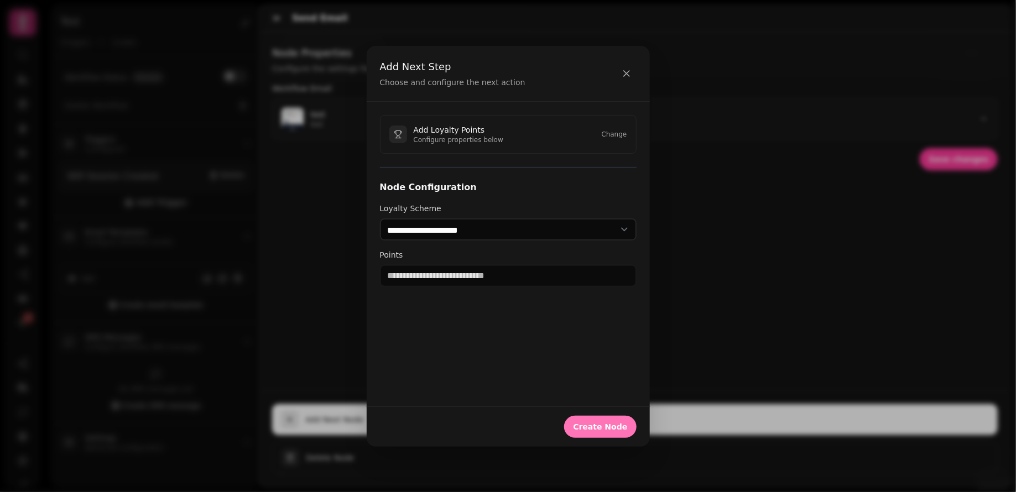
click at [592, 424] on span "Create Node" at bounding box center [600, 427] width 54 height 8
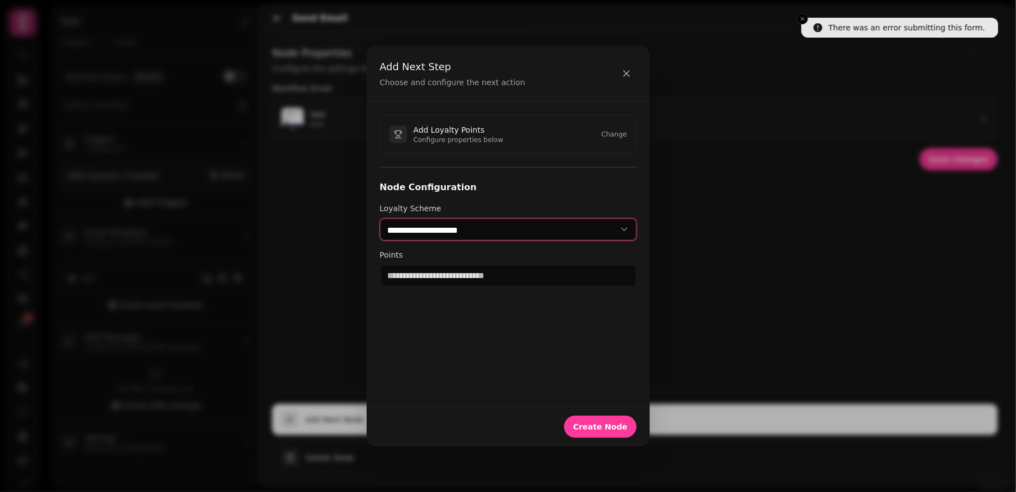
click at [540, 226] on select "**********" at bounding box center [508, 229] width 257 height 22
select select "**********"
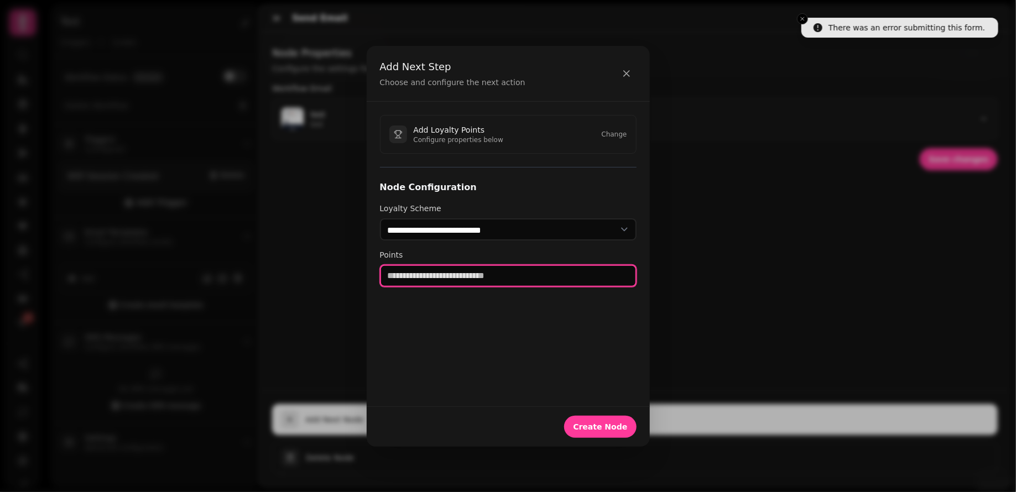
click at [511, 279] on input "number" at bounding box center [508, 276] width 257 height 22
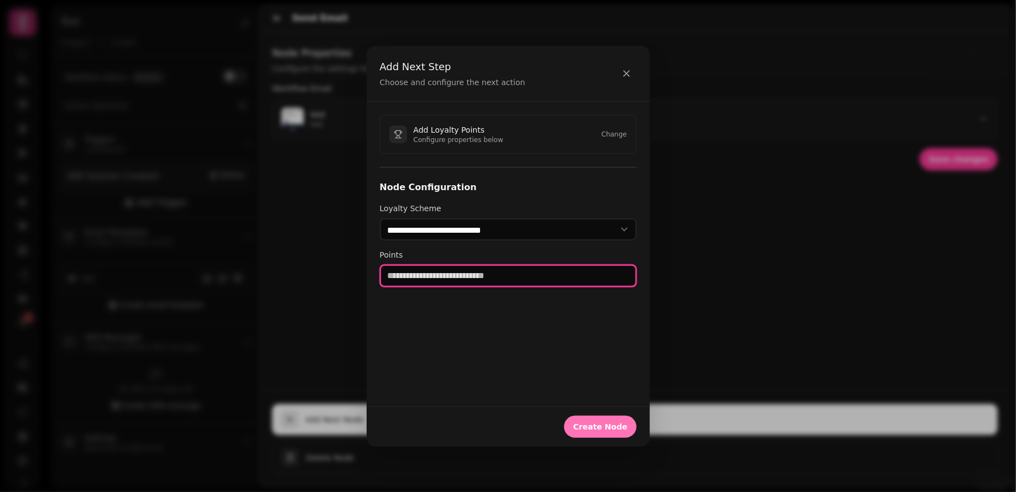
type input "**"
click at [605, 423] on span "Create Node" at bounding box center [600, 427] width 54 height 8
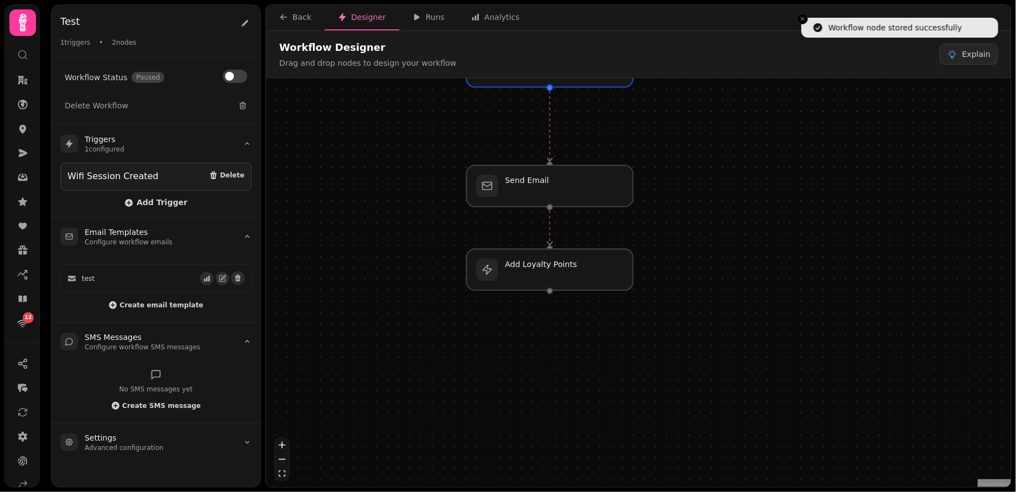
drag, startPoint x: 482, startPoint y: 363, endPoint x: 435, endPoint y: 211, distance: 159.7
click at [435, 210] on div "Workflow Start 1 trigger Wifi Session Created Send Email Add Loyalty Points" at bounding box center [638, 284] width 745 height 412
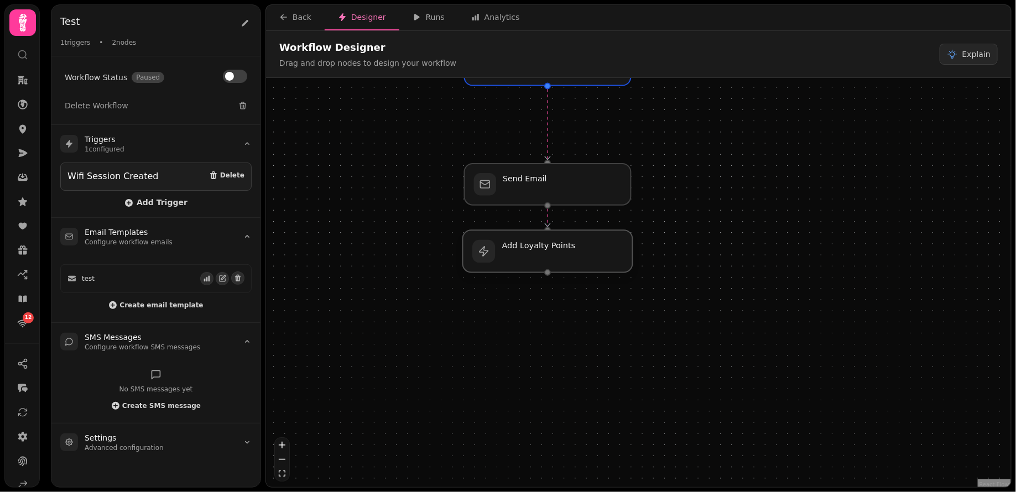
drag, startPoint x: 540, startPoint y: 272, endPoint x: 539, endPoint y: 256, distance: 16.1
click at [539, 256] on div at bounding box center [548, 251] width 170 height 42
click at [543, 258] on div at bounding box center [548, 251] width 170 height 42
select select "**********"
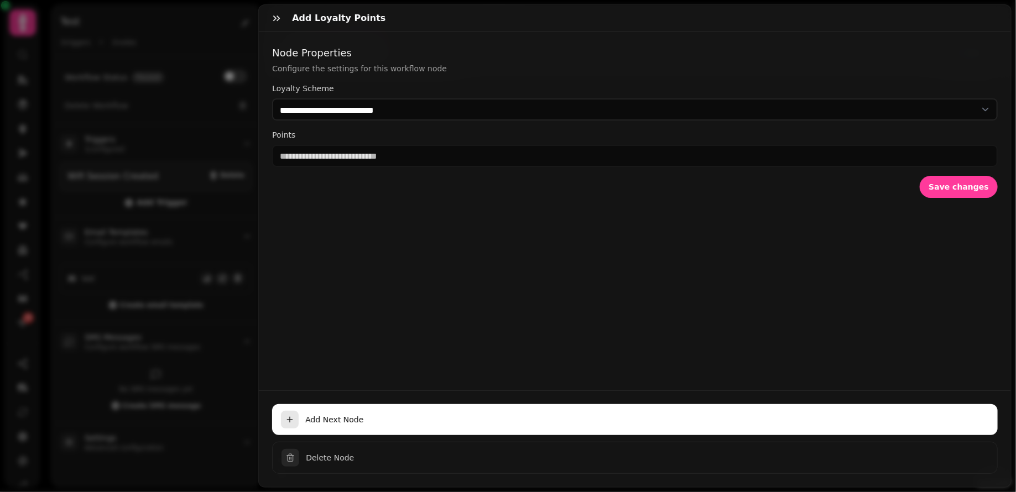
click at [543, 258] on div "**********" at bounding box center [635, 211] width 752 height 358
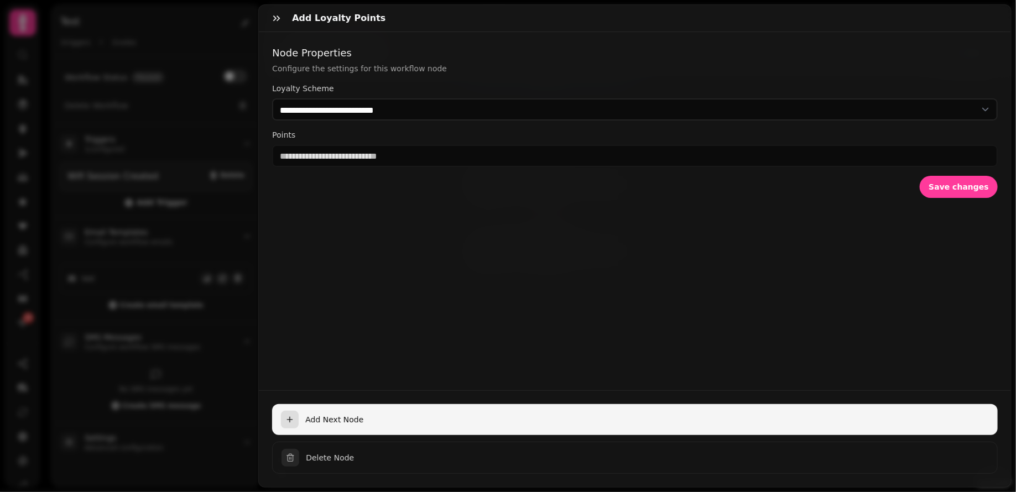
click at [350, 428] on button "Add Next Node" at bounding box center [635, 419] width 726 height 31
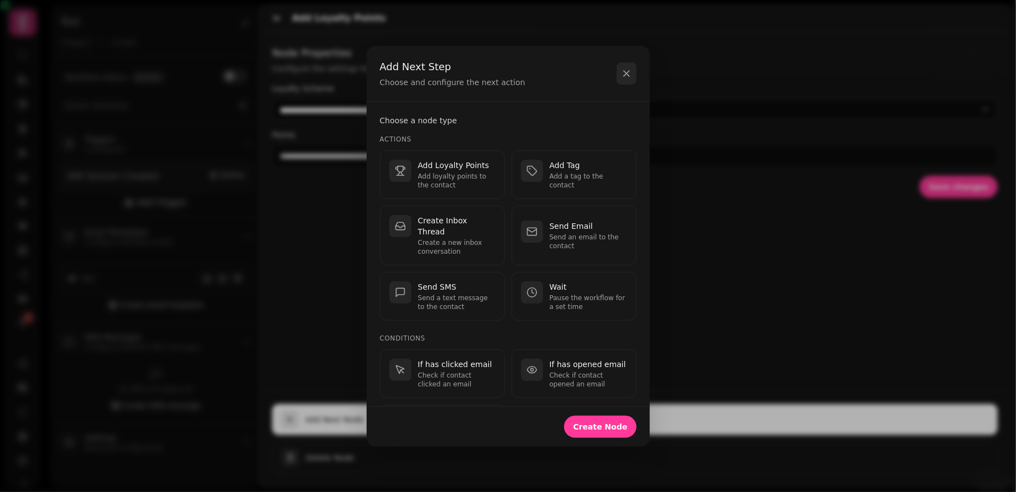
click at [631, 81] on button "button" at bounding box center [627, 74] width 20 height 22
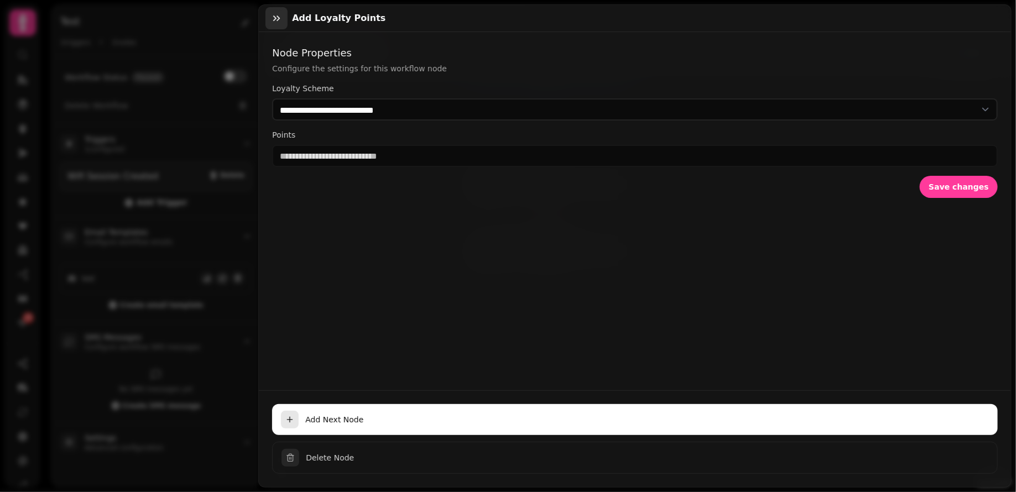
click at [274, 21] on icon "button" at bounding box center [276, 18] width 11 height 11
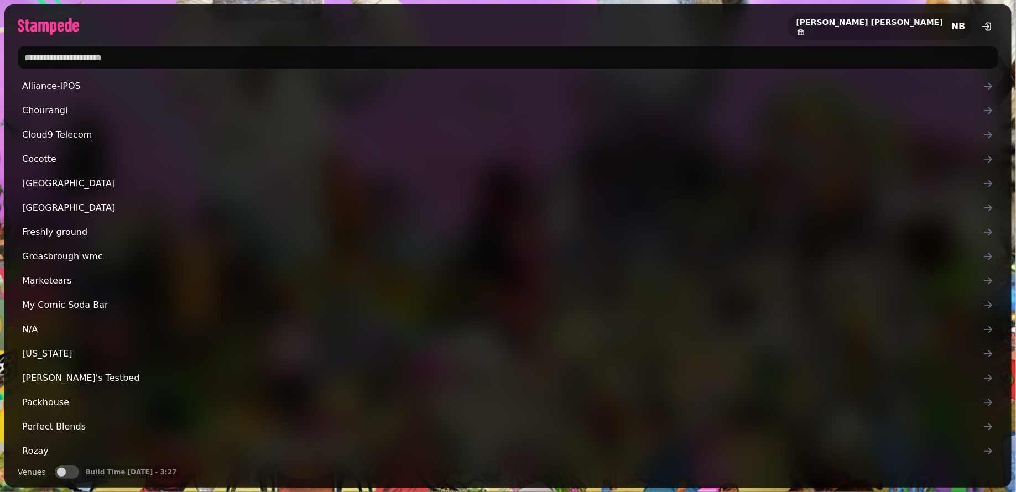
click at [256, 56] on input "text" at bounding box center [508, 57] width 981 height 22
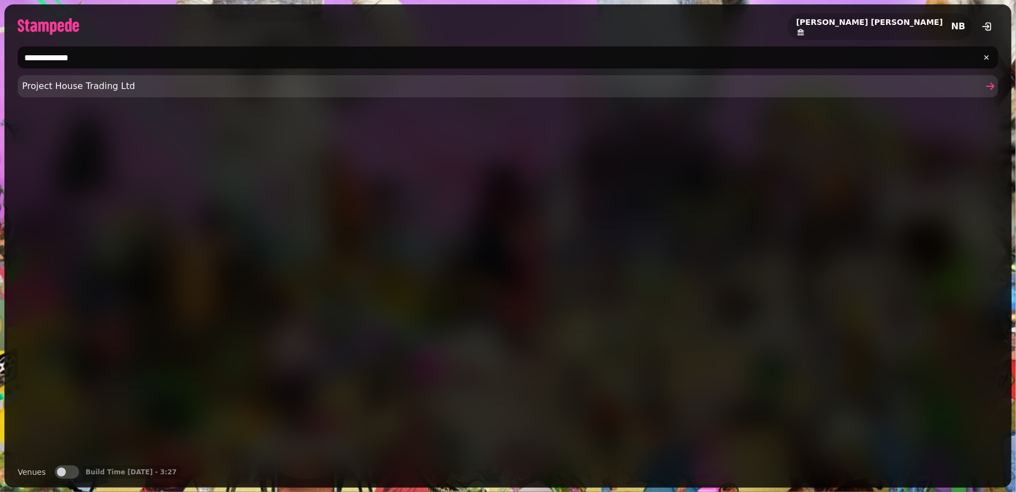
type input "**********"
click at [108, 88] on span "Project House Trading Ltd" at bounding box center [502, 86] width 961 height 13
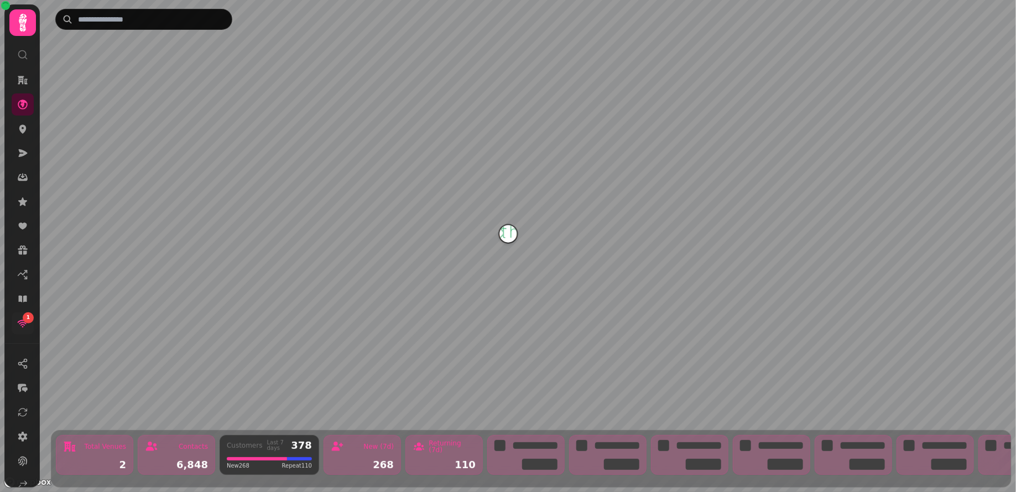
click at [29, 326] on link "1" at bounding box center [23, 324] width 22 height 22
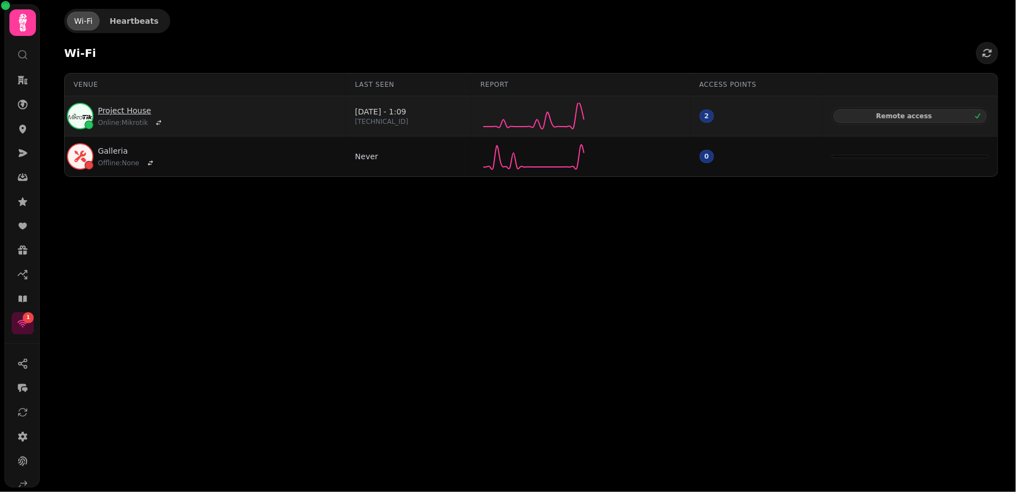
click at [124, 108] on link "Project House" at bounding box center [131, 110] width 67 height 11
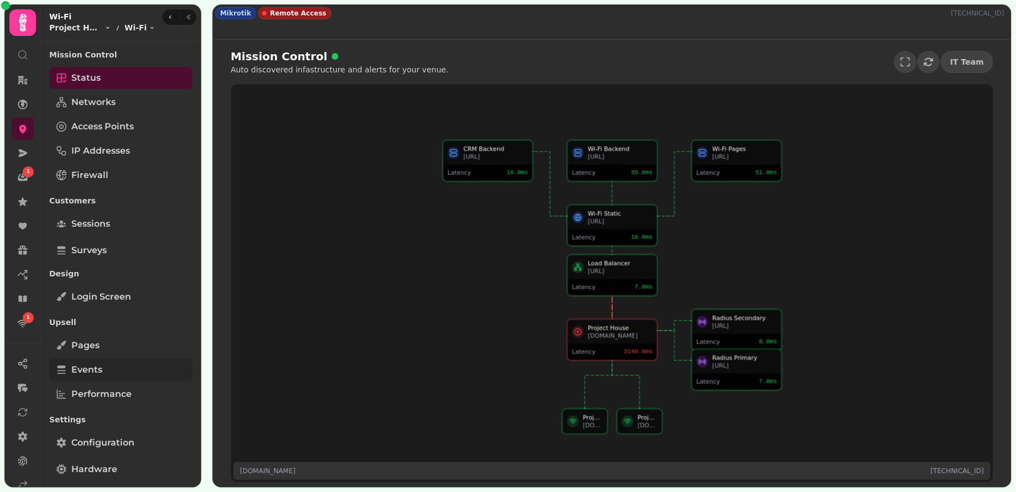
click at [105, 366] on link "Events" at bounding box center [120, 370] width 143 height 22
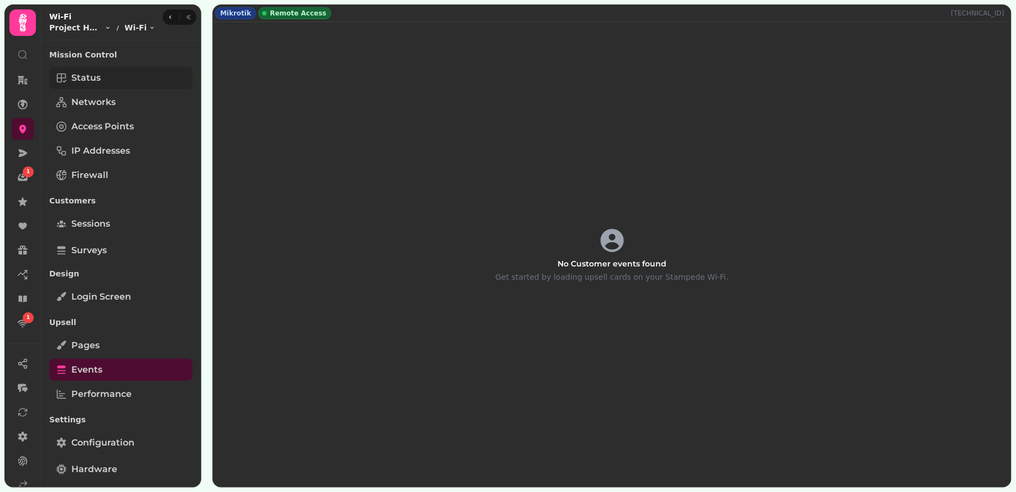
click at [96, 75] on span "Status" at bounding box center [85, 77] width 29 height 13
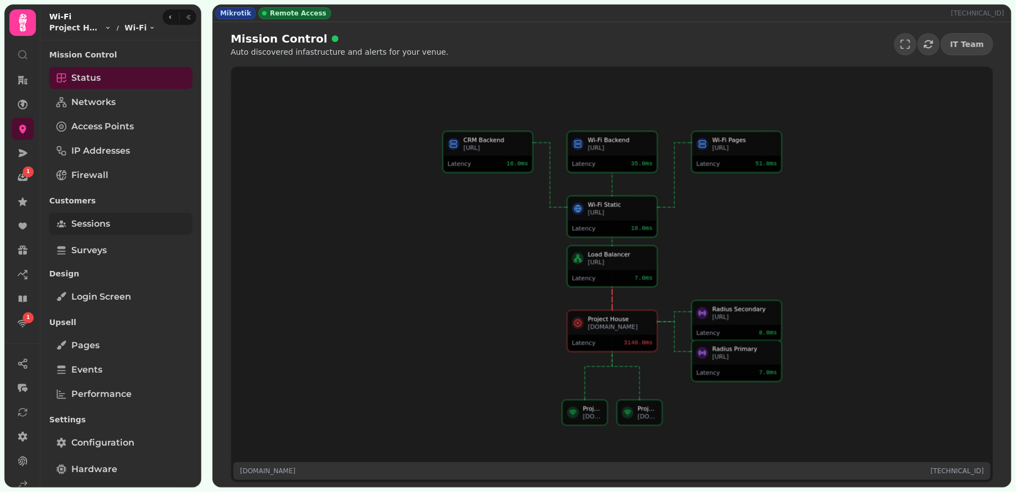
click at [101, 226] on span "Sessions" at bounding box center [90, 223] width 39 height 13
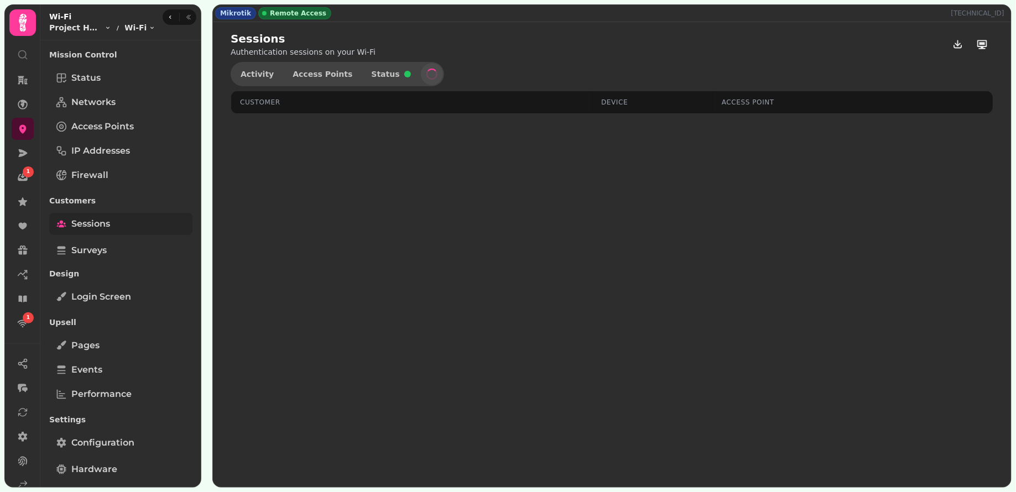
select select "**"
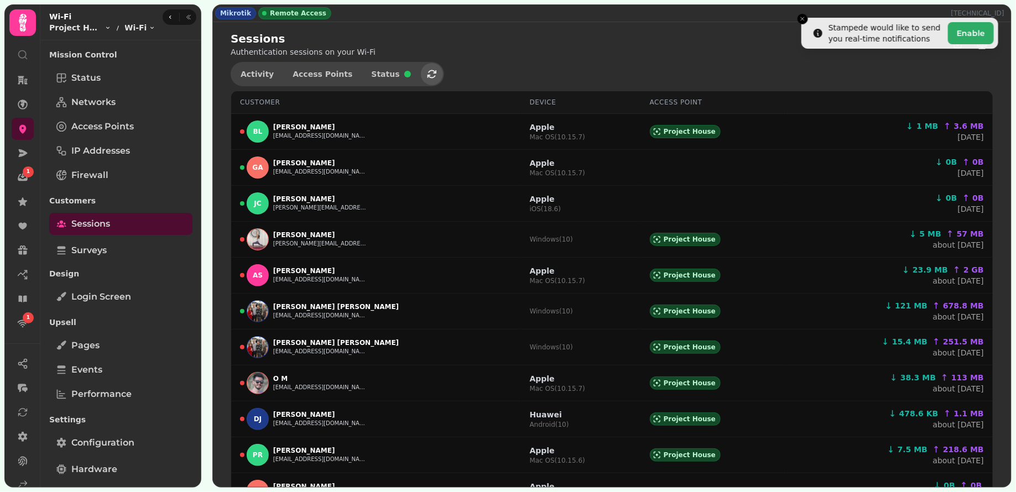
click at [426, 72] on icon "button" at bounding box center [431, 74] width 11 height 11
click at [426, 74] on icon "button" at bounding box center [431, 74] width 11 height 11
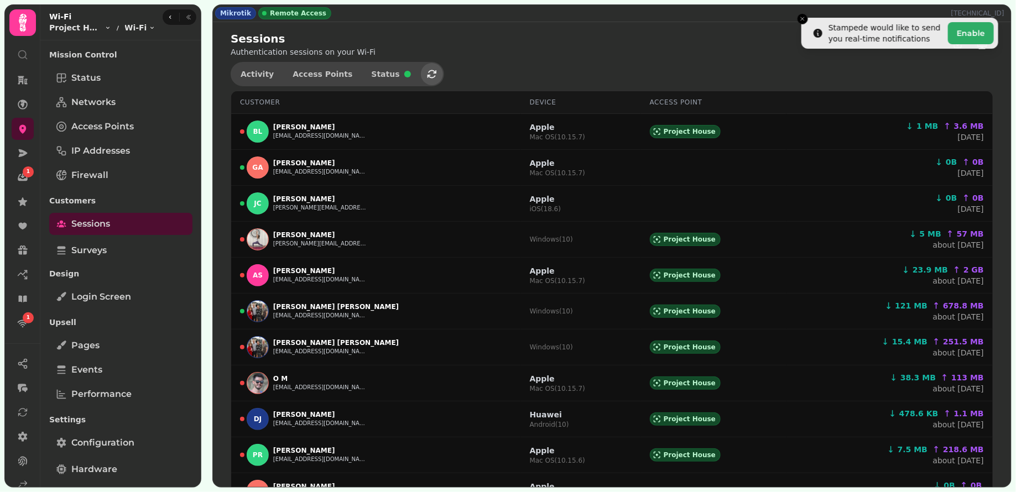
click at [426, 74] on icon "button" at bounding box center [431, 74] width 11 height 11
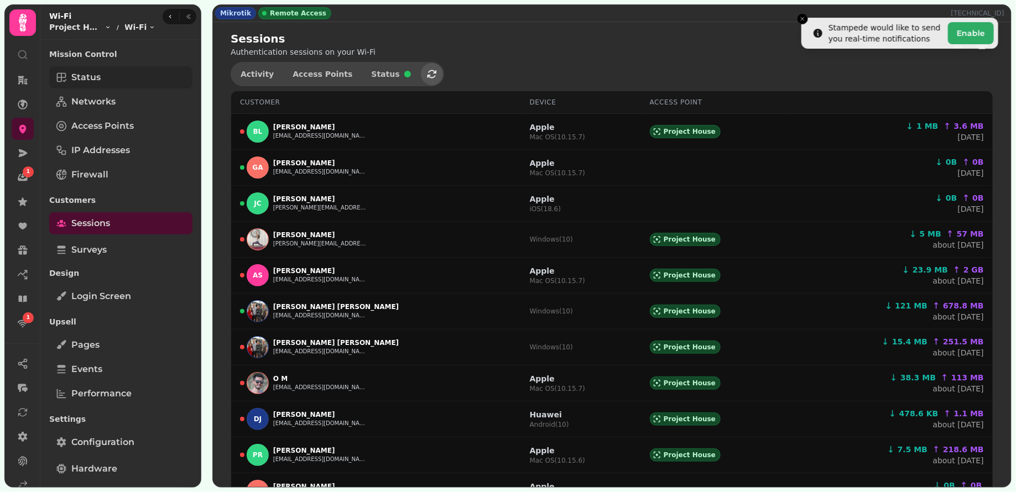
click at [91, 71] on span "Status" at bounding box center [85, 77] width 29 height 13
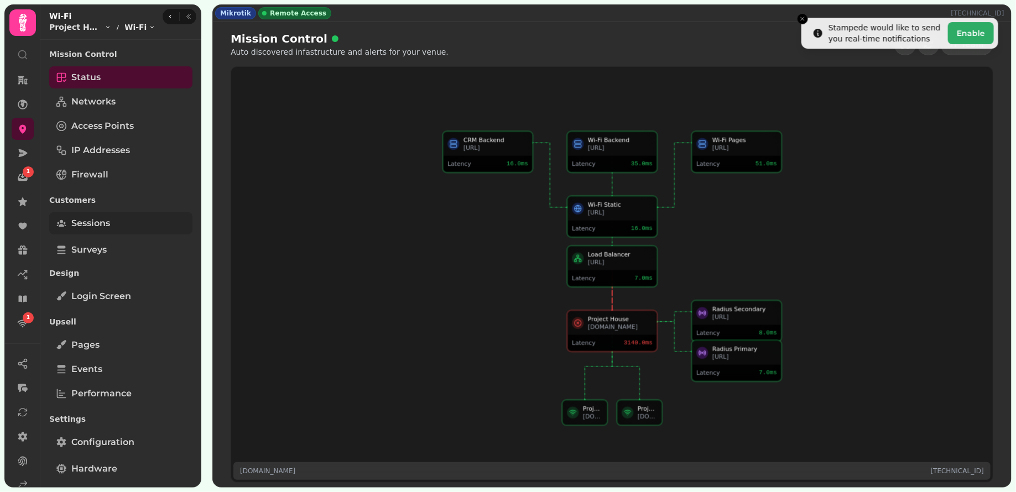
click at [112, 222] on link "Sessions" at bounding box center [120, 223] width 143 height 22
select select "**"
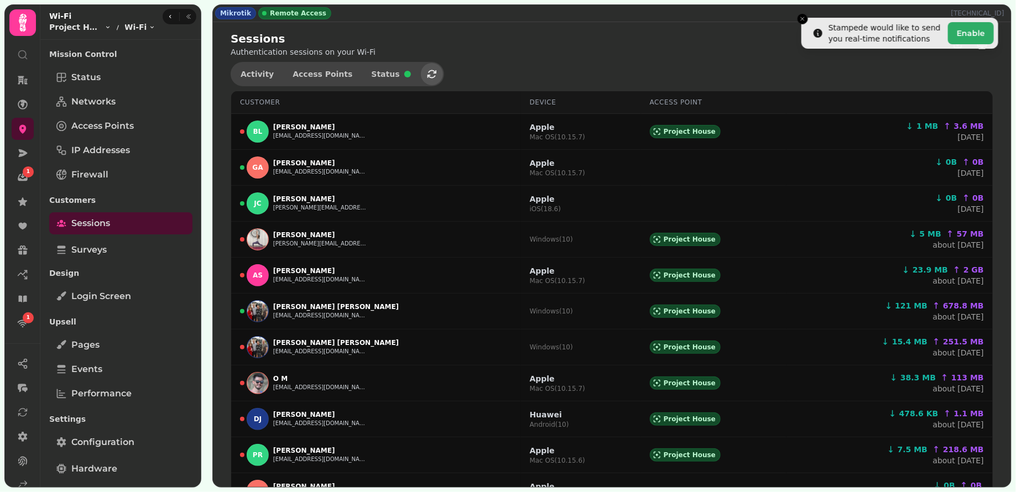
click at [422, 75] on button "button" at bounding box center [432, 74] width 22 height 22
click at [428, 72] on icon "button" at bounding box center [432, 74] width 9 height 8
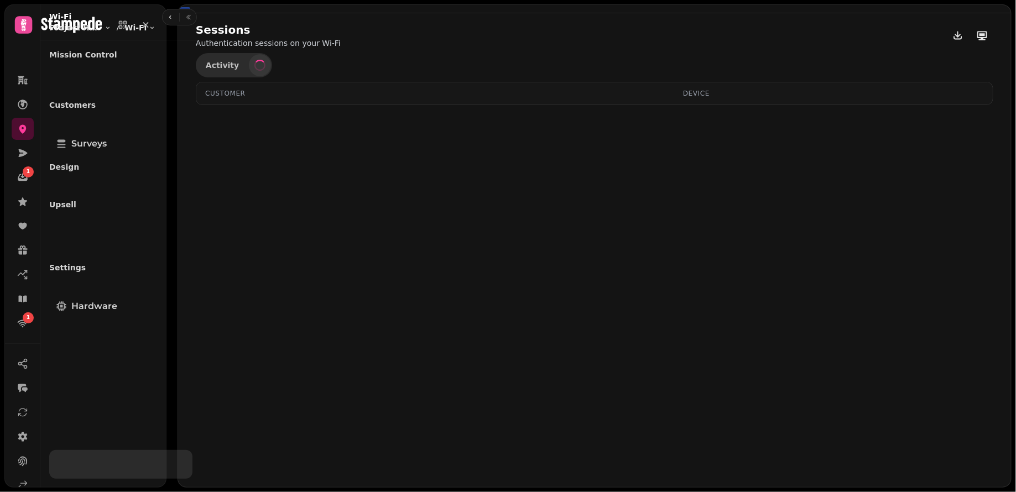
select select "**"
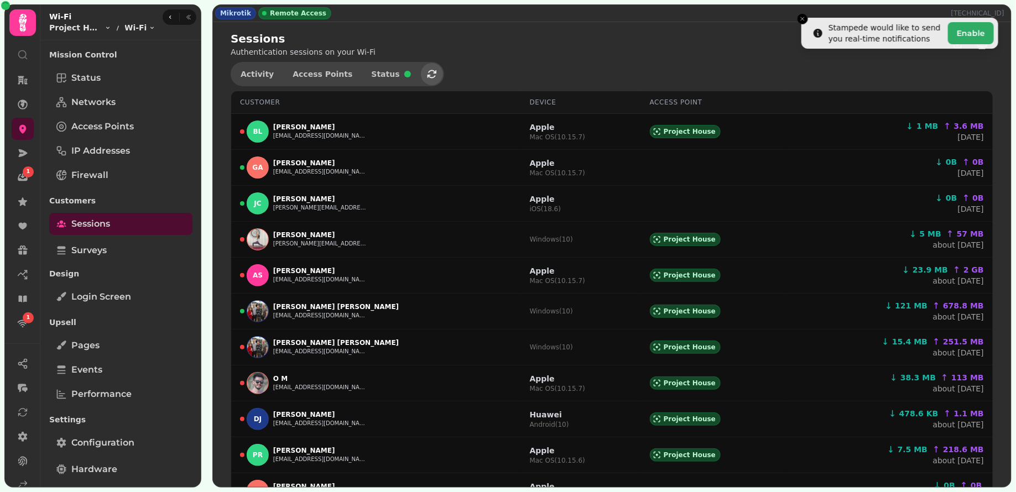
click at [426, 77] on icon "button" at bounding box center [431, 74] width 11 height 11
click at [426, 69] on icon "button" at bounding box center [431, 74] width 11 height 11
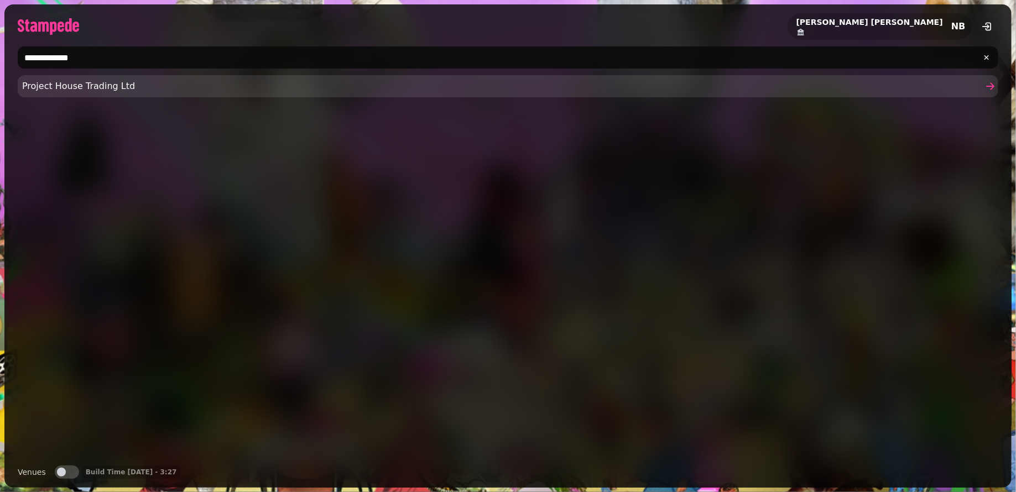
type input "**********"
click at [101, 91] on span "Project House Trading Ltd" at bounding box center [502, 86] width 961 height 13
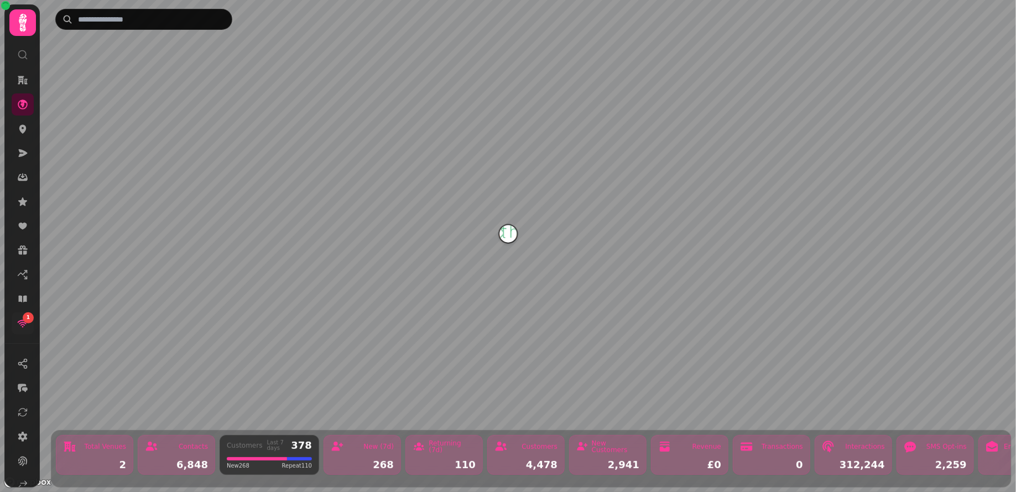
click at [29, 321] on div "1" at bounding box center [28, 318] width 11 height 11
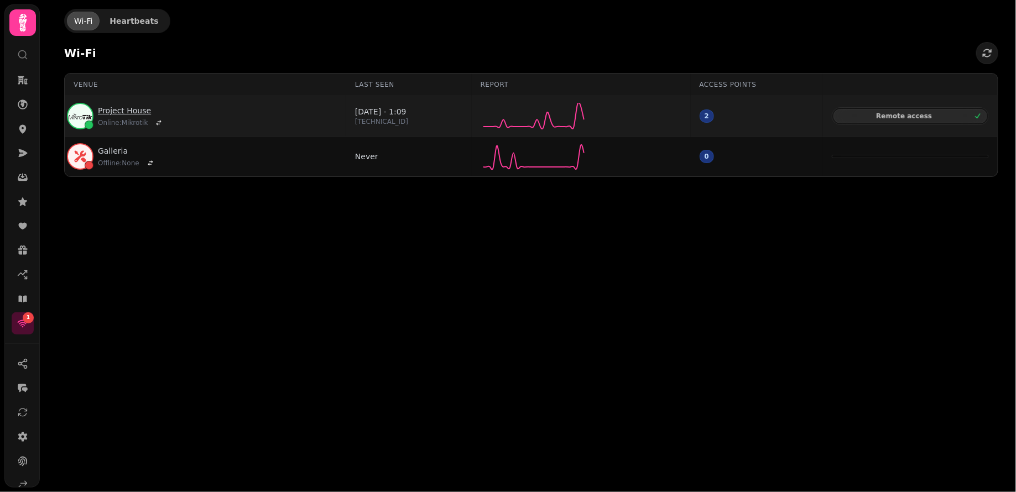
click at [125, 111] on link "Project House" at bounding box center [131, 110] width 67 height 11
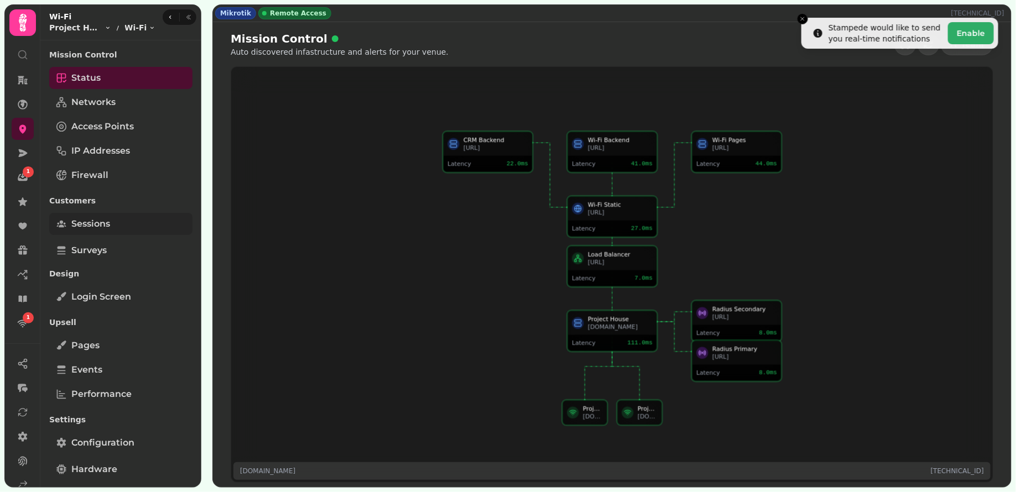
click at [97, 226] on span "Sessions" at bounding box center [90, 223] width 39 height 13
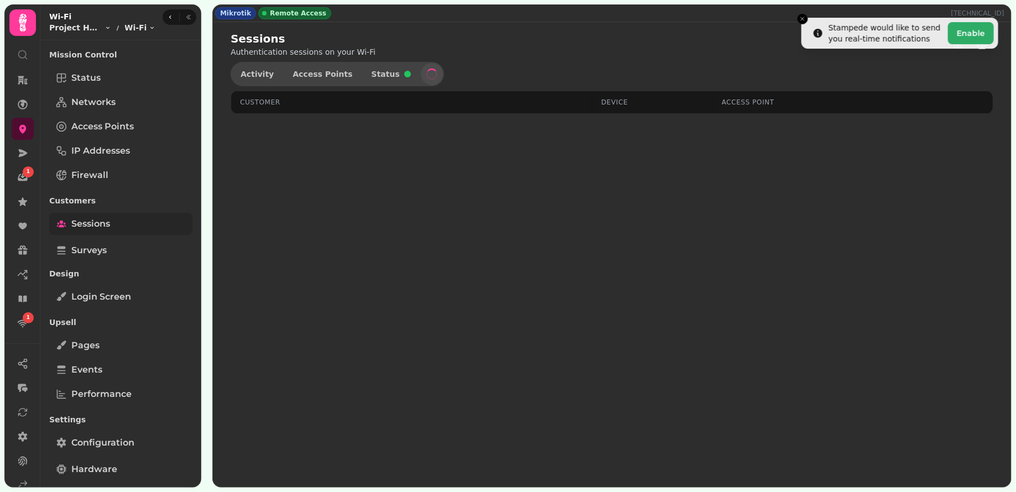
select select "**"
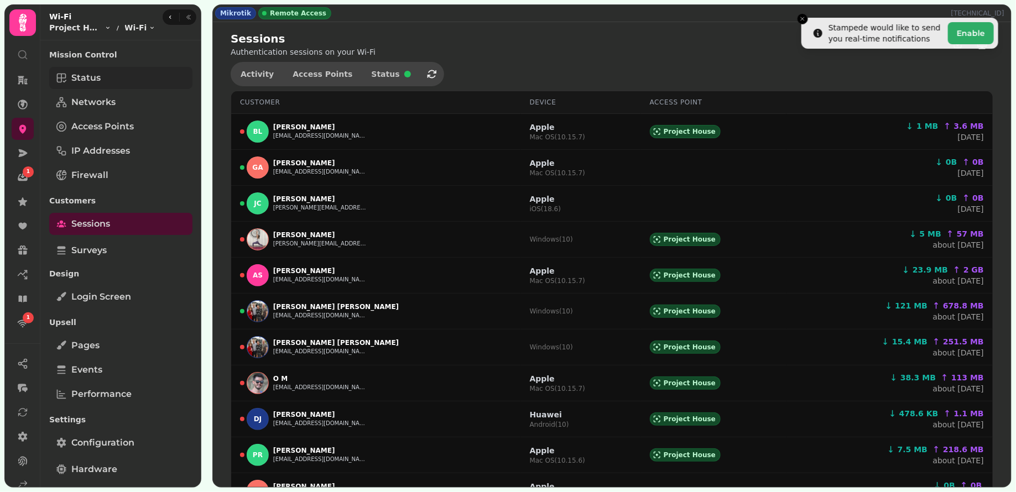
click at [107, 77] on link "Status" at bounding box center [120, 78] width 143 height 22
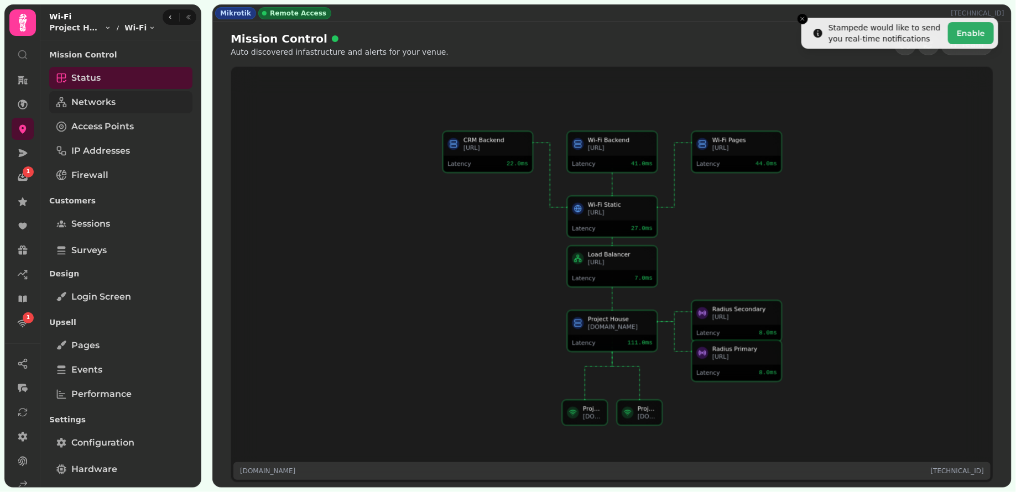
click at [126, 101] on link "Networks" at bounding box center [120, 102] width 143 height 22
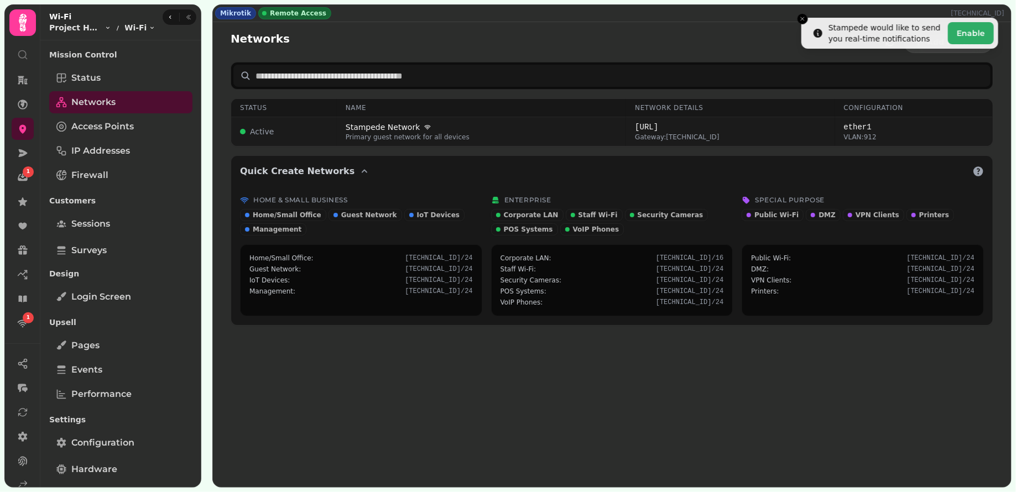
click at [523, 133] on span "Primary guest network for all devices" at bounding box center [482, 137] width 272 height 9
select select "***"
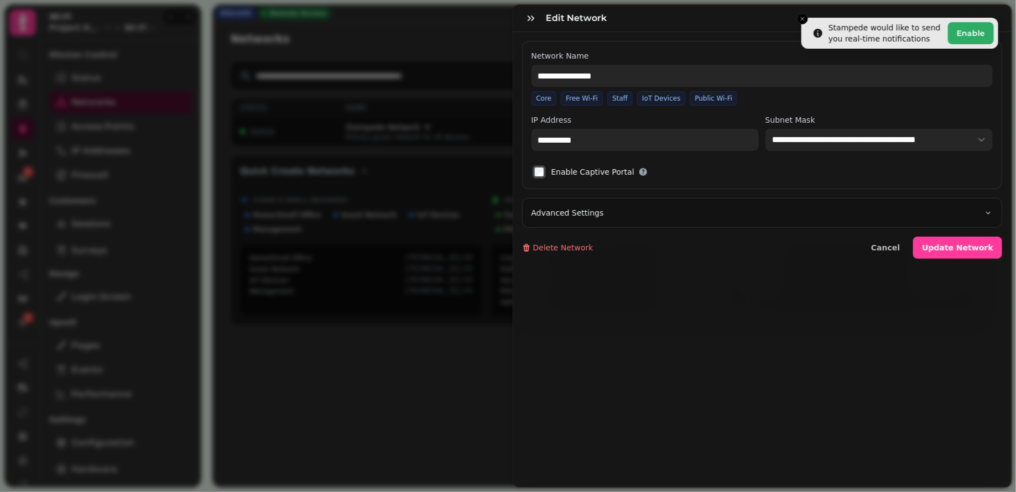
click at [689, 214] on button "Advanced Settings" at bounding box center [763, 213] width 480 height 29
select select
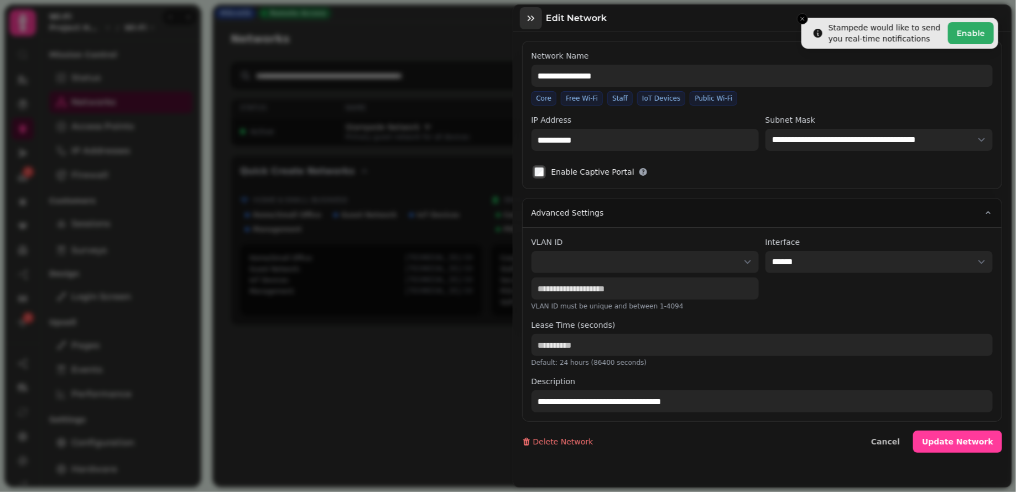
click at [533, 20] on icon "button" at bounding box center [530, 18] width 11 height 11
type input "**********"
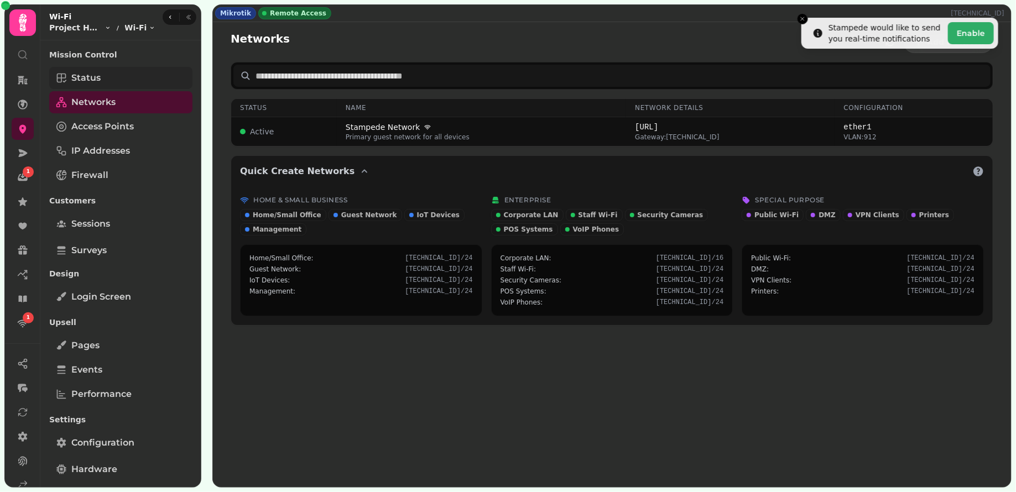
click at [123, 69] on link "Status" at bounding box center [120, 78] width 143 height 22
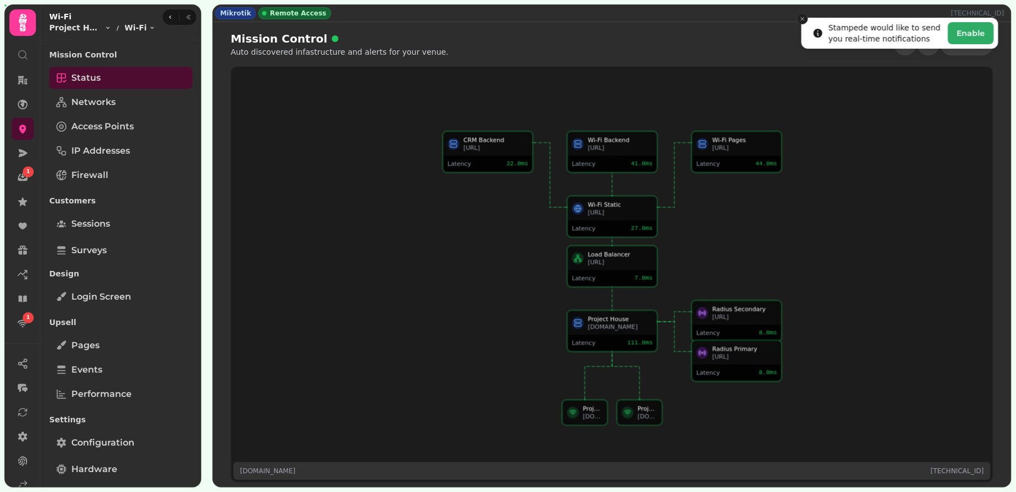
click at [805, 19] on icon "Close toast" at bounding box center [802, 18] width 7 height 7
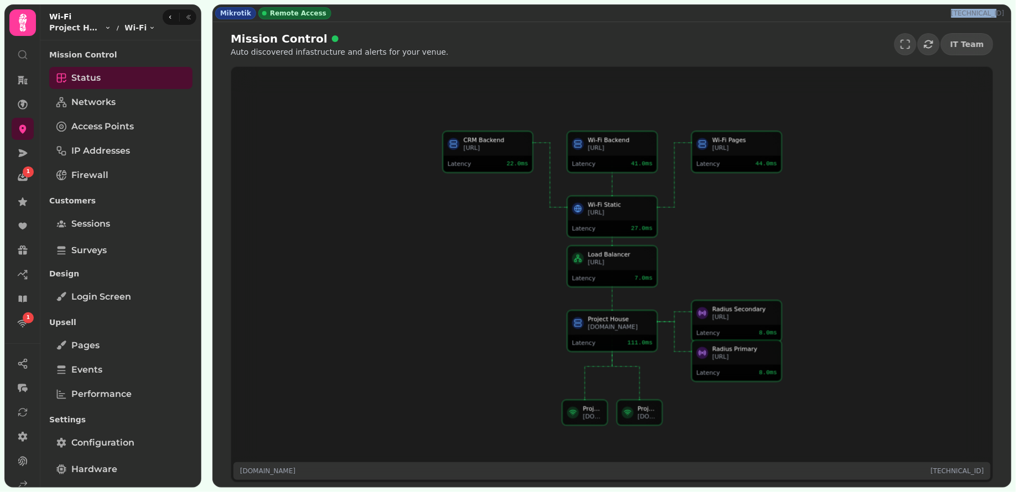
drag, startPoint x: 960, startPoint y: 13, endPoint x: 1015, endPoint y: 17, distance: 54.9
click at [1015, 17] on div "Mikrotik Remote Access [TECHNICAL_ID] Mission Control Auto discovered infastruc…" at bounding box center [612, 246] width 808 height 492
copy p "[TECHNICAL_ID]"
